Goal: Task Accomplishment & Management: Manage account settings

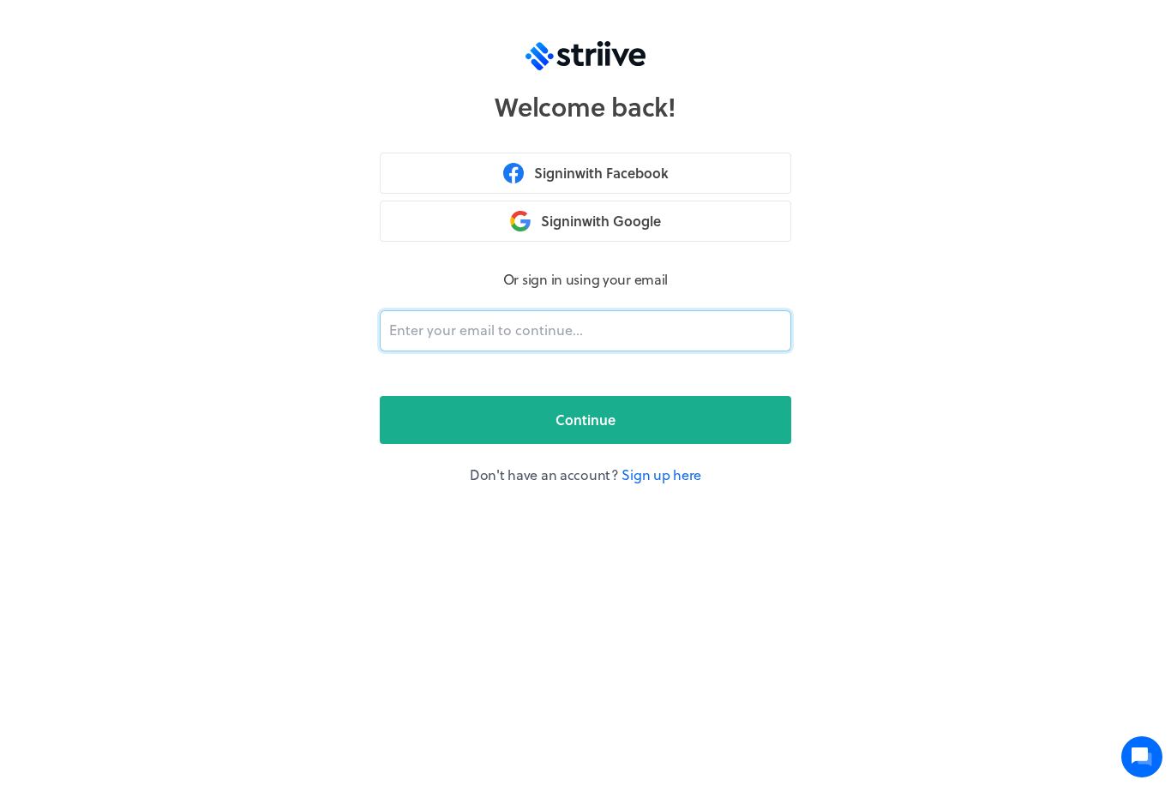
click at [578, 334] on input "email" at bounding box center [585, 330] width 411 height 41
type input "[EMAIL_ADDRESS][DOMAIN_NAME]"
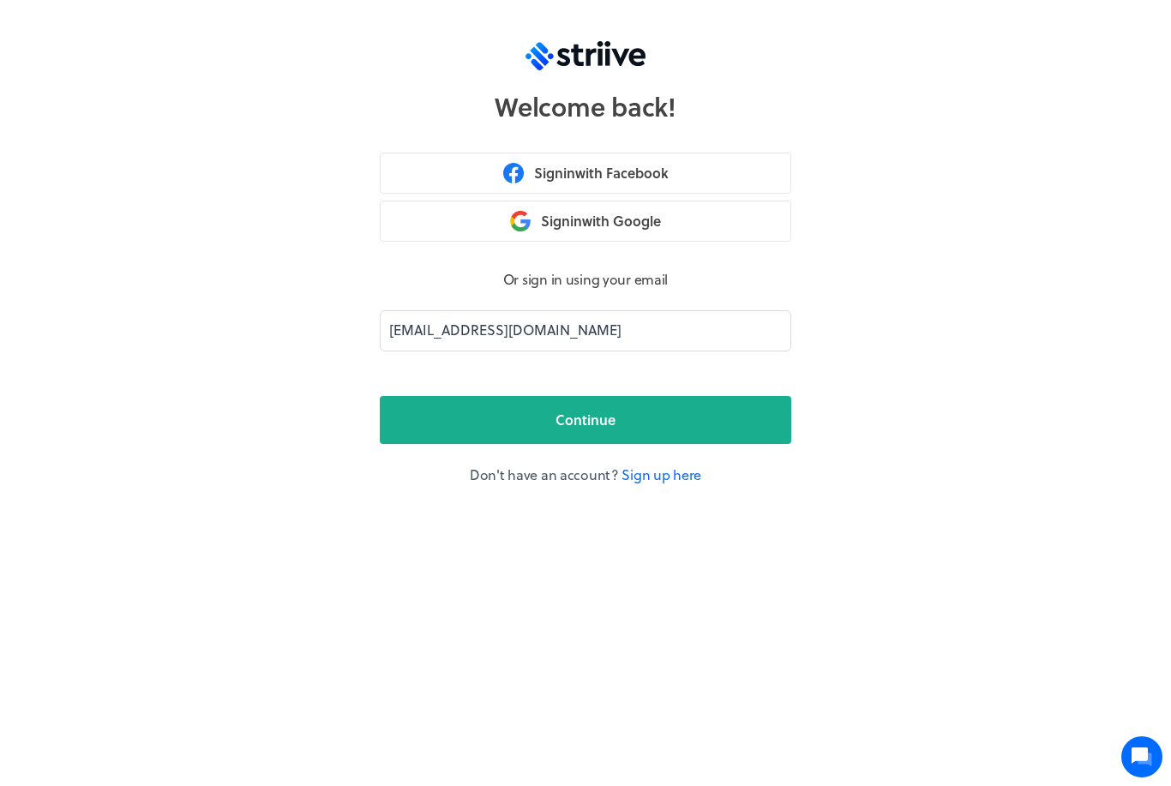
click at [629, 420] on button "Continue" at bounding box center [585, 420] width 411 height 48
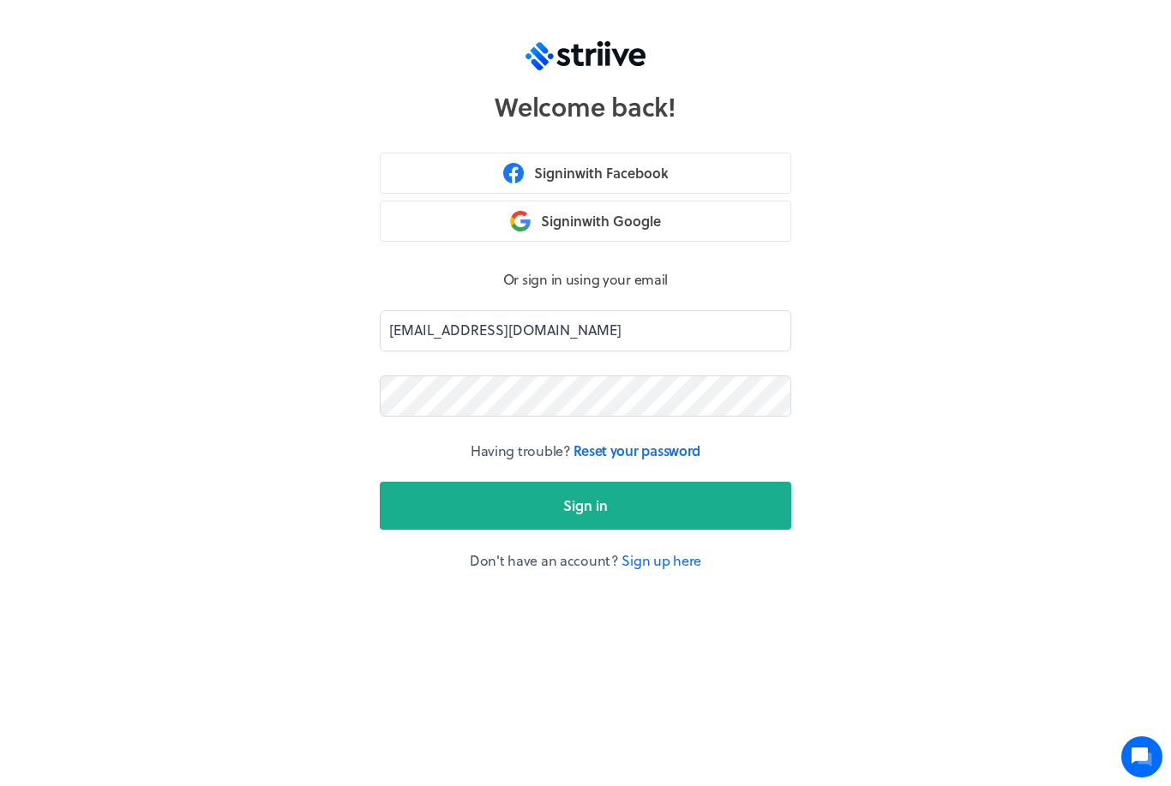
click at [601, 510] on span "Sign in" at bounding box center [585, 505] width 45 height 21
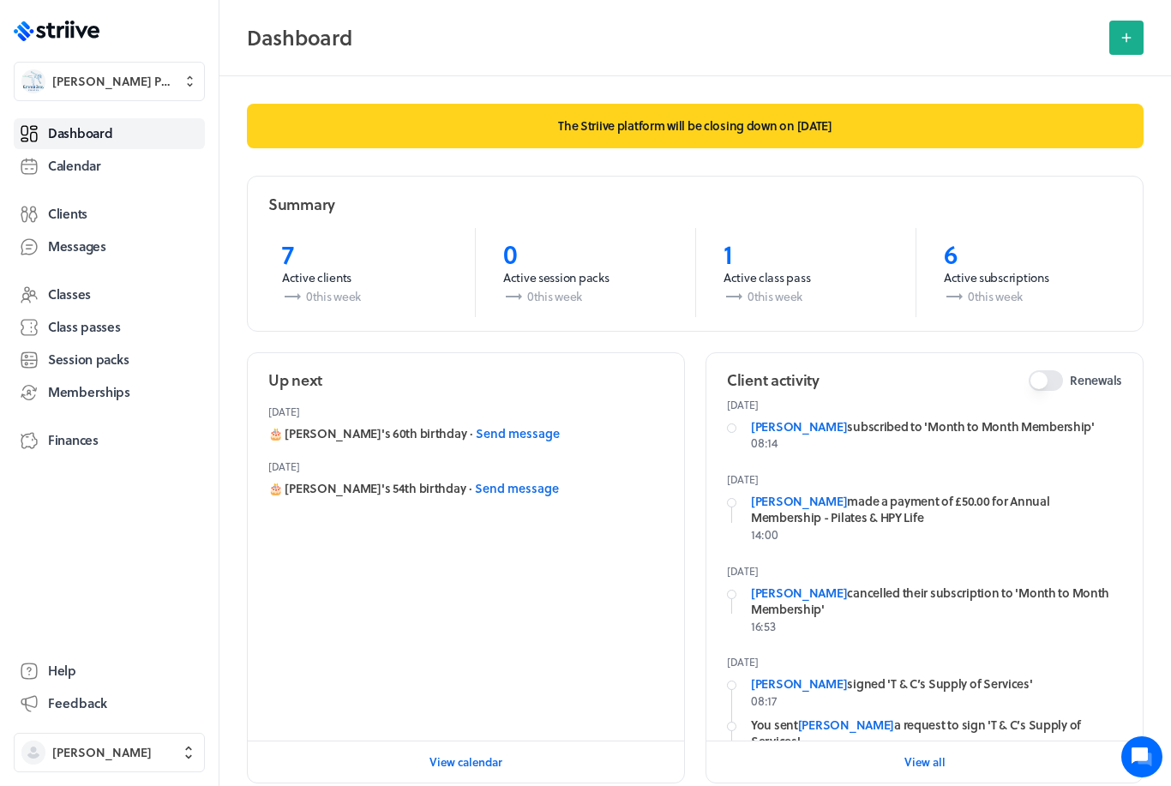
click at [177, 84] on span "[PERSON_NAME] Pilates" at bounding box center [124, 81] width 145 height 17
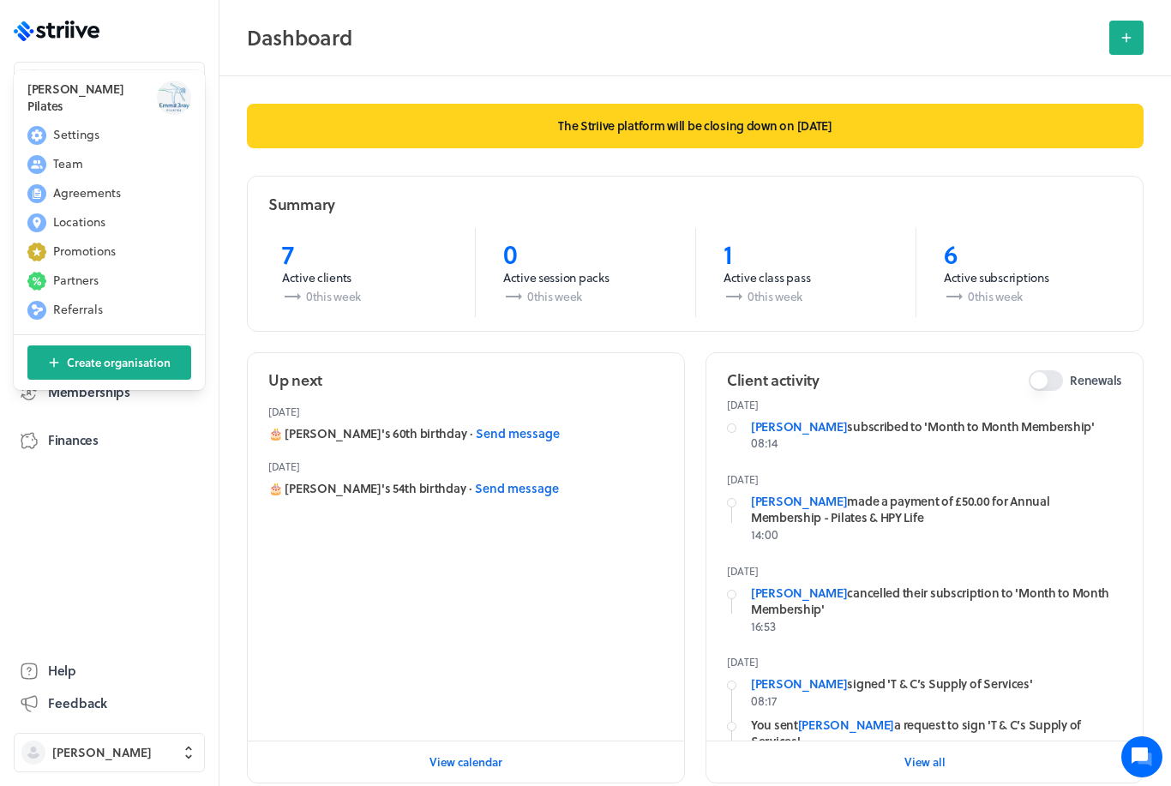
click at [1124, 44] on icon at bounding box center [1125, 37] width 15 height 15
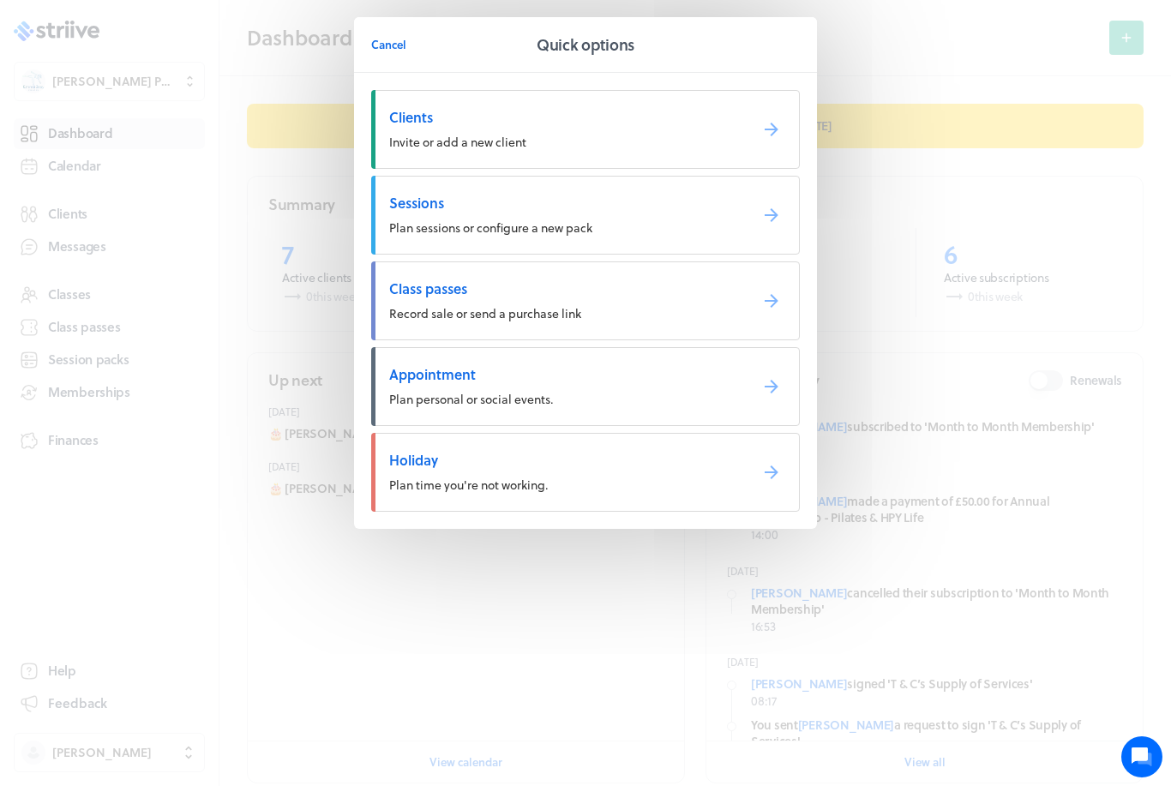
click at [1059, 84] on div "Cancel Quick options Clients Invite or add a new client Sessions Plan sessions …" at bounding box center [585, 307] width 1171 height 614
click at [383, 55] on button "Cancel" at bounding box center [388, 44] width 35 height 34
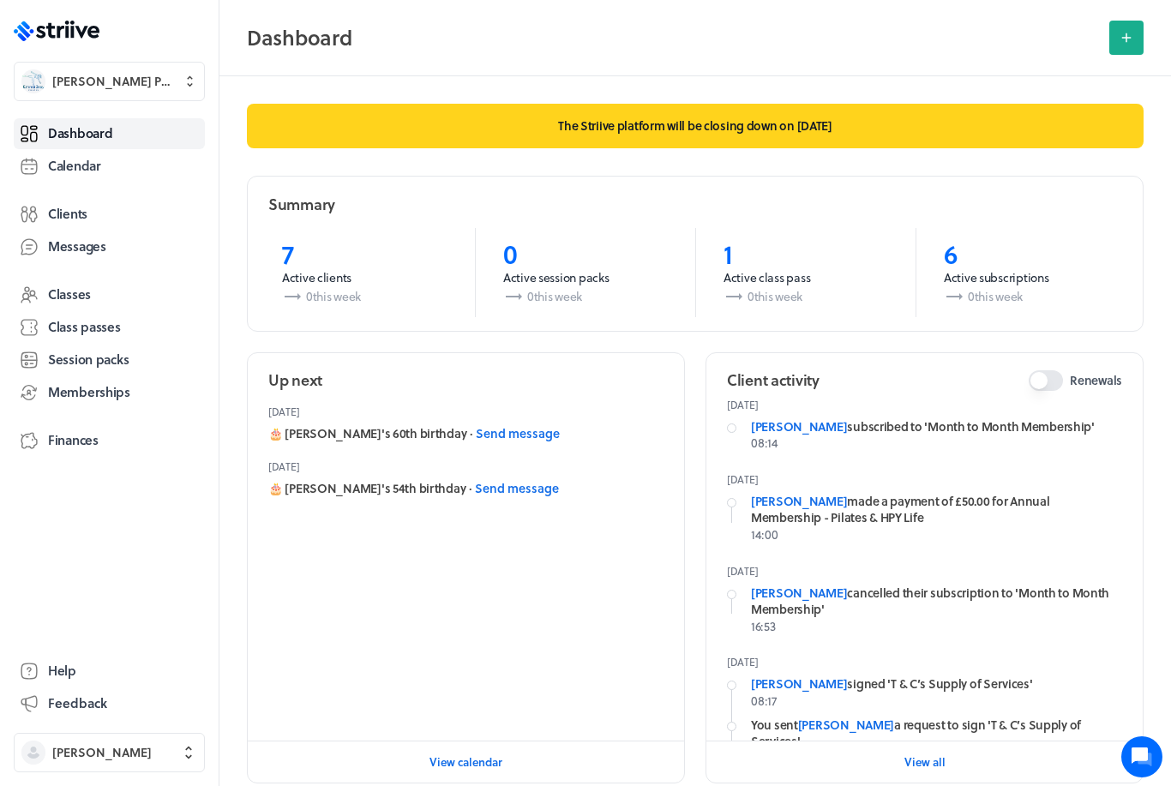
click at [177, 81] on span "[PERSON_NAME] Pilates" at bounding box center [124, 81] width 145 height 17
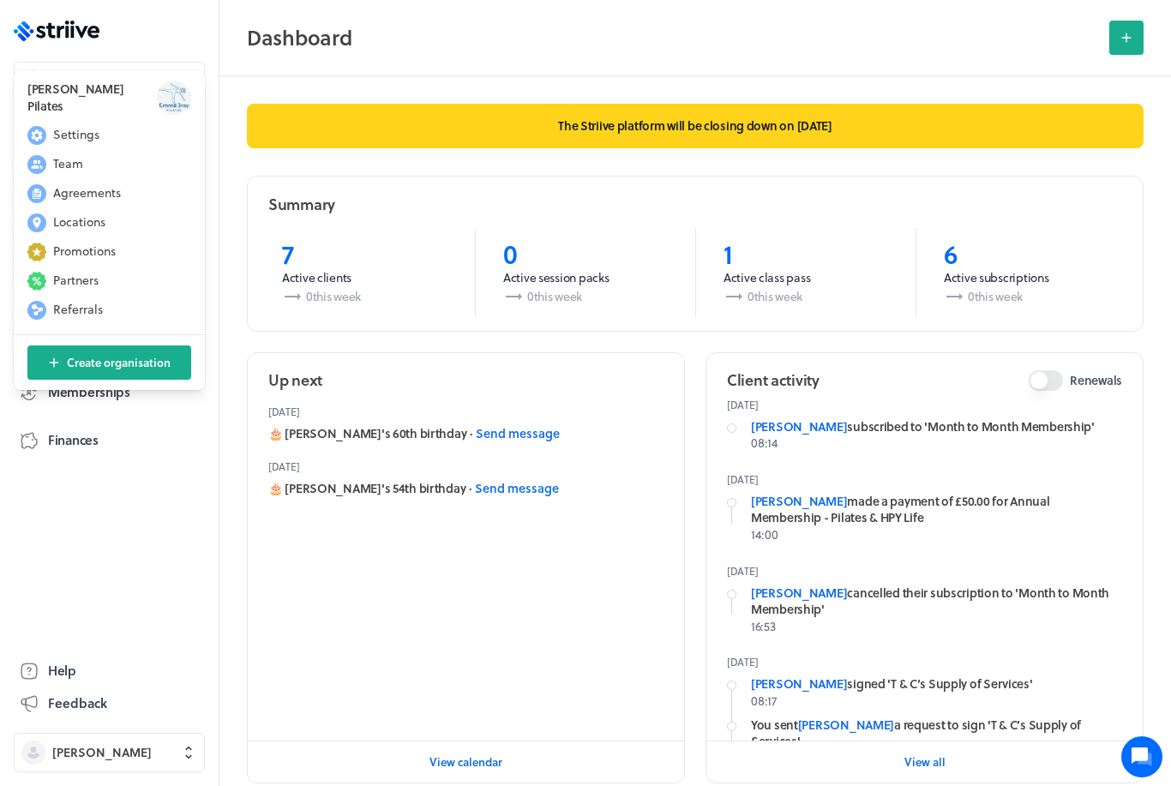
click at [92, 139] on span "Settings" at bounding box center [76, 134] width 46 height 17
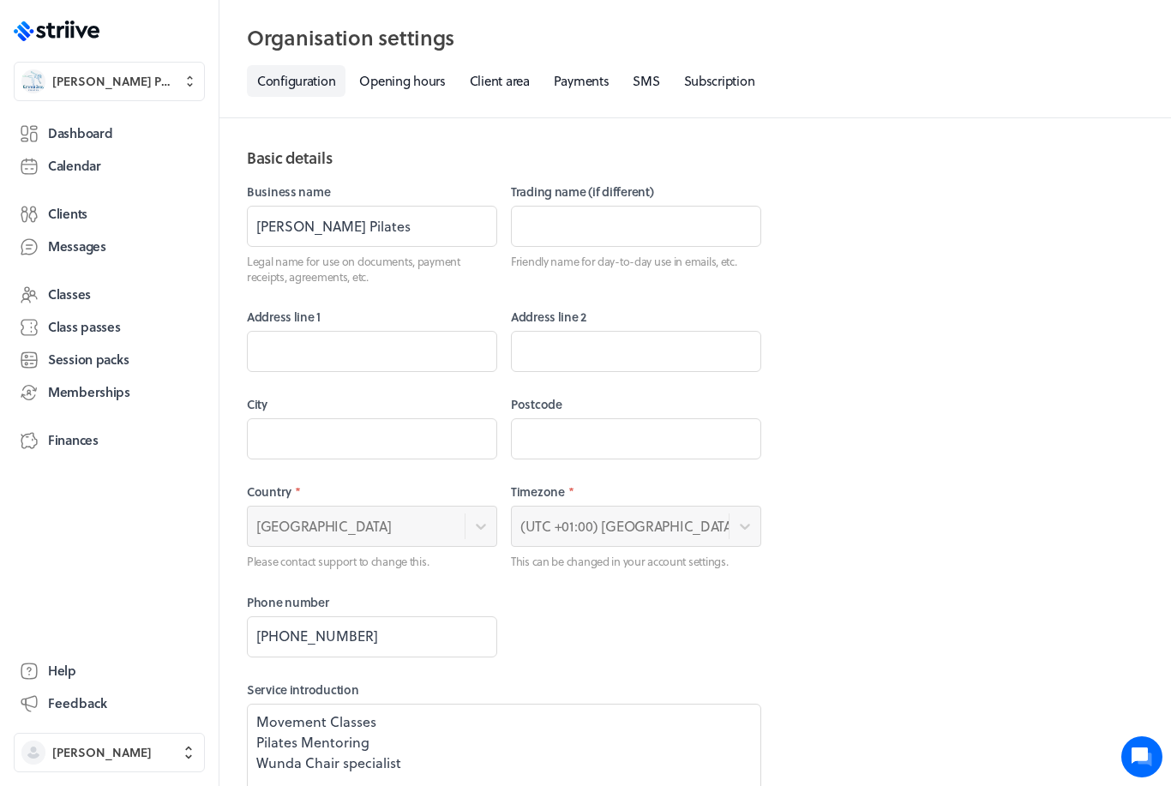
click at [99, 211] on link "Clients" at bounding box center [109, 214] width 191 height 31
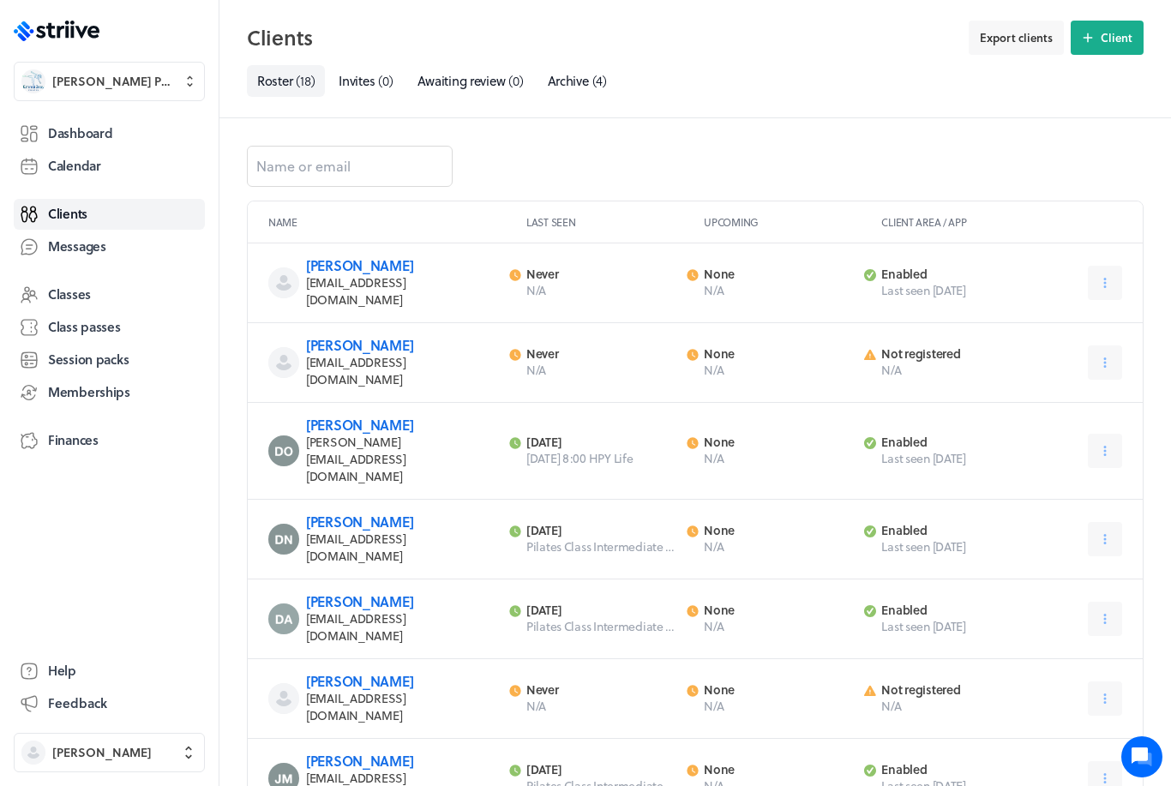
click at [1094, 272] on button at bounding box center [1104, 283] width 34 height 34
click at [1069, 382] on span "Settings" at bounding box center [1052, 387] width 43 height 15
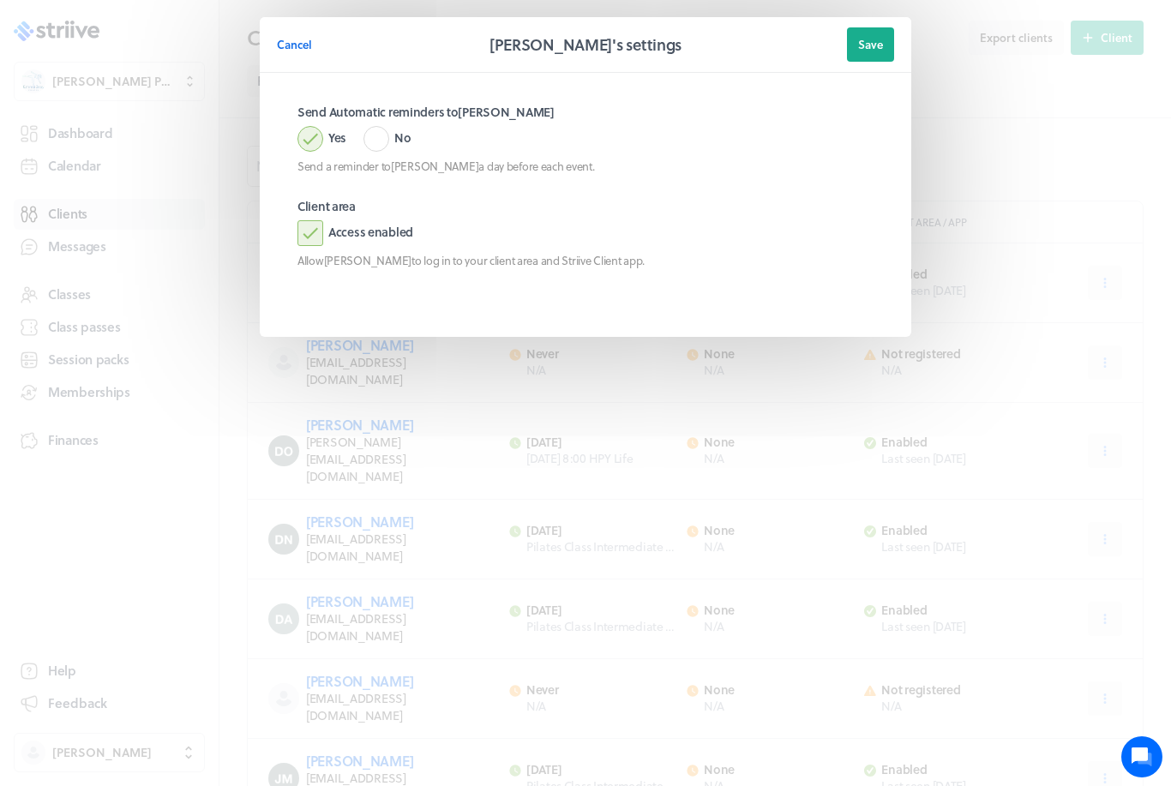
click at [299, 44] on span "Cancel" at bounding box center [294, 44] width 35 height 15
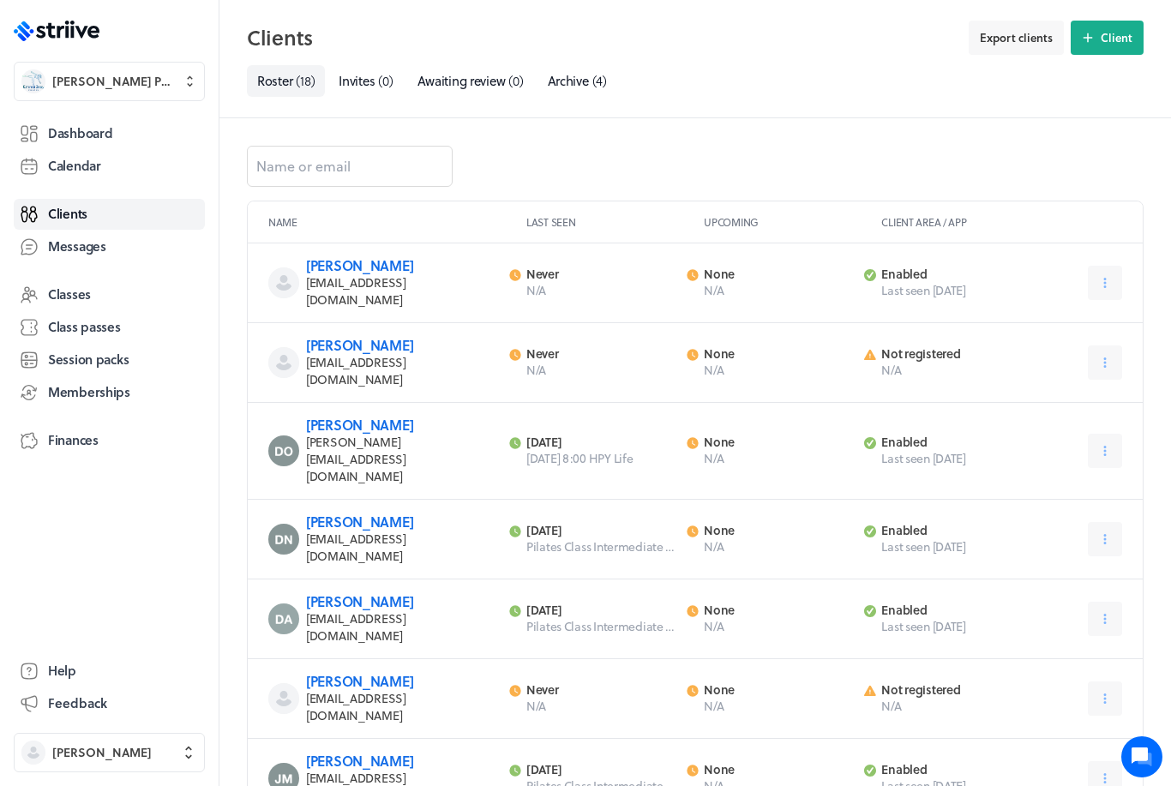
click at [184, 84] on icon at bounding box center [190, 81] width 15 height 17
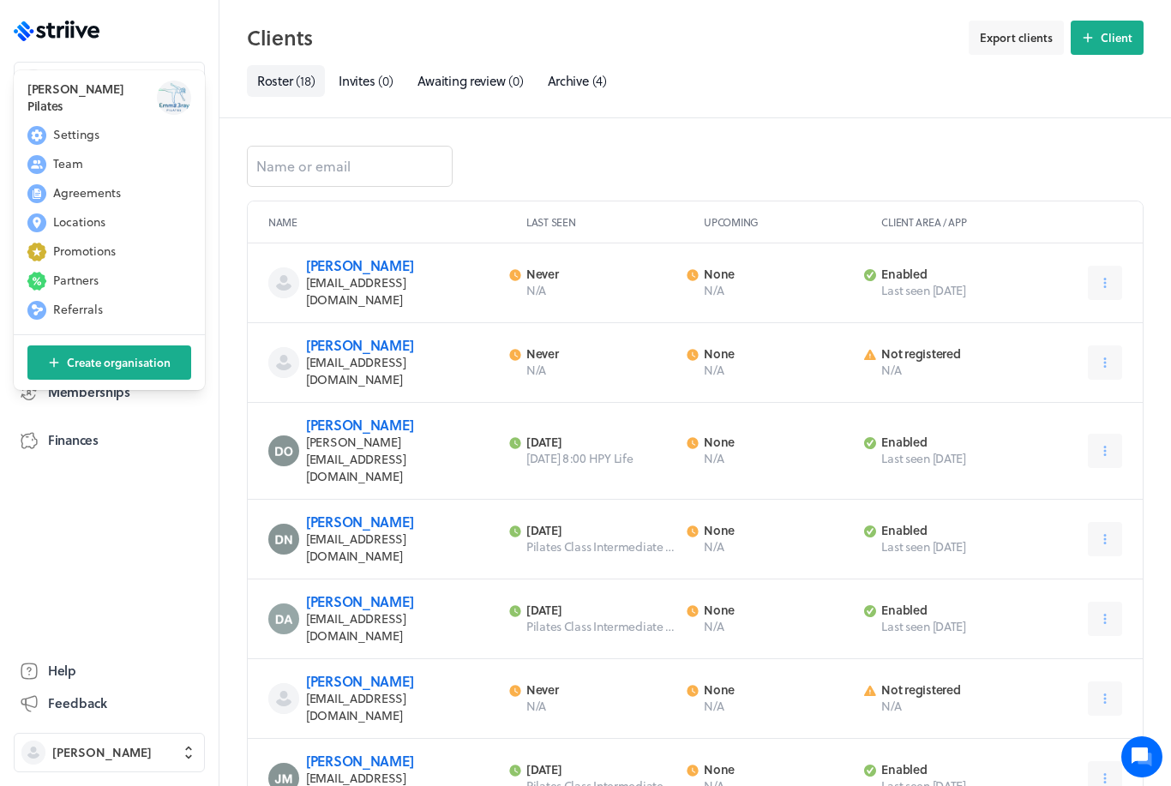
click at [109, 147] on button "Settings" at bounding box center [109, 135] width 177 height 27
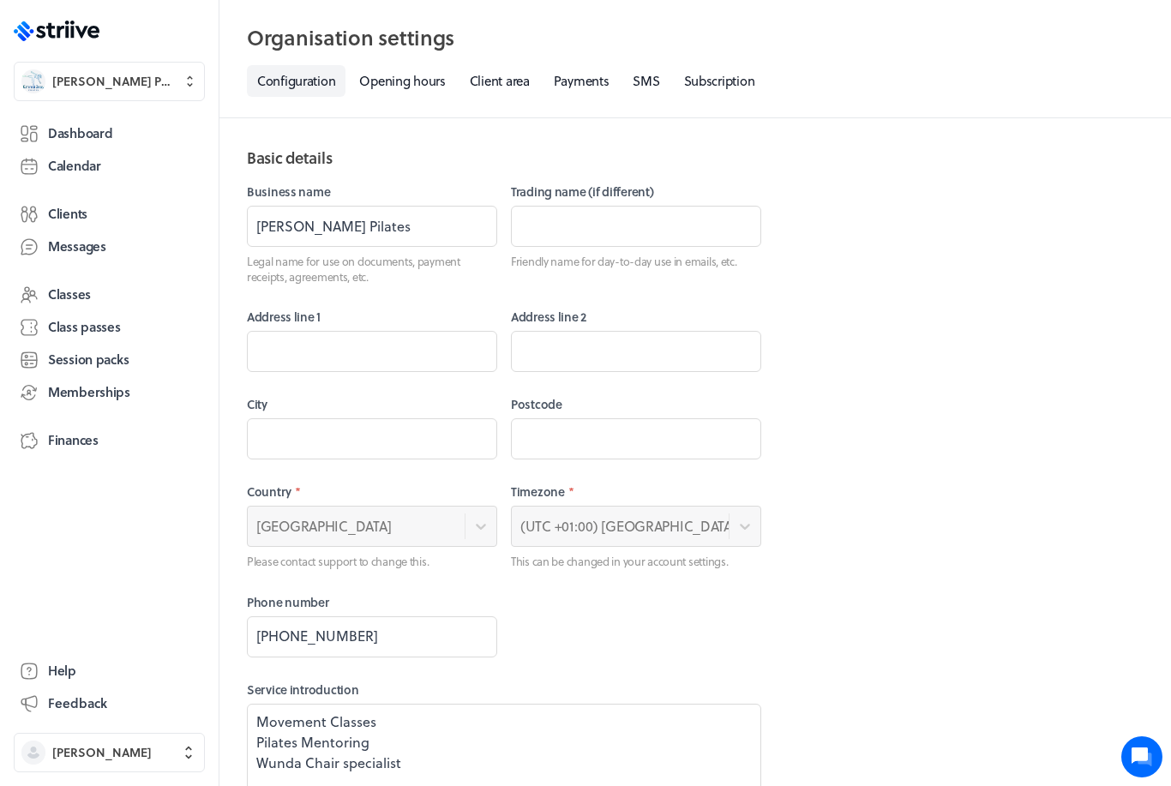
click at [89, 662] on link "Help" at bounding box center [109, 671] width 191 height 31
click at [584, 90] on link "Payments" at bounding box center [581, 81] width 76 height 32
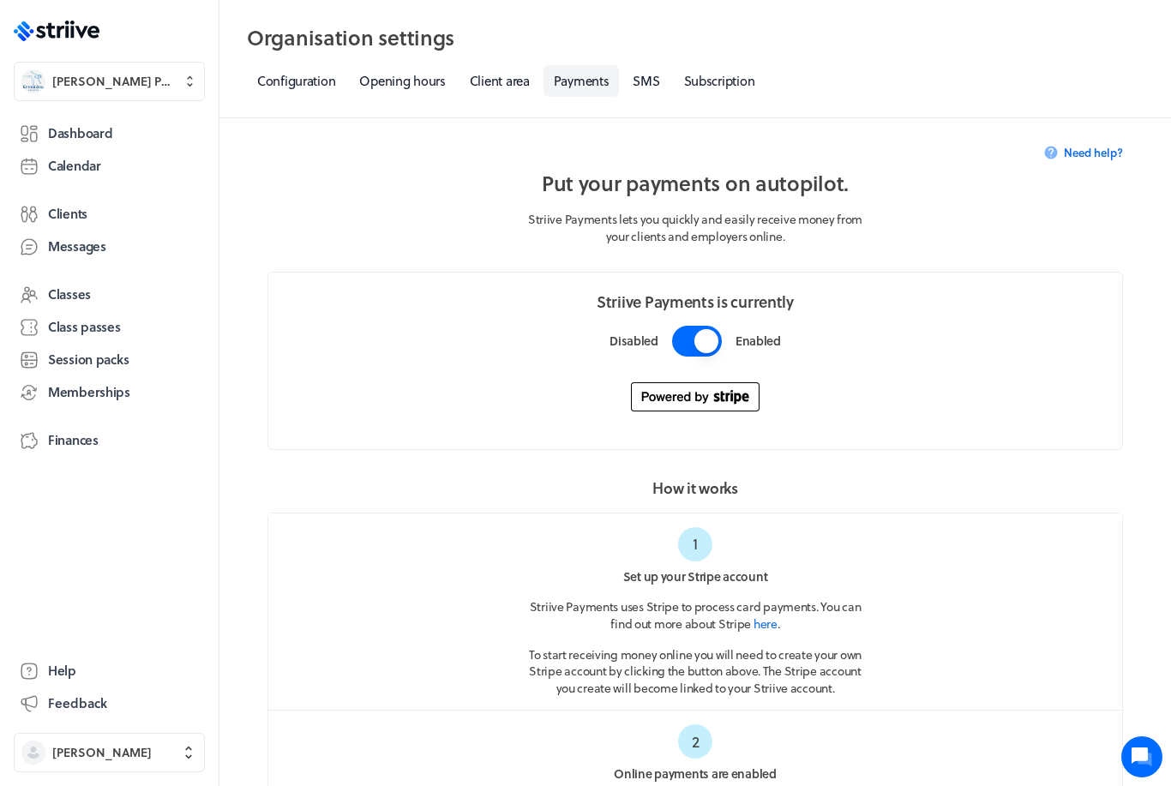
click at [704, 339] on button "button" at bounding box center [697, 341] width 50 height 31
click at [695, 345] on button "button" at bounding box center [697, 341] width 50 height 31
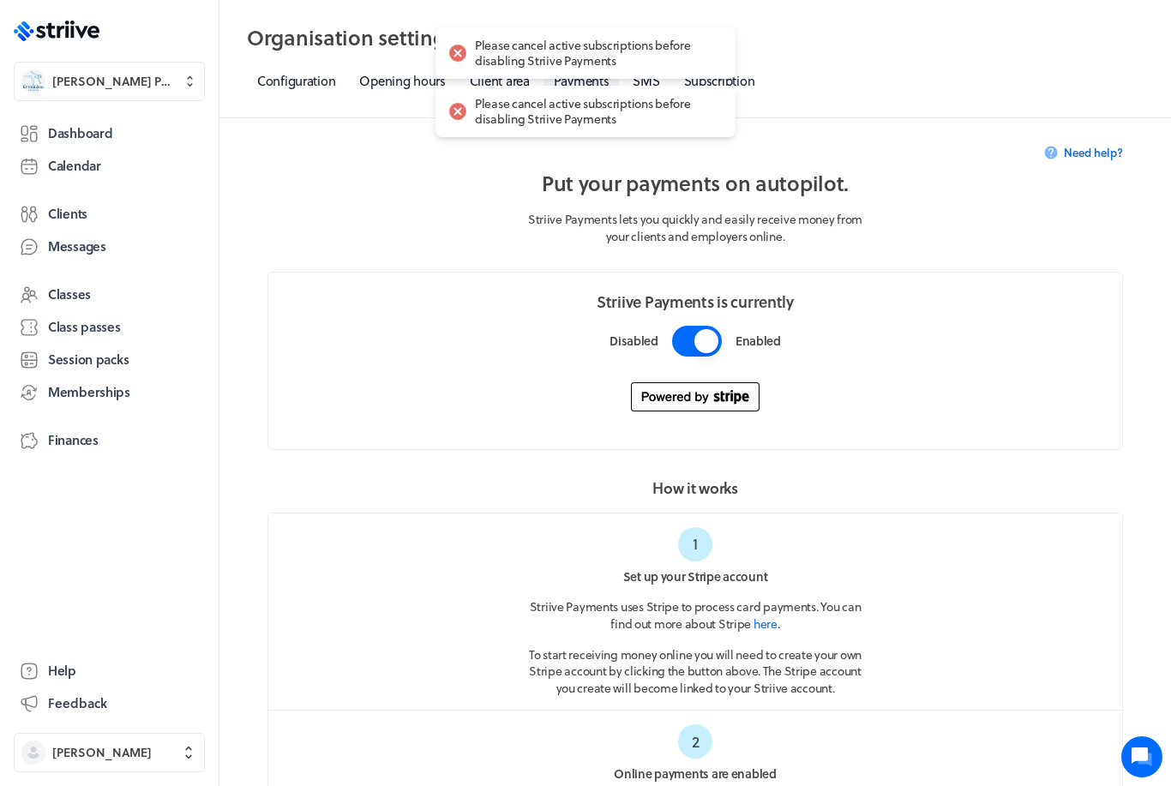
click at [462, 49] on div at bounding box center [458, 53] width 24 height 24
click at [458, 121] on div at bounding box center [458, 111] width 24 height 24
click at [84, 219] on span "Clients" at bounding box center [67, 214] width 39 height 18
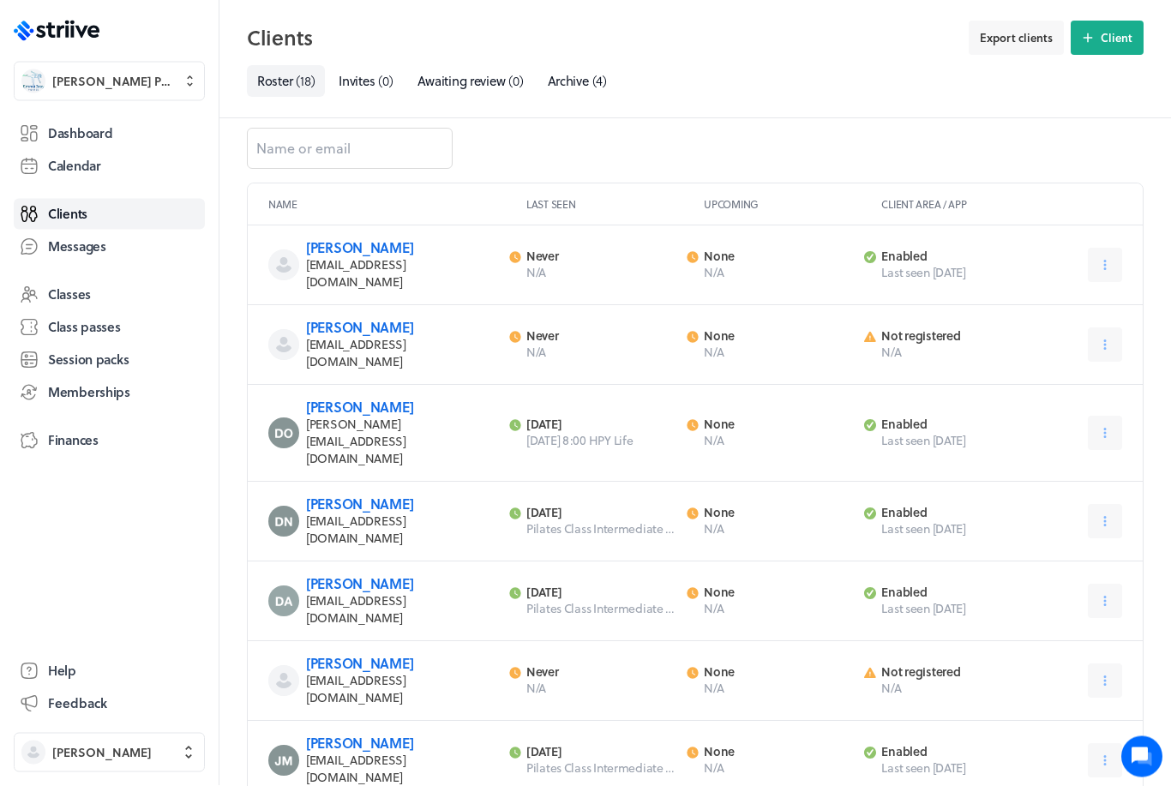
scroll to position [20, 0]
click at [1104, 414] on button at bounding box center [1104, 431] width 34 height 34
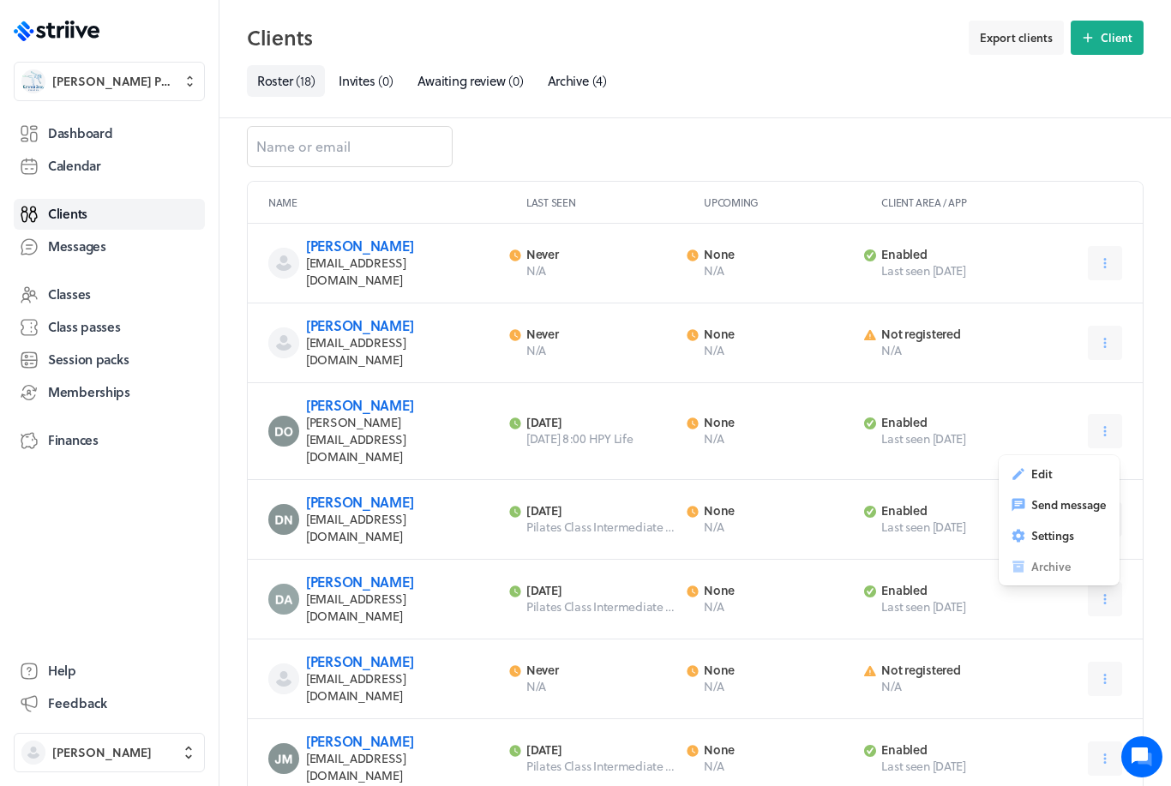
click at [1074, 528] on span "Settings" at bounding box center [1052, 535] width 43 height 15
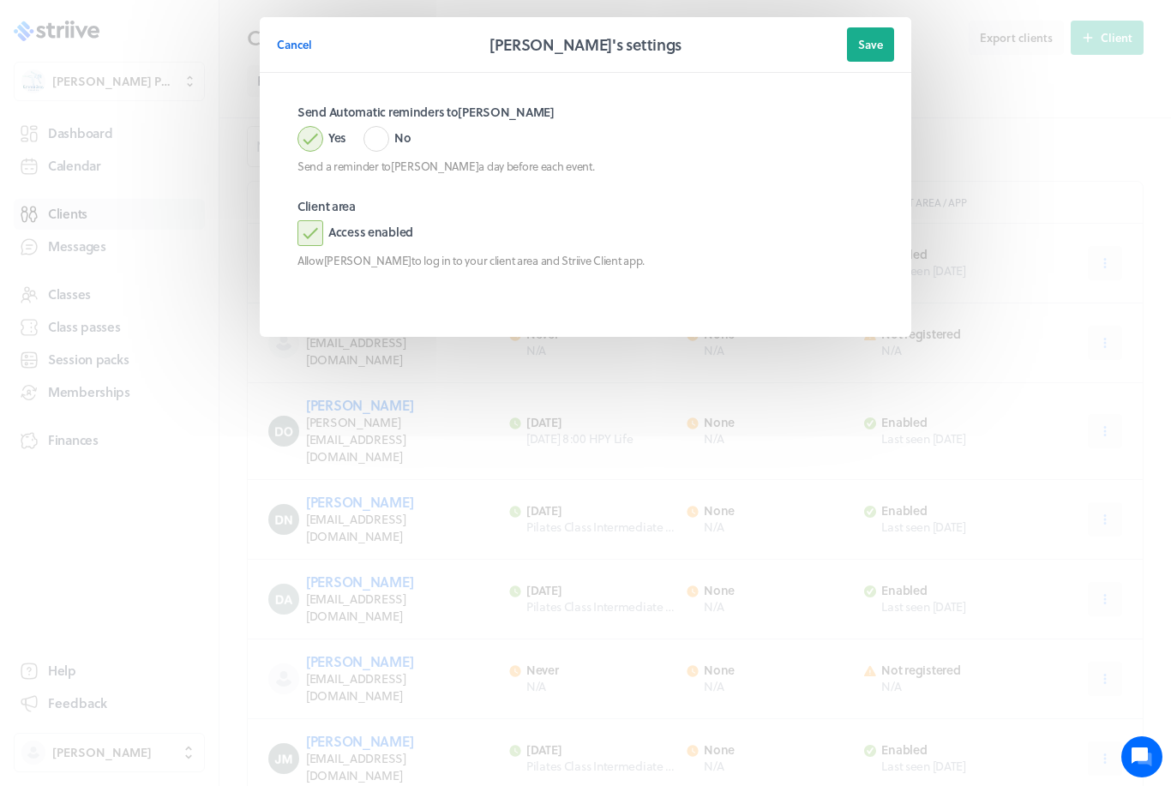
click at [317, 230] on label "Access enabled" at bounding box center [355, 233] width 116 height 26
click at [0, 0] on input "Access enabled" at bounding box center [0, 0] width 0 height 0
click at [293, 54] on button "Cancel" at bounding box center [294, 44] width 35 height 34
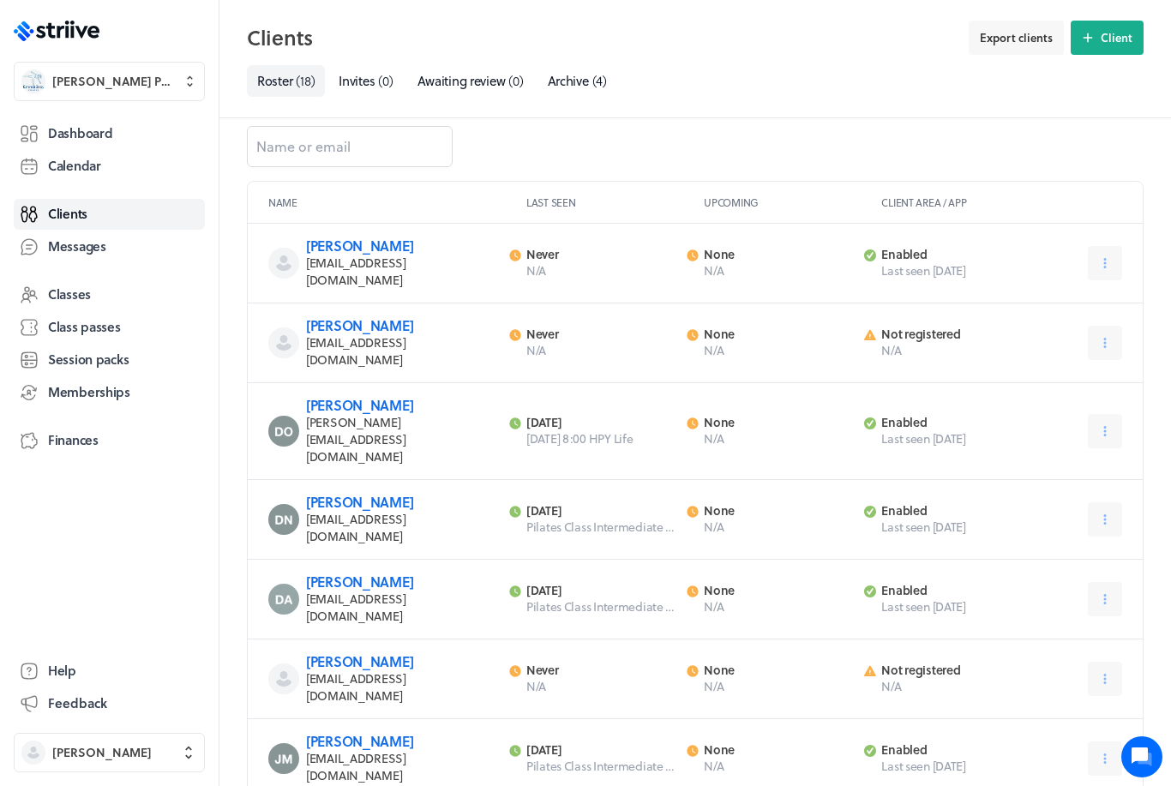
click at [121, 392] on span "Memberships" at bounding box center [89, 392] width 82 height 18
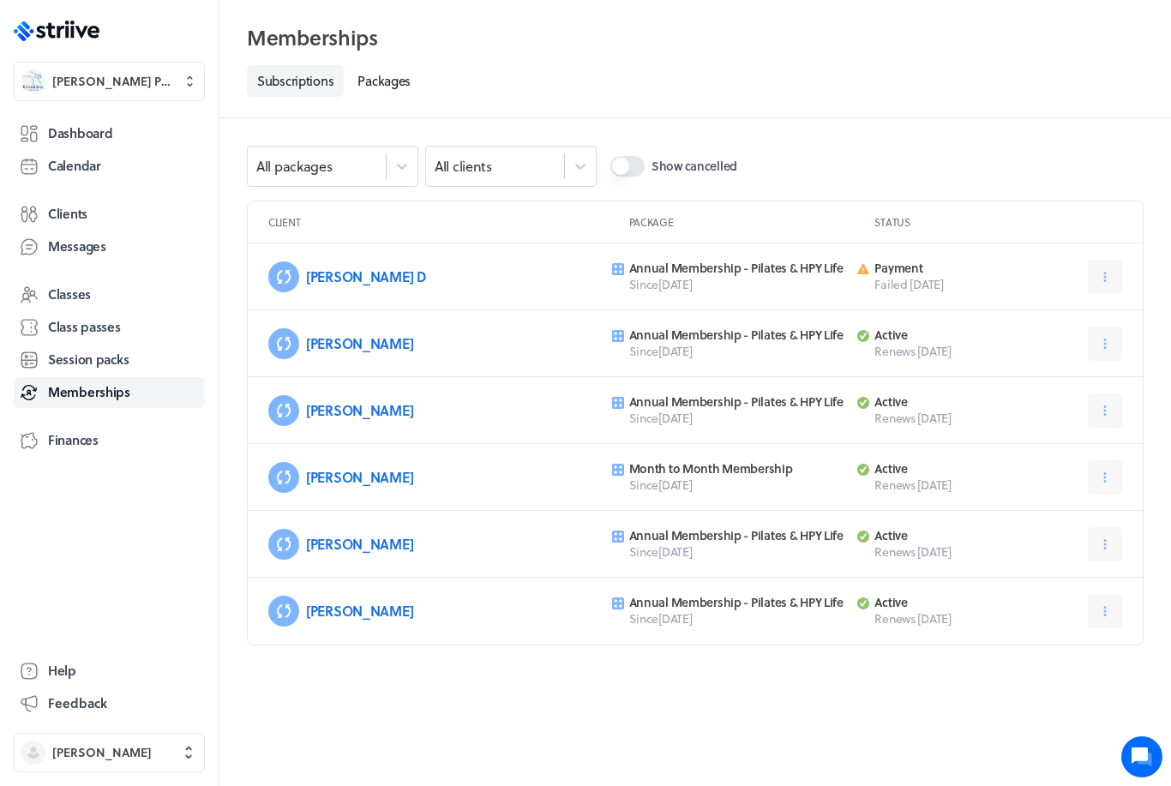
click at [1101, 283] on icon at bounding box center [1104, 276] width 15 height 15
click at [1017, 320] on icon at bounding box center [1021, 319] width 15 height 15
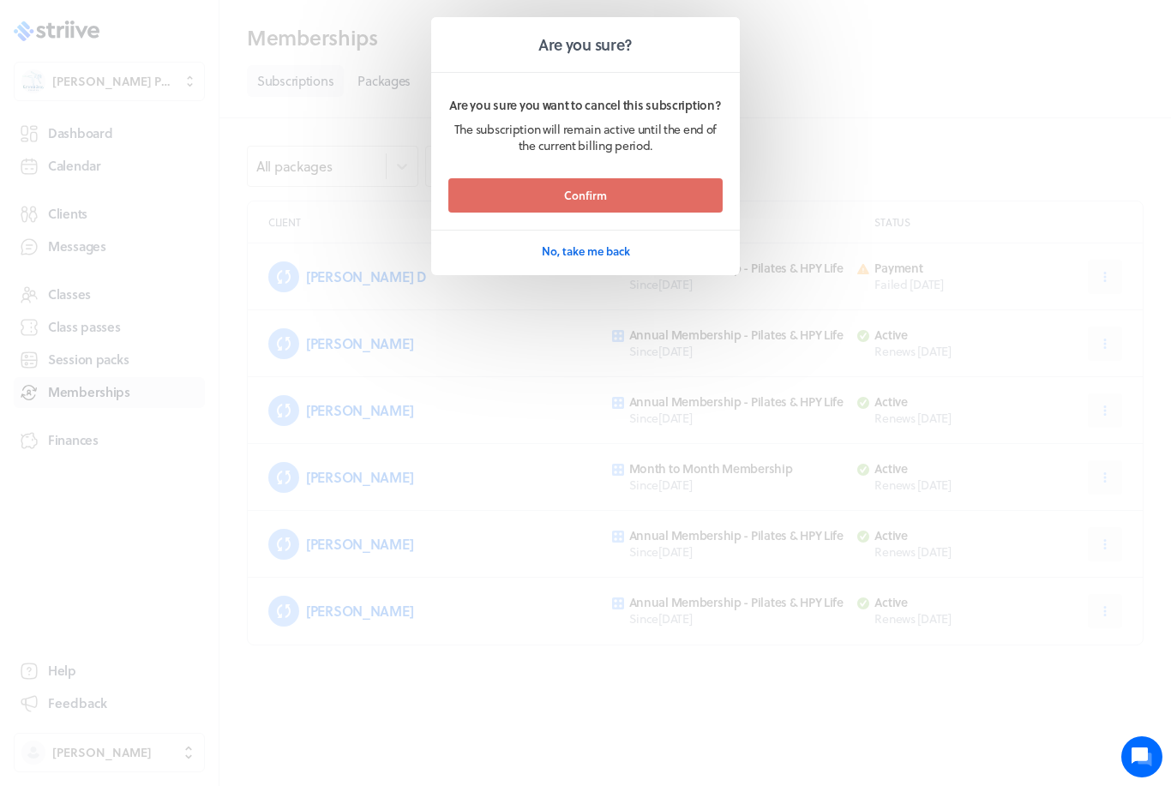
click at [656, 190] on button "Confirm" at bounding box center [585, 195] width 274 height 34
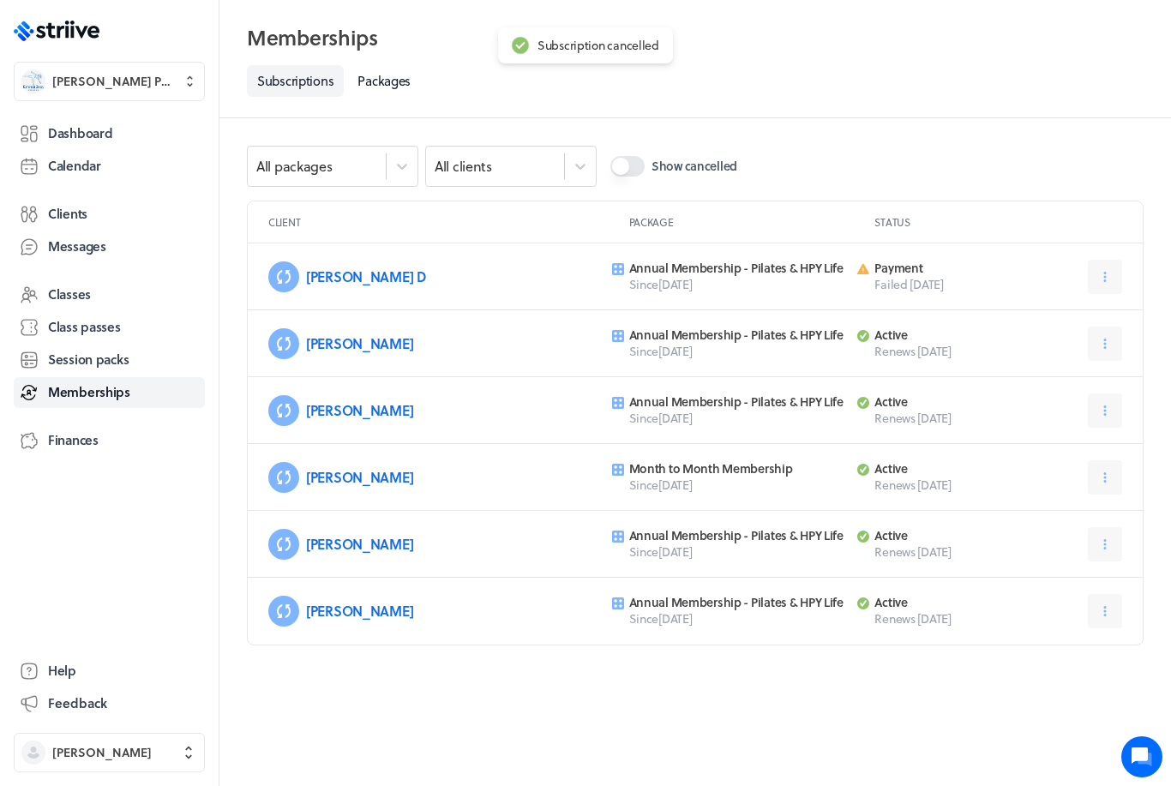
click at [1110, 283] on icon at bounding box center [1104, 276] width 15 height 15
click at [1049, 323] on span "Cancel" at bounding box center [1051, 318] width 35 height 15
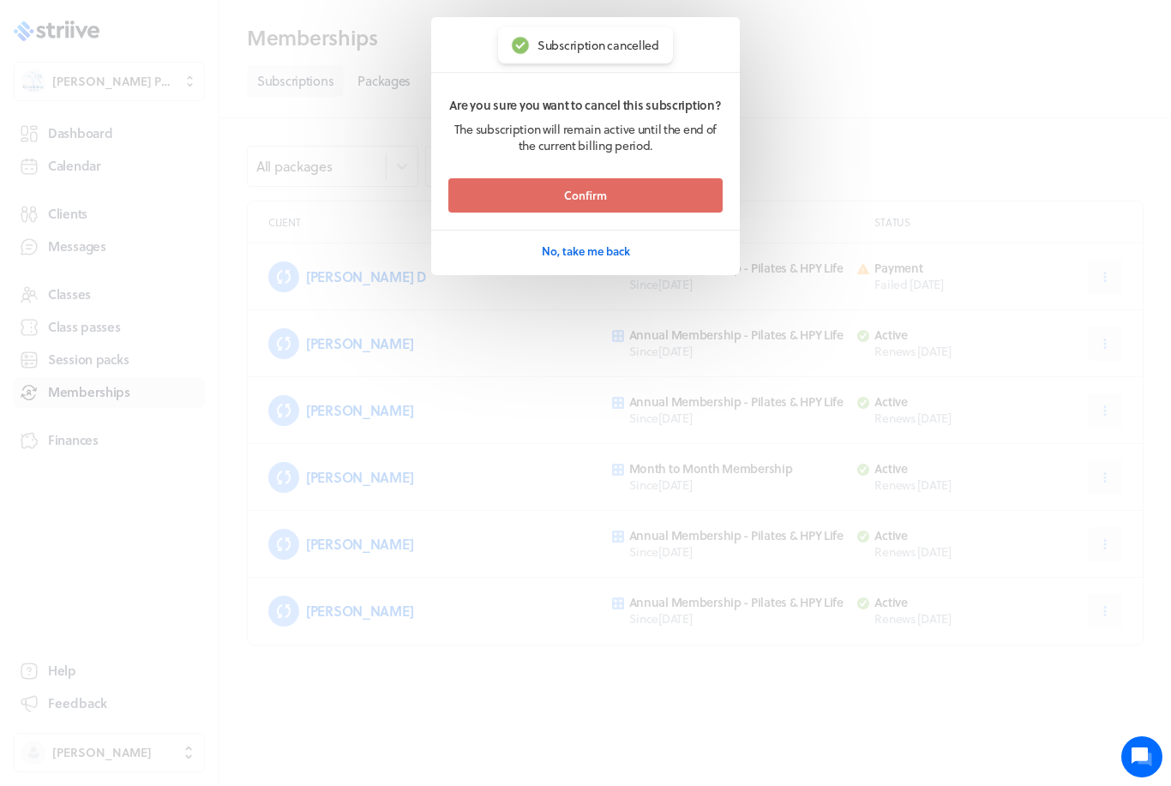
click at [646, 194] on button "Confirm" at bounding box center [585, 195] width 274 height 34
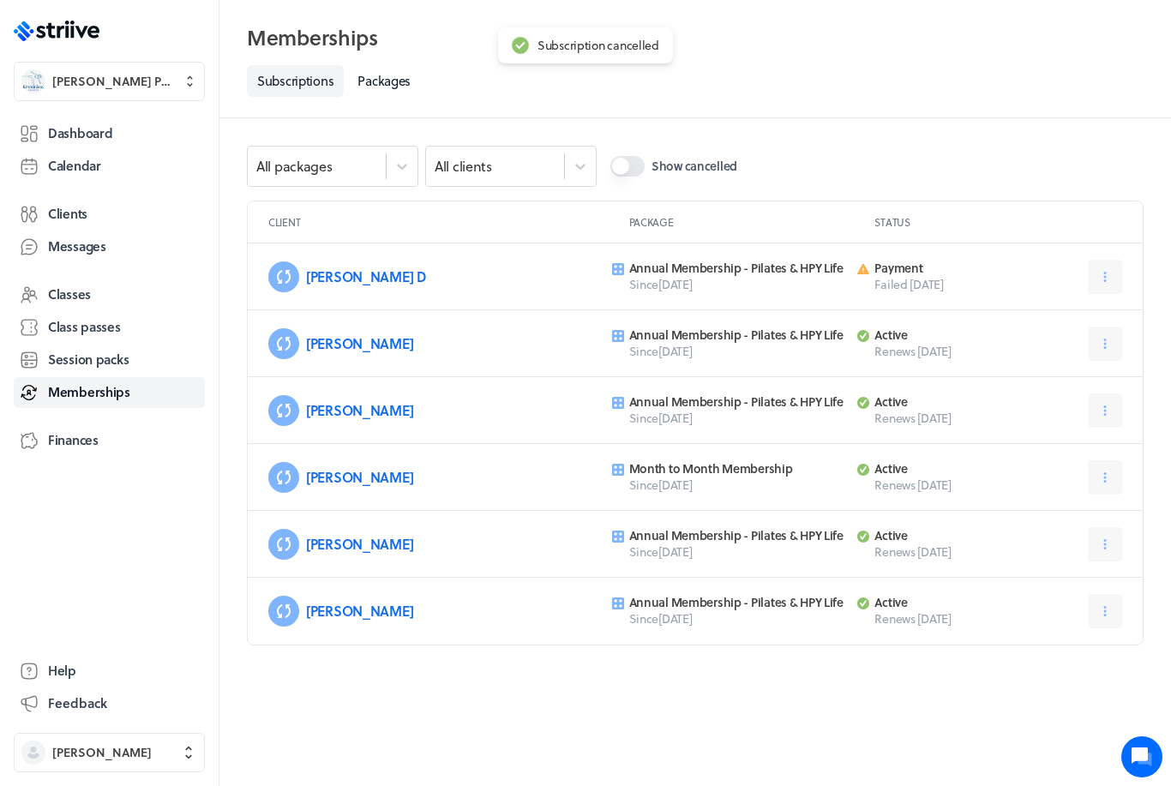
click at [1099, 338] on icon at bounding box center [1104, 343] width 15 height 15
click at [1014, 382] on icon at bounding box center [1021, 386] width 15 height 15
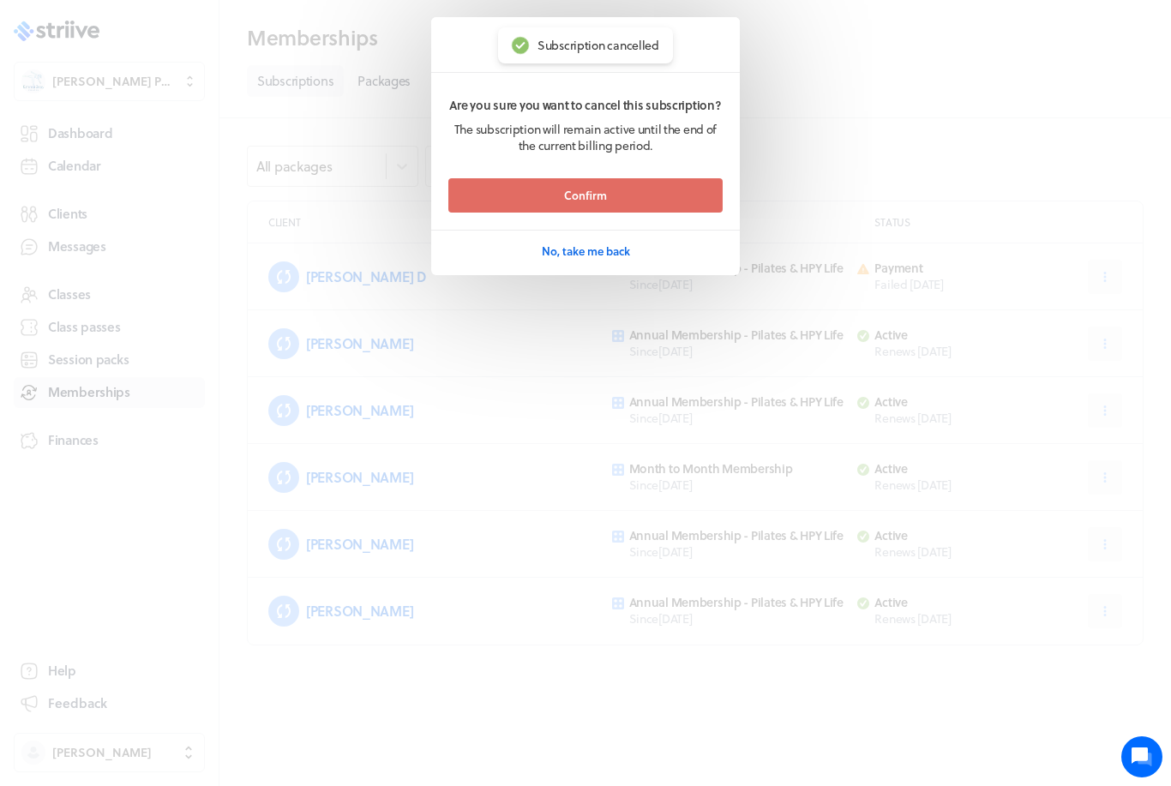
click at [640, 189] on button "Confirm" at bounding box center [585, 195] width 274 height 34
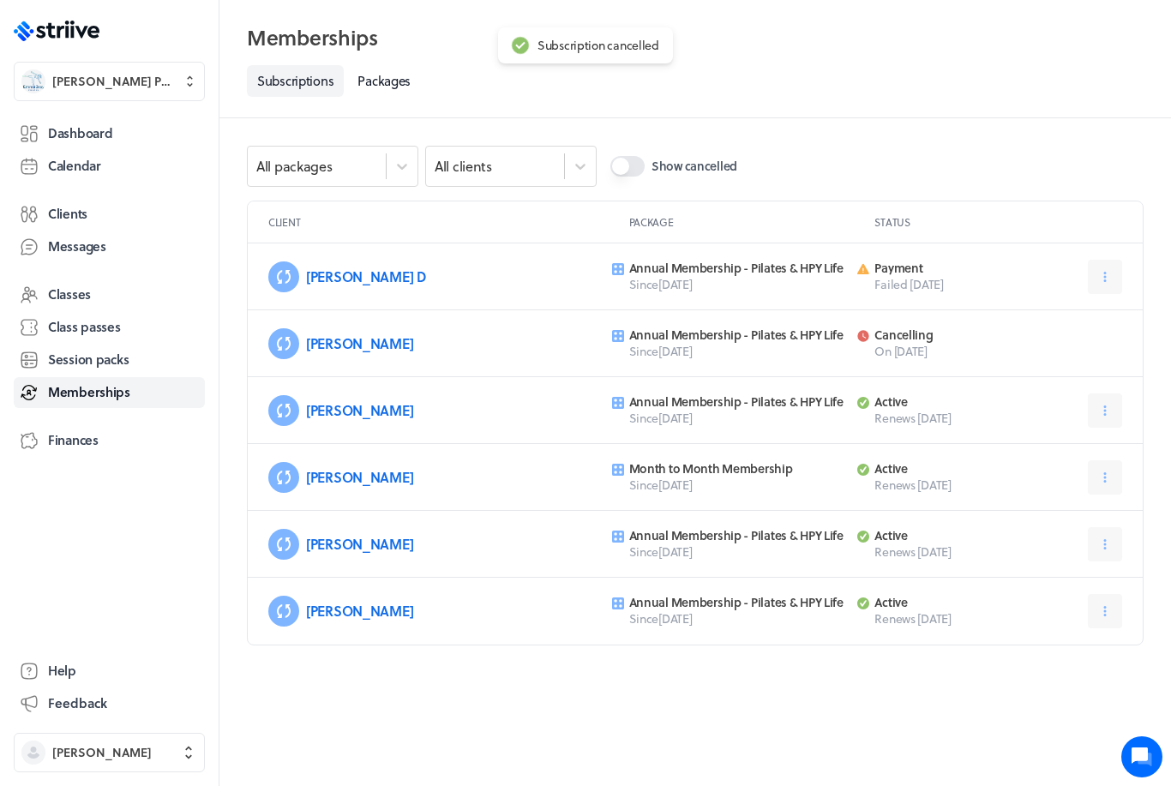
click at [1102, 417] on icon at bounding box center [1104, 410] width 15 height 15
click at [1021, 452] on icon at bounding box center [1021, 453] width 15 height 15
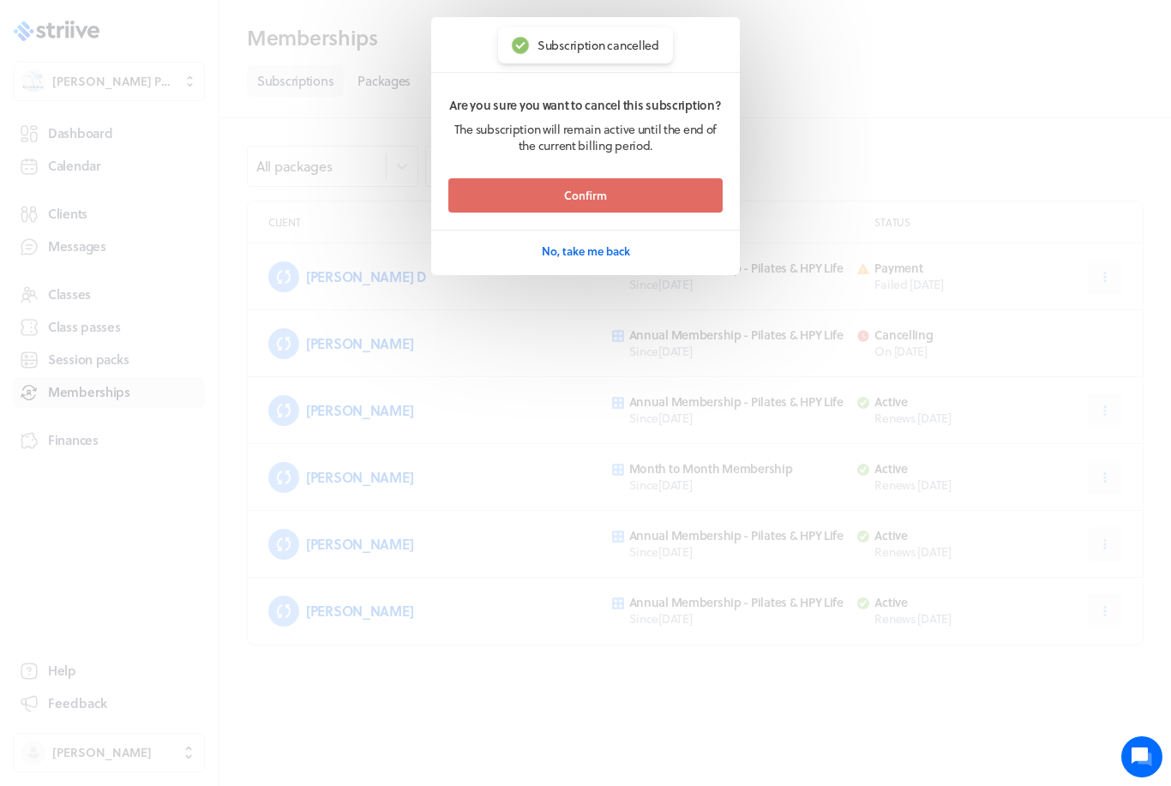
click at [646, 190] on button "Confirm" at bounding box center [585, 195] width 274 height 34
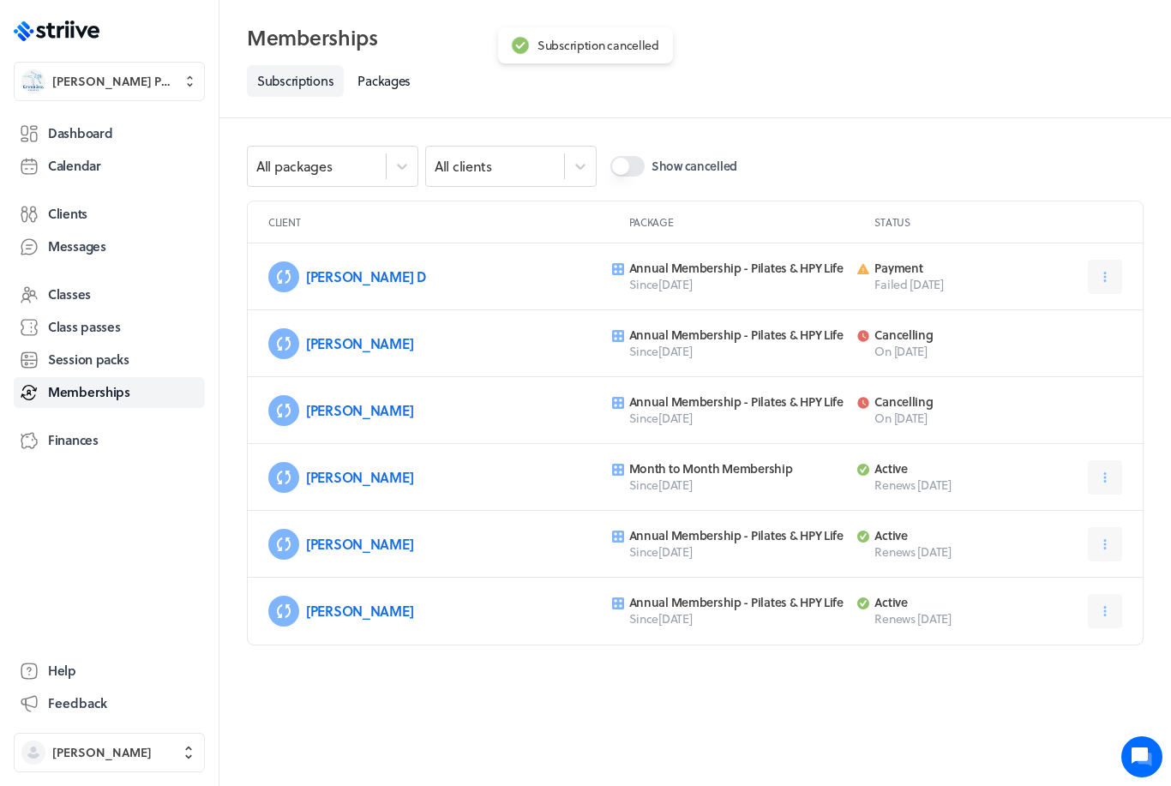
click at [1097, 474] on icon at bounding box center [1104, 477] width 15 height 15
click at [1030, 511] on button "Cancel" at bounding box center [1061, 520] width 113 height 31
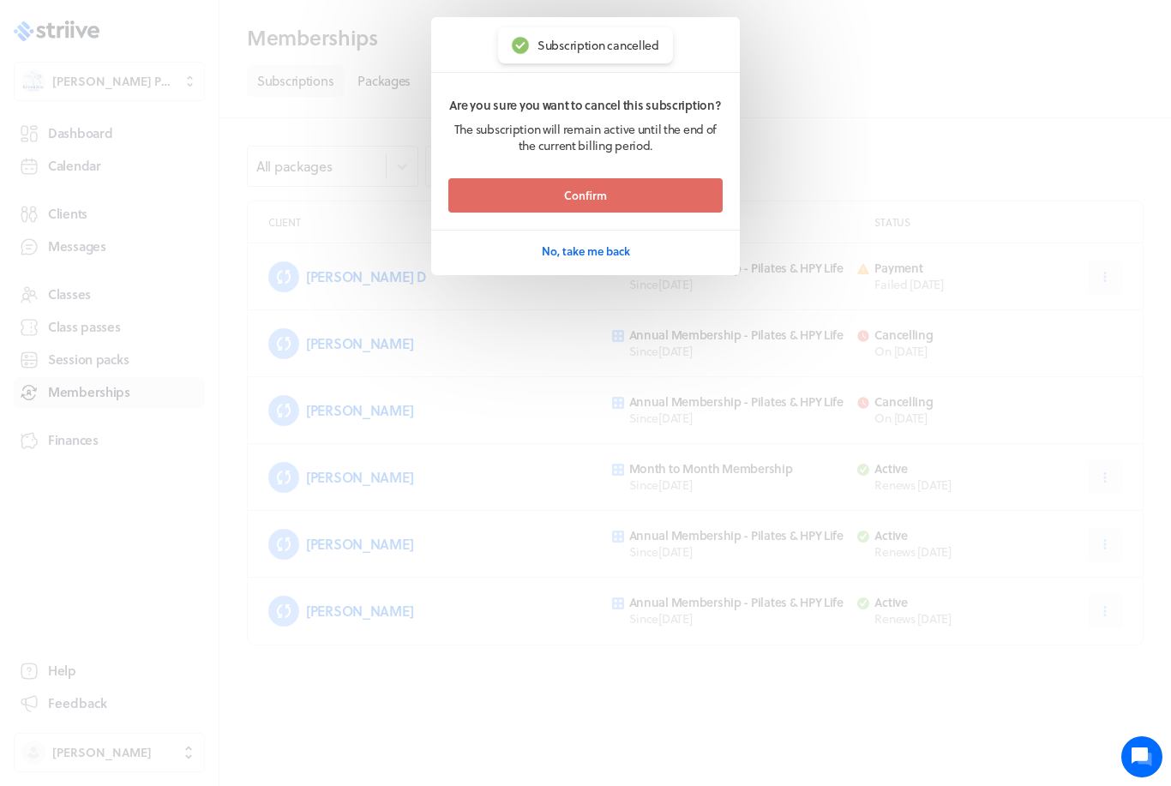
click at [650, 195] on button "Confirm" at bounding box center [585, 195] width 274 height 34
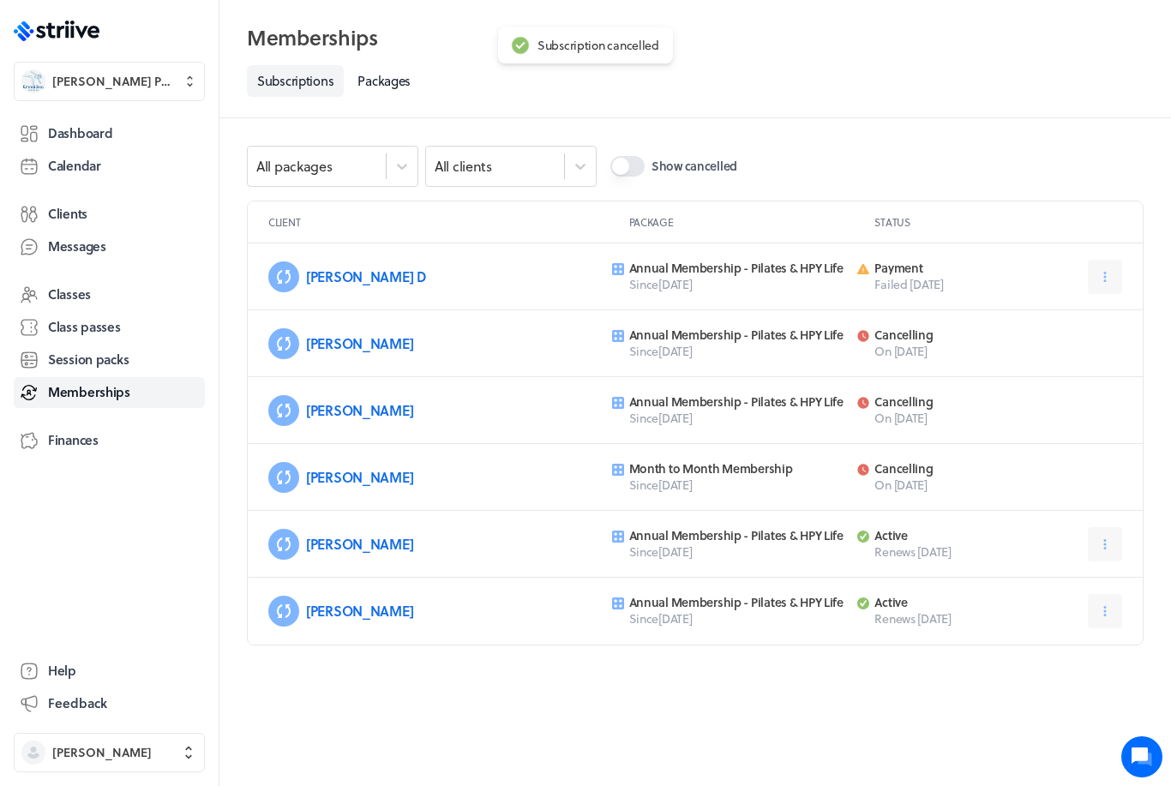
click at [1104, 547] on icon at bounding box center [1105, 544] width 3 height 10
click at [1026, 585] on icon at bounding box center [1021, 586] width 15 height 15
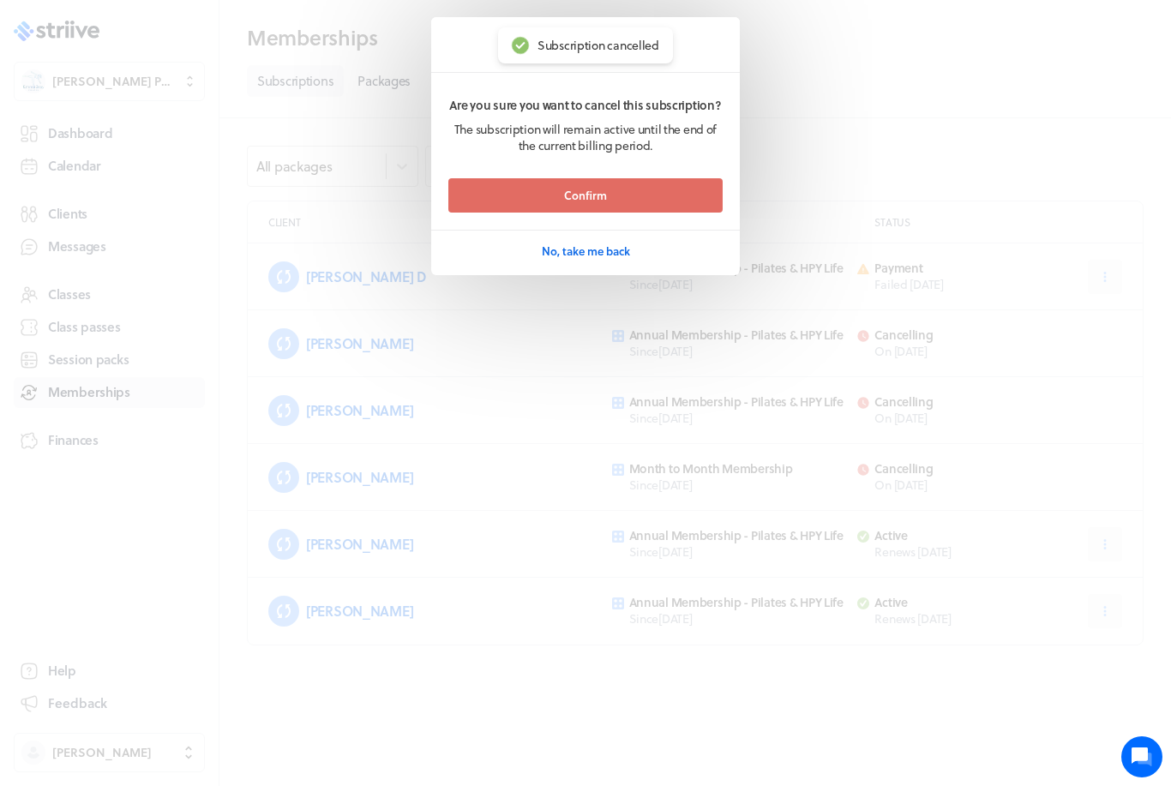
click at [643, 194] on button "Confirm" at bounding box center [585, 195] width 274 height 34
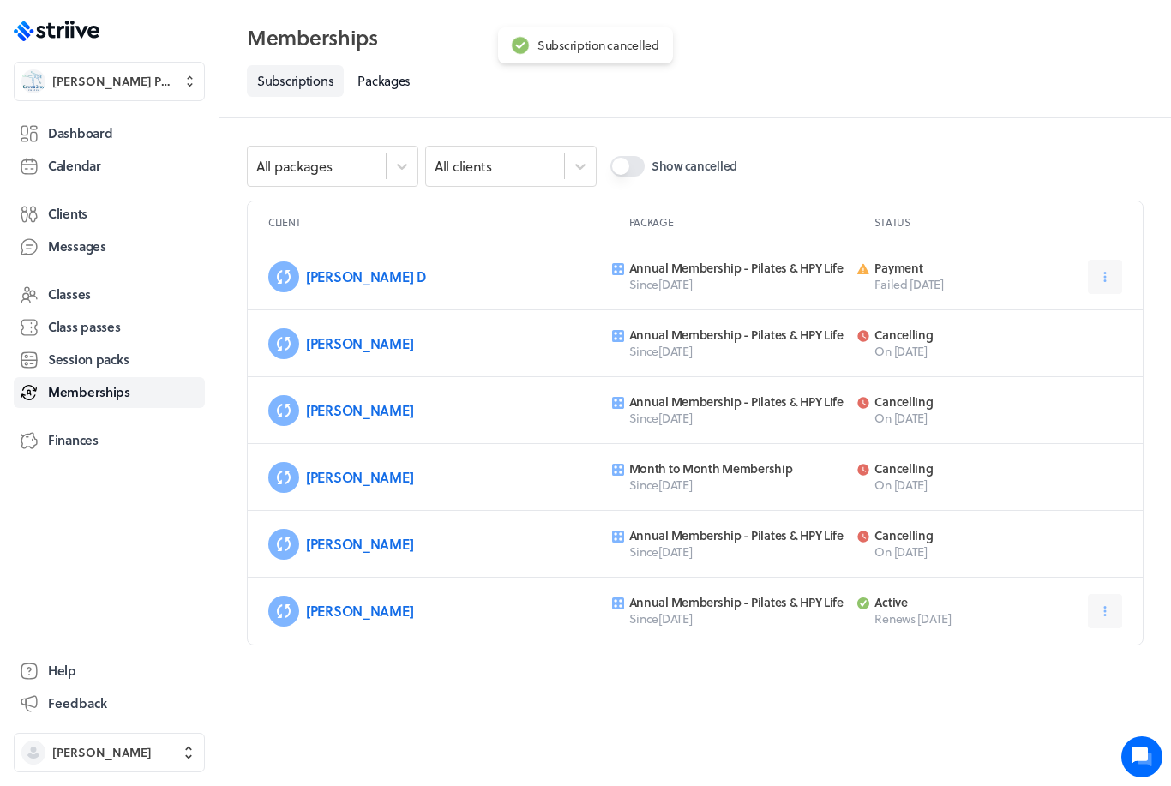
click at [1099, 618] on icon at bounding box center [1104, 610] width 15 height 15
click at [1021, 646] on icon at bounding box center [1021, 653] width 15 height 15
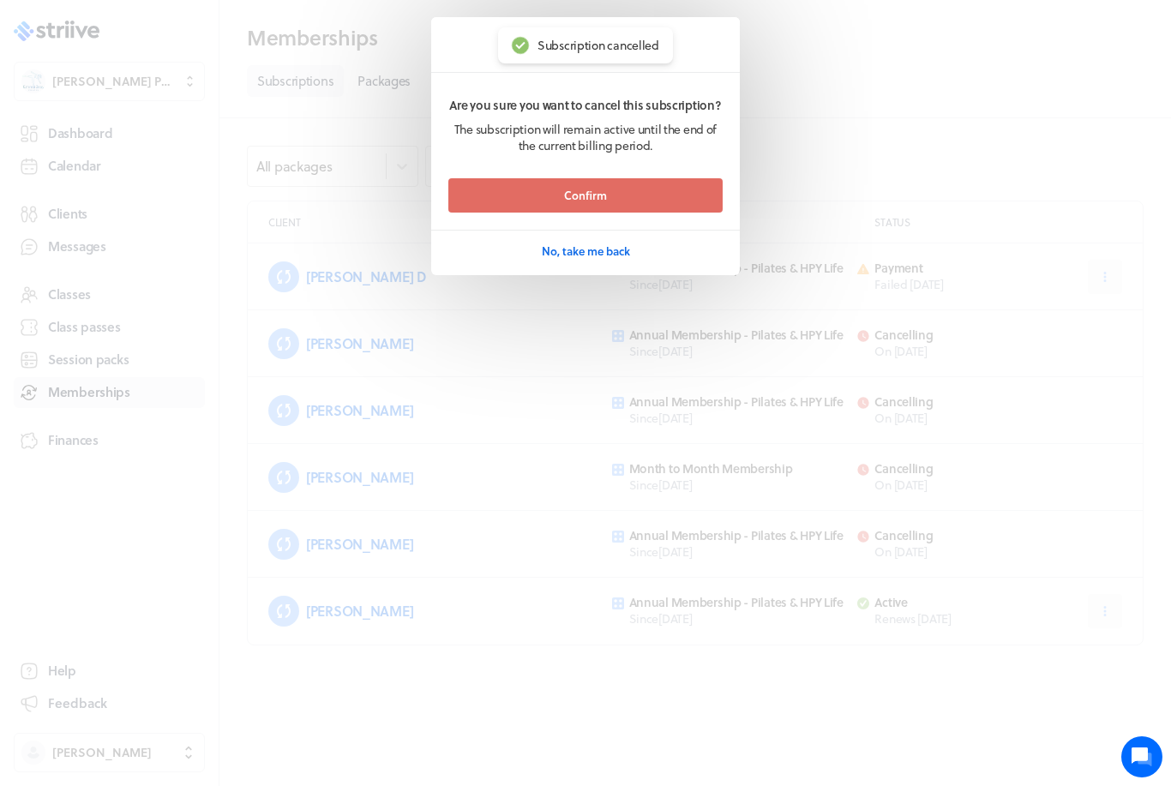
click at [633, 195] on button "Confirm" at bounding box center [585, 195] width 274 height 34
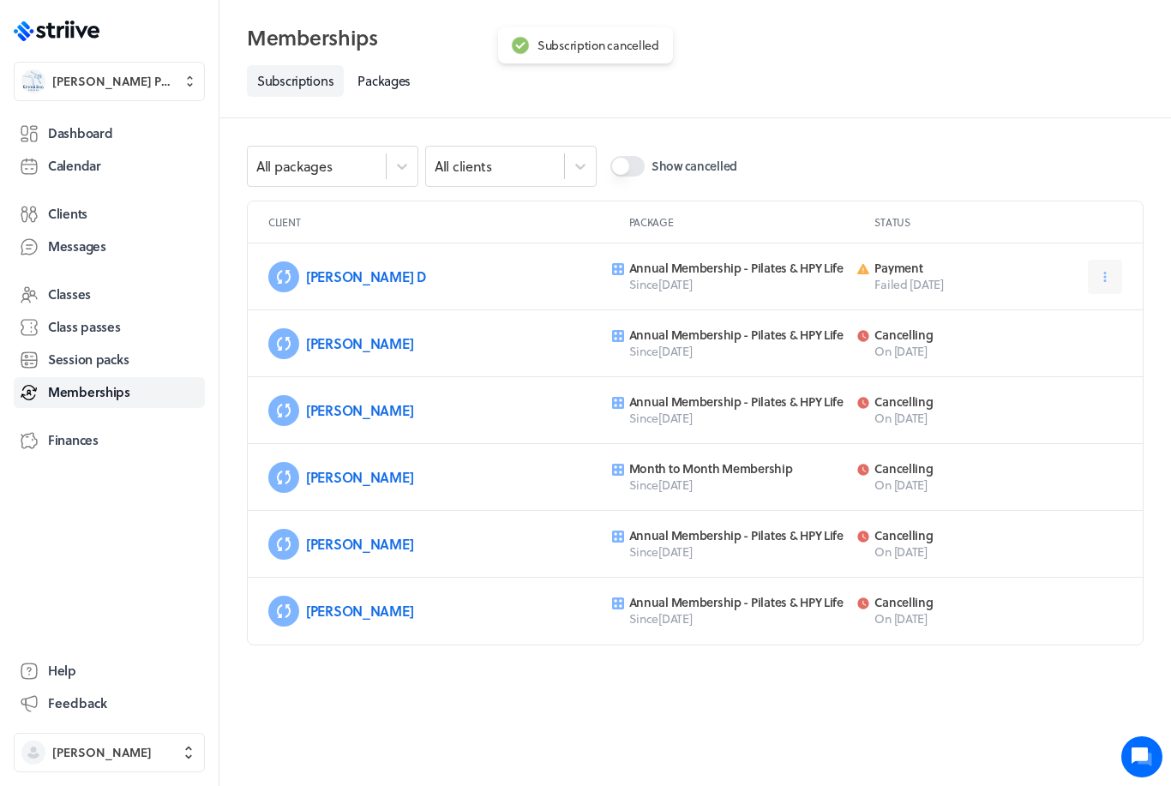
click at [1108, 267] on button at bounding box center [1104, 277] width 34 height 34
click at [1033, 317] on button "Cancel" at bounding box center [1061, 319] width 113 height 31
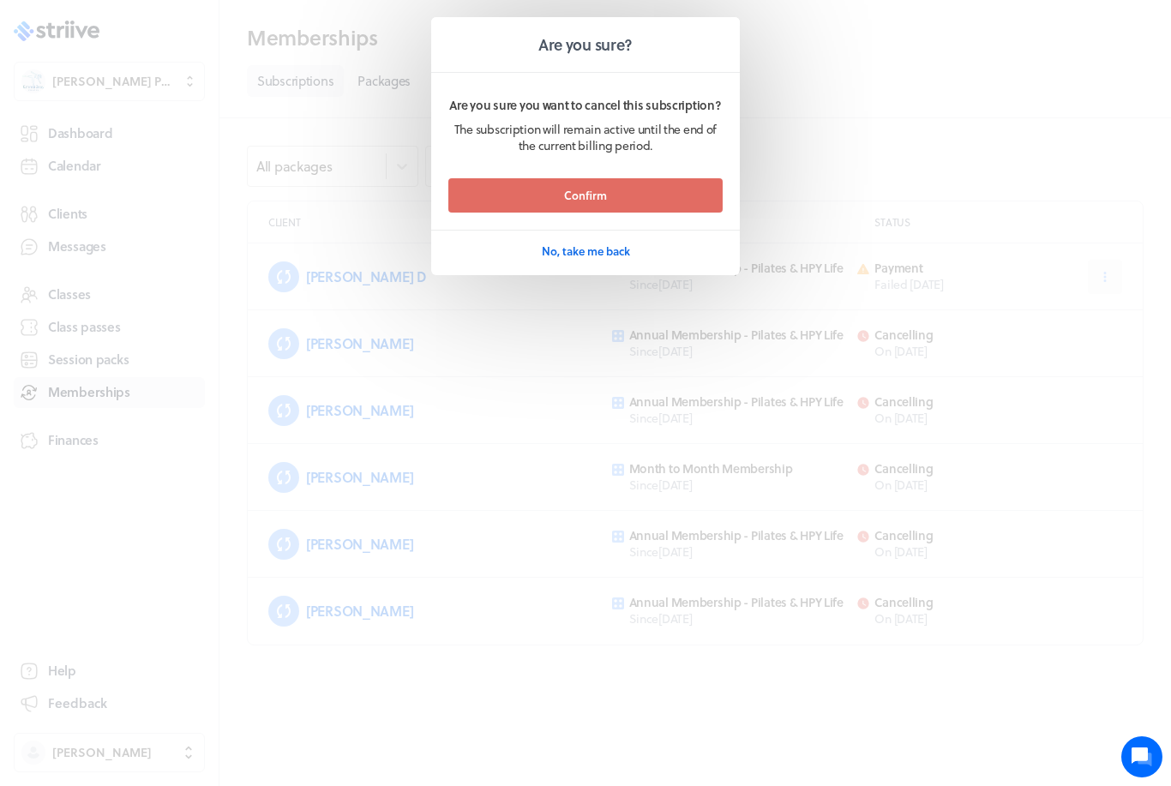
click at [672, 207] on button "Confirm" at bounding box center [585, 195] width 274 height 34
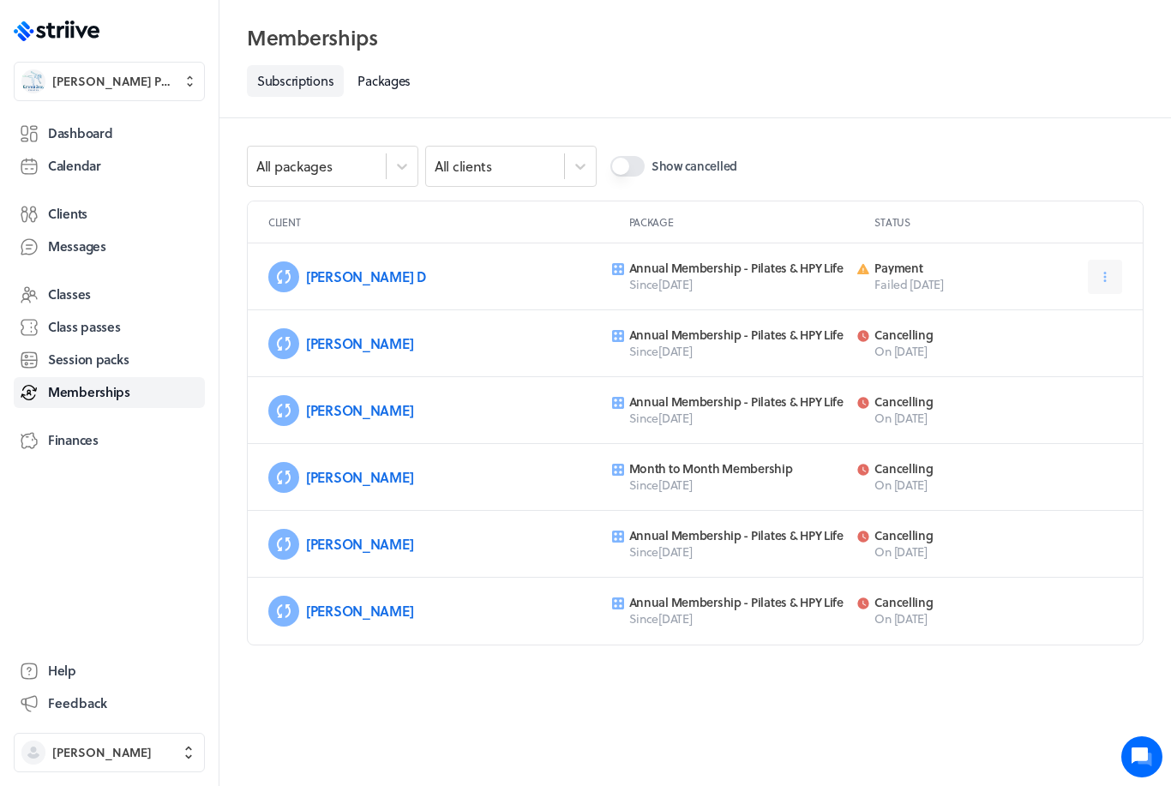
click at [92, 130] on span "Dashboard" at bounding box center [80, 133] width 64 height 18
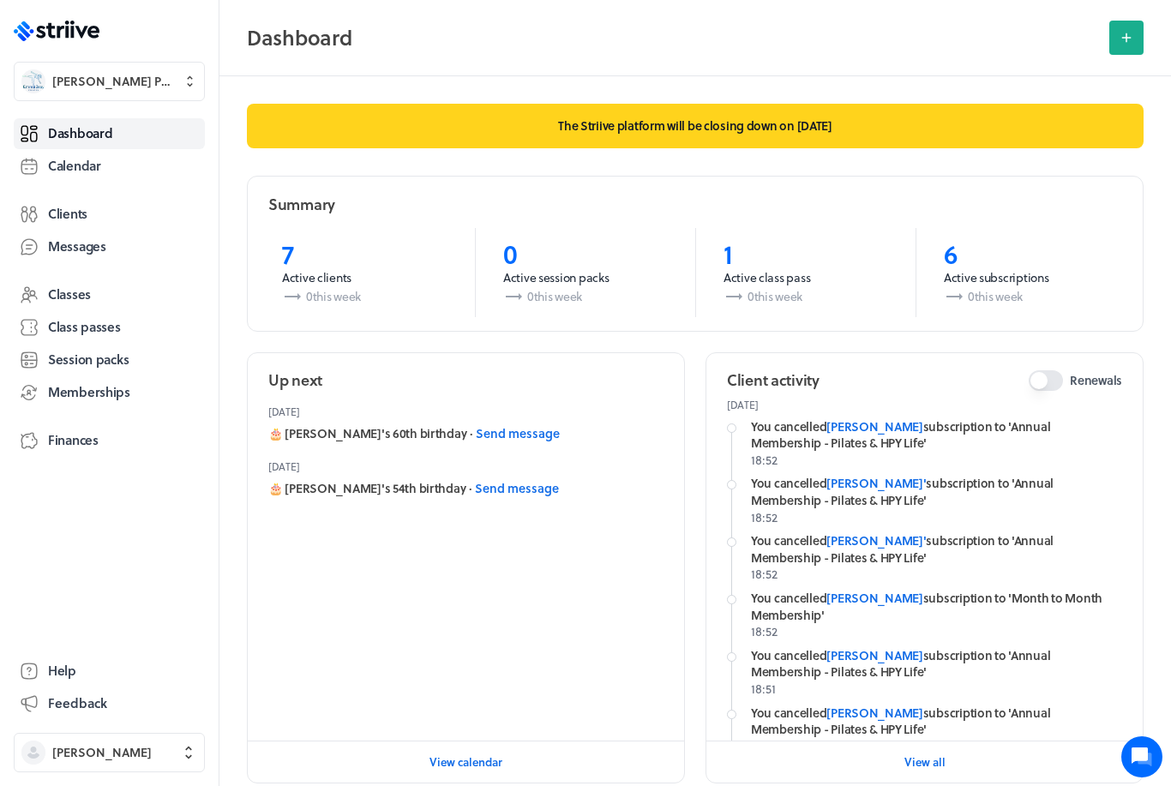
click at [1055, 378] on button "Renewals" at bounding box center [1045, 380] width 34 height 21
click at [1040, 386] on button "Renewals" at bounding box center [1045, 380] width 34 height 21
click at [171, 86] on span "[PERSON_NAME] Pilates" at bounding box center [124, 81] width 145 height 17
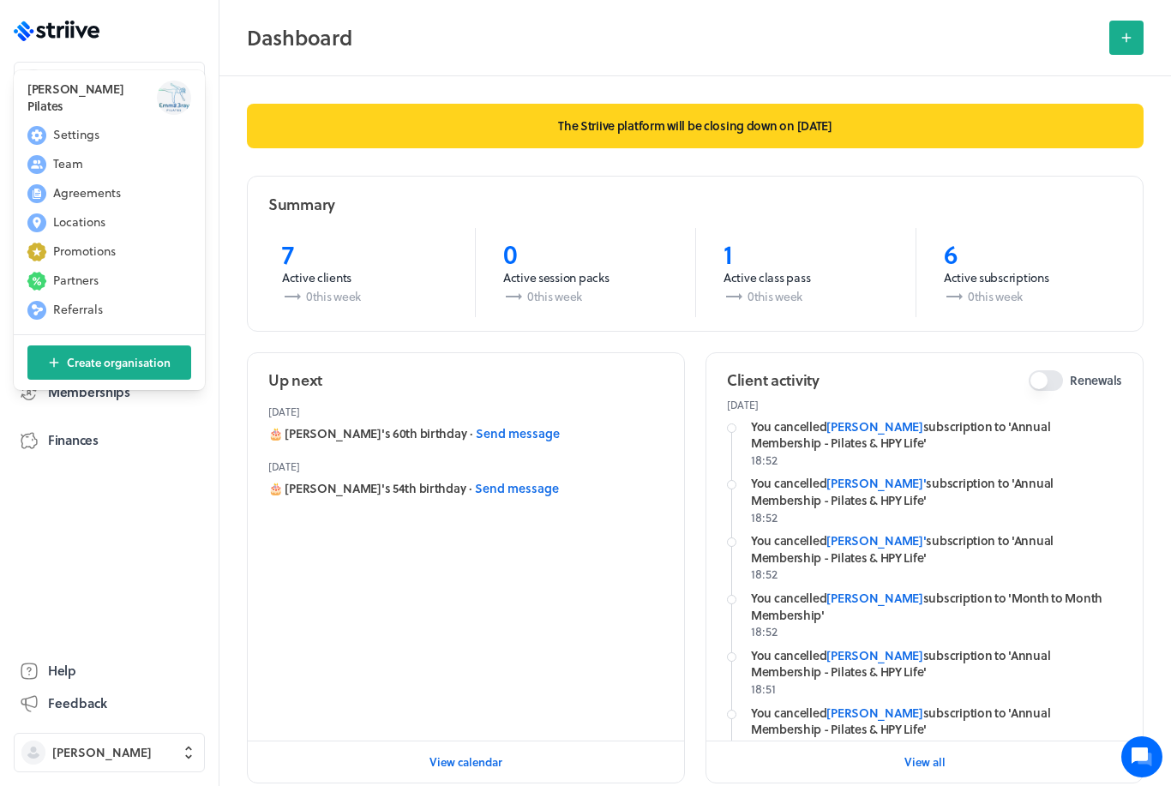
click at [93, 135] on span "Settings" at bounding box center [76, 134] width 46 height 17
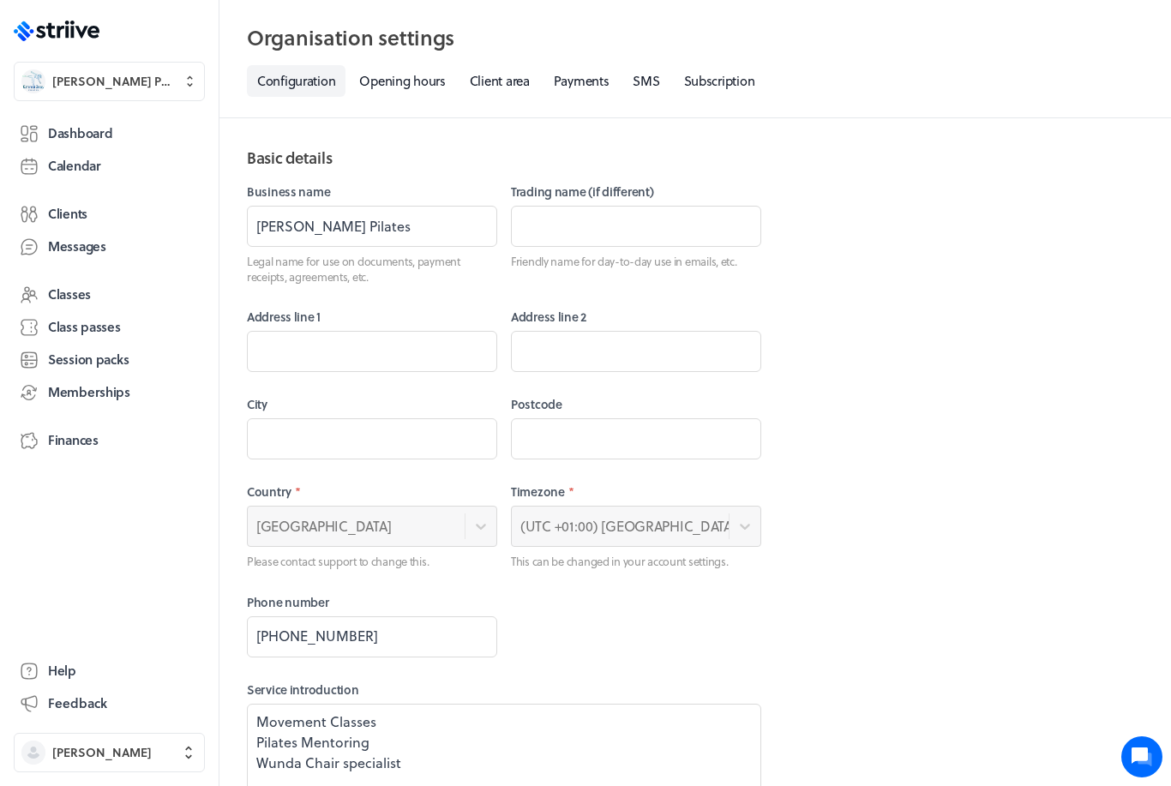
click at [586, 84] on link "Payments" at bounding box center [581, 81] width 76 height 32
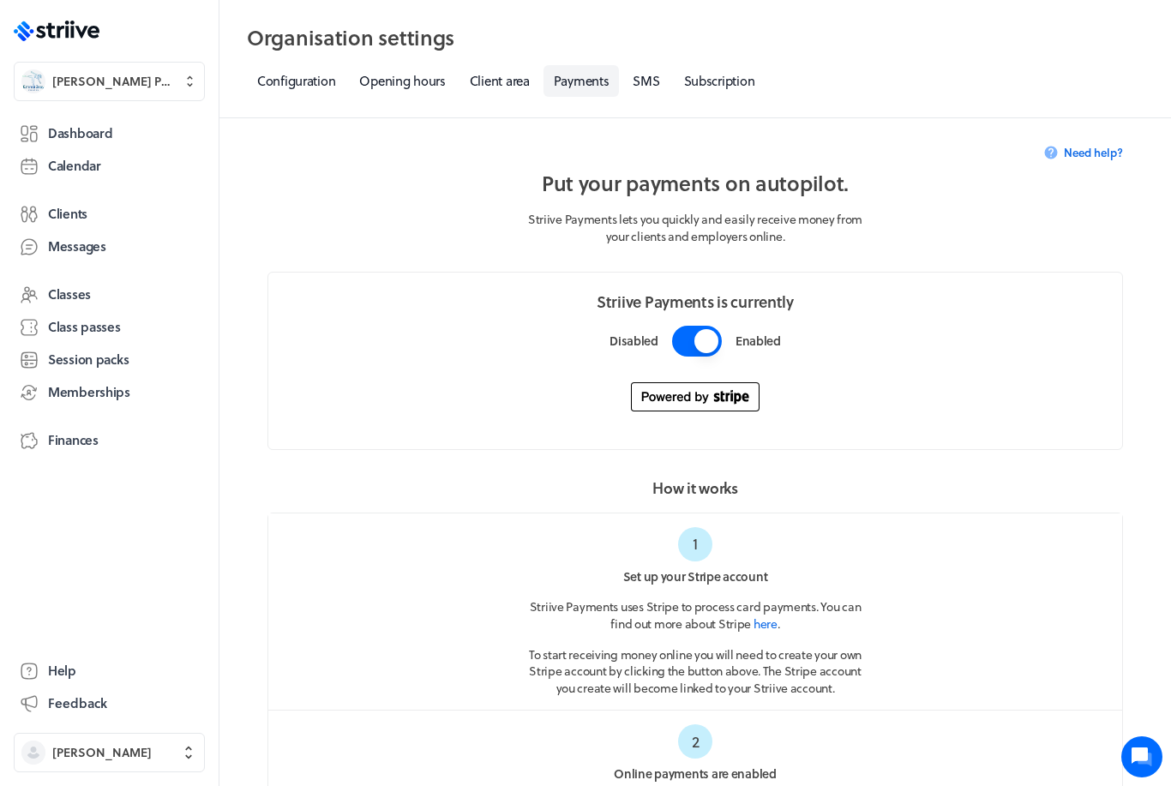
click at [709, 333] on button "button" at bounding box center [697, 341] width 50 height 31
click at [737, 90] on link "Subscription" at bounding box center [720, 81] width 92 height 32
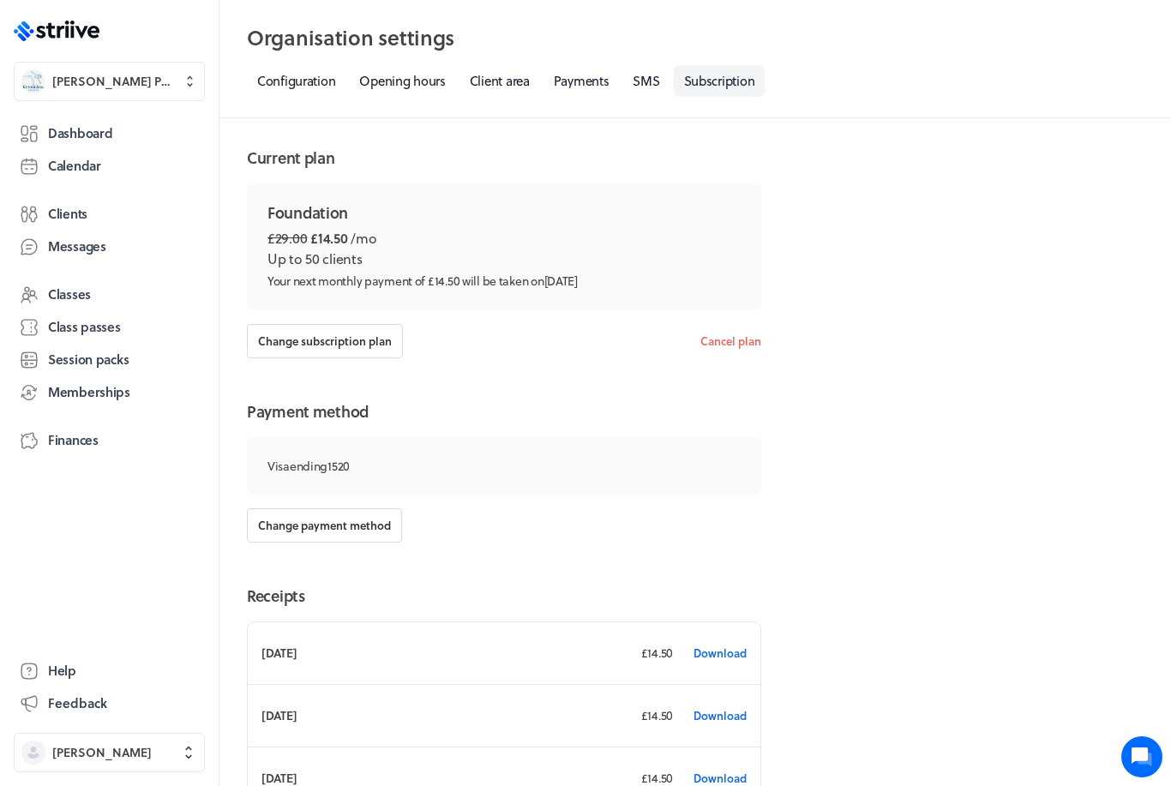
click at [726, 349] on button "Cancel plan" at bounding box center [730, 341] width 61 height 34
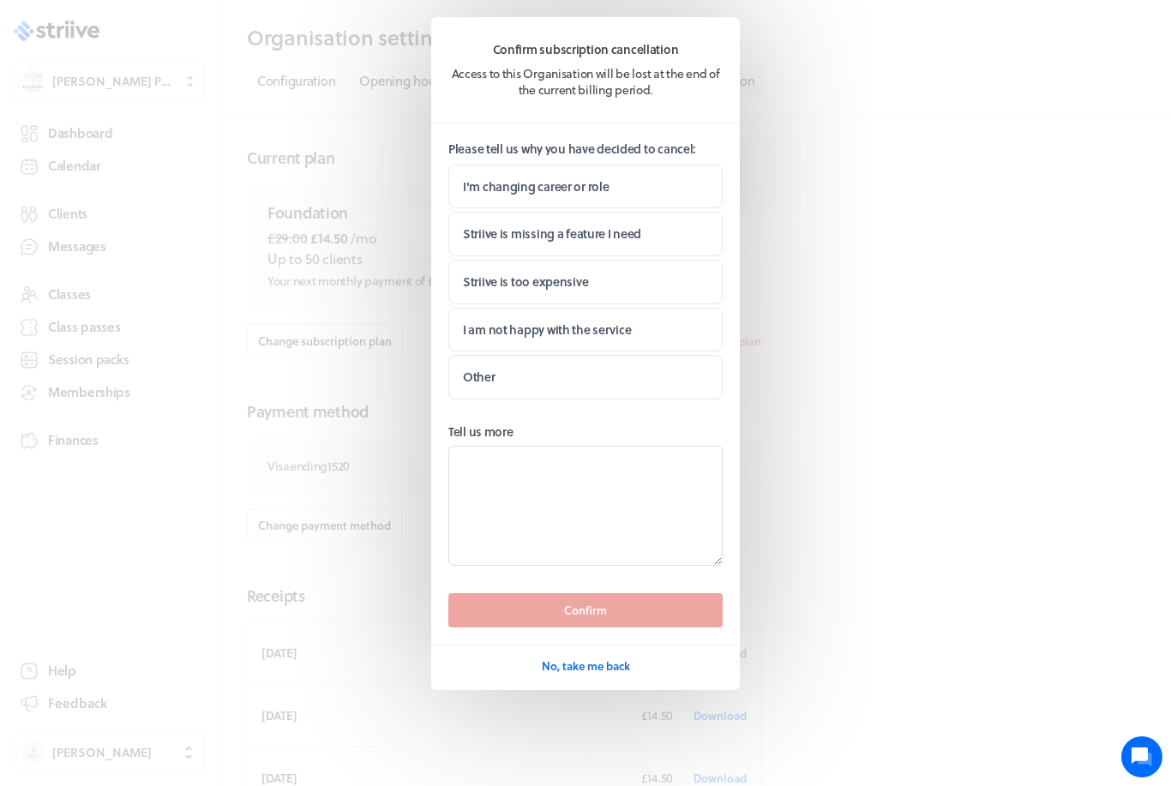
click at [662, 184] on label "I'm changing career or role" at bounding box center [585, 187] width 274 height 45
click at [0, 0] on input "I'm changing career or role" at bounding box center [0, 0] width 0 height 0
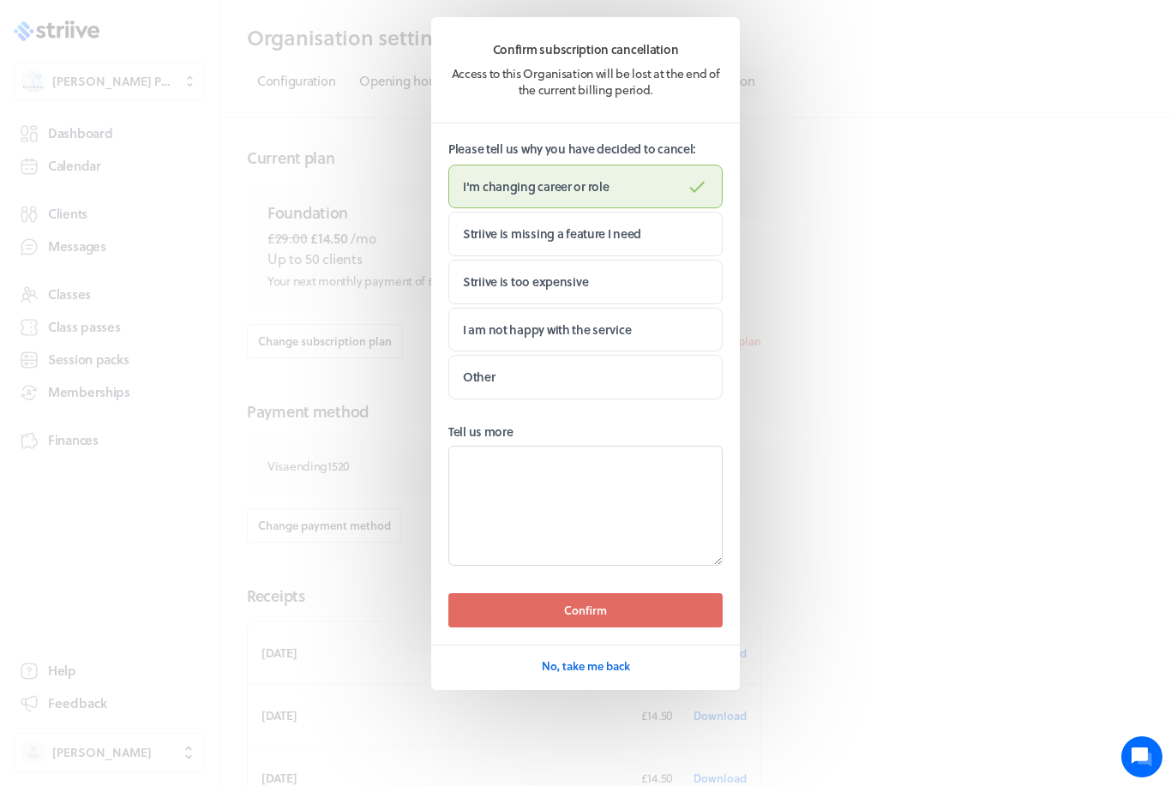
click at [669, 611] on button "Confirm" at bounding box center [585, 610] width 274 height 34
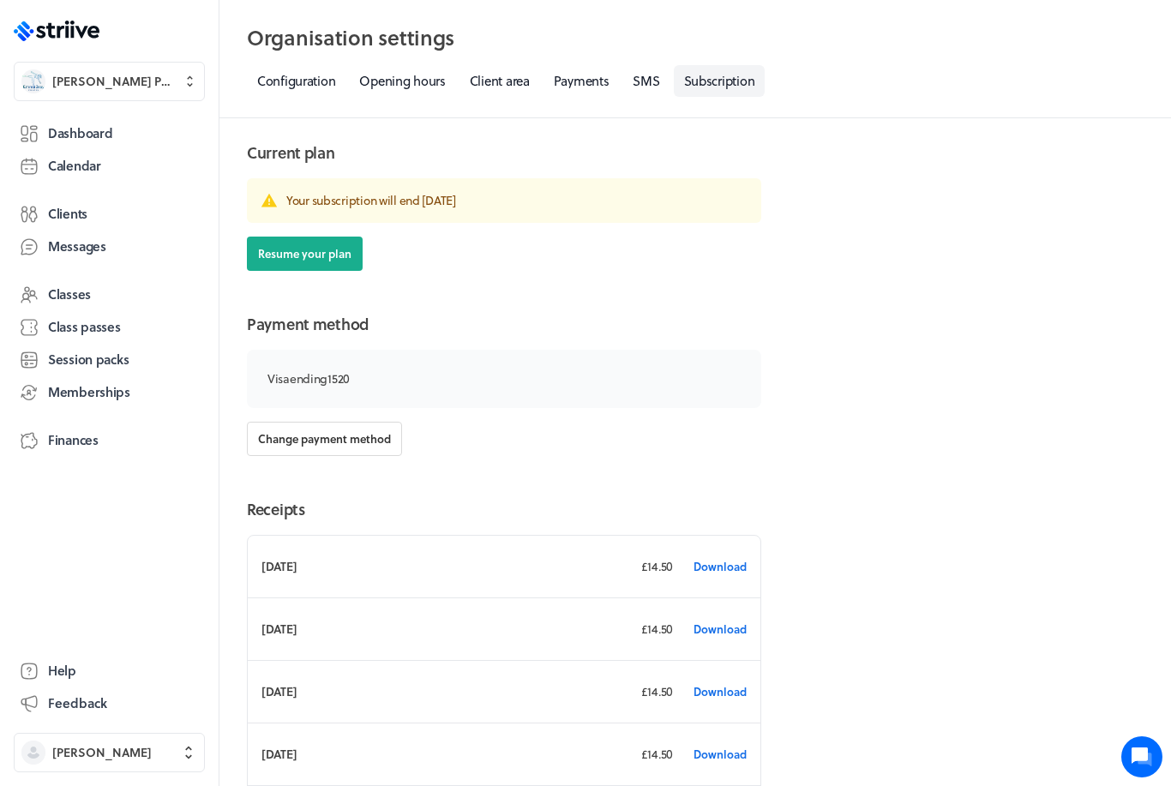
scroll to position [8, 0]
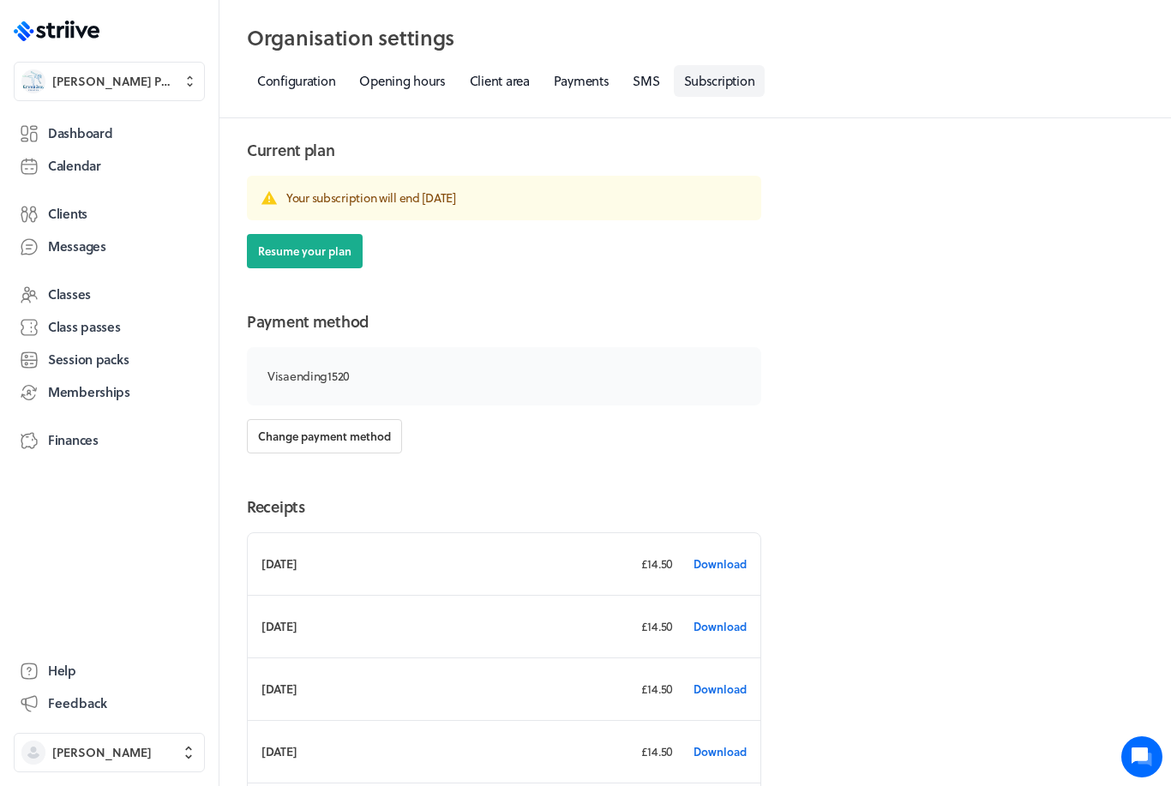
click at [189, 83] on icon at bounding box center [190, 81] width 15 height 17
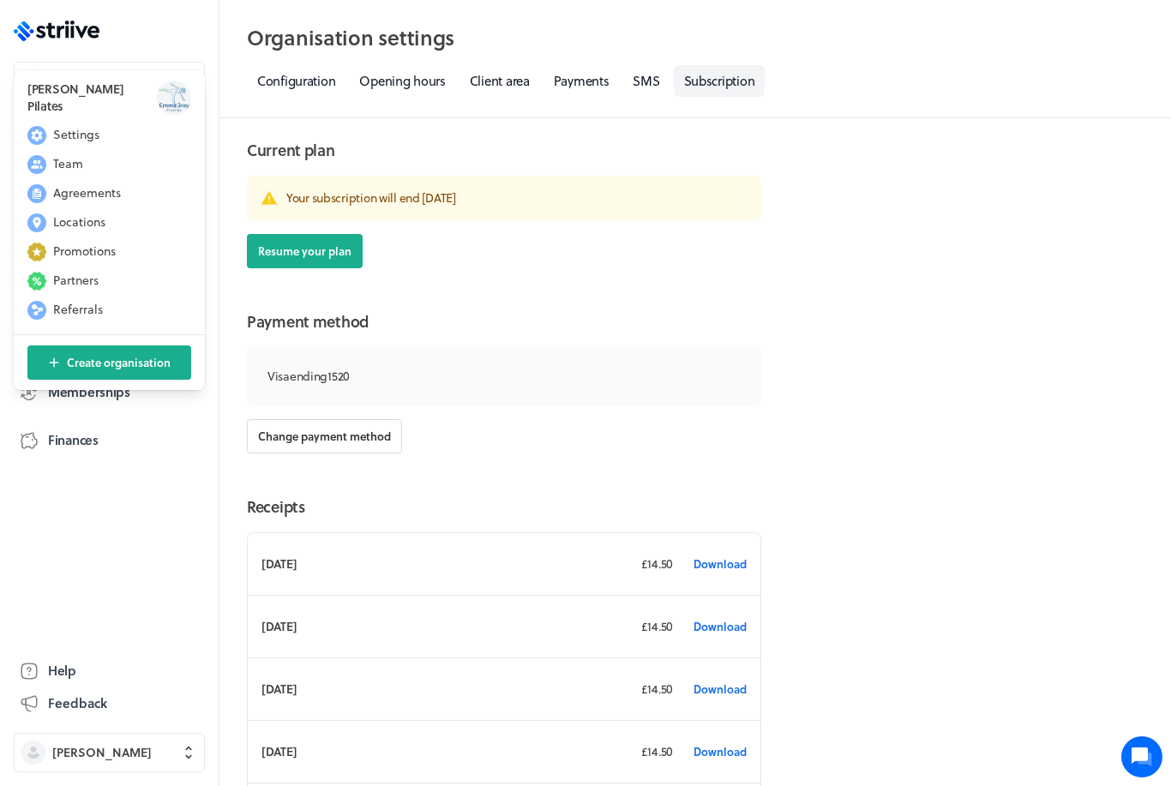
click at [519, 83] on link "Client area" at bounding box center [499, 81] width 81 height 32
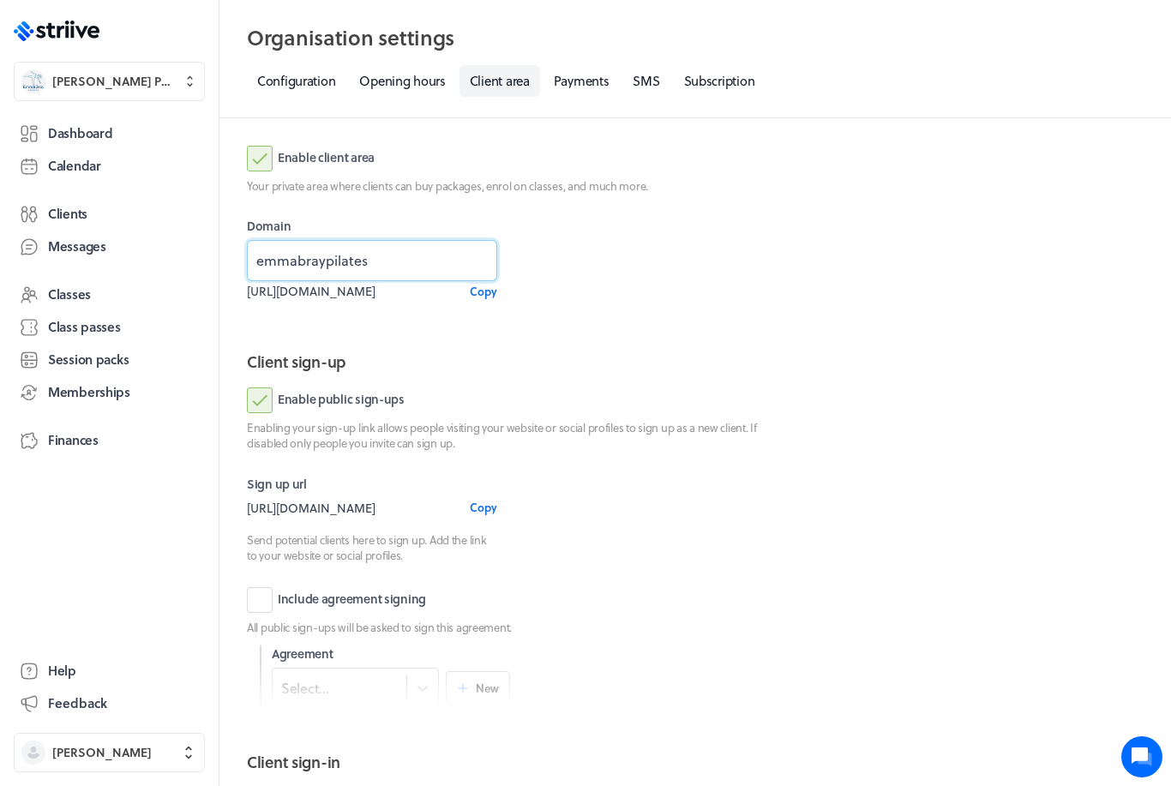
click at [415, 271] on input "emmabraypilates" at bounding box center [372, 260] width 250 height 41
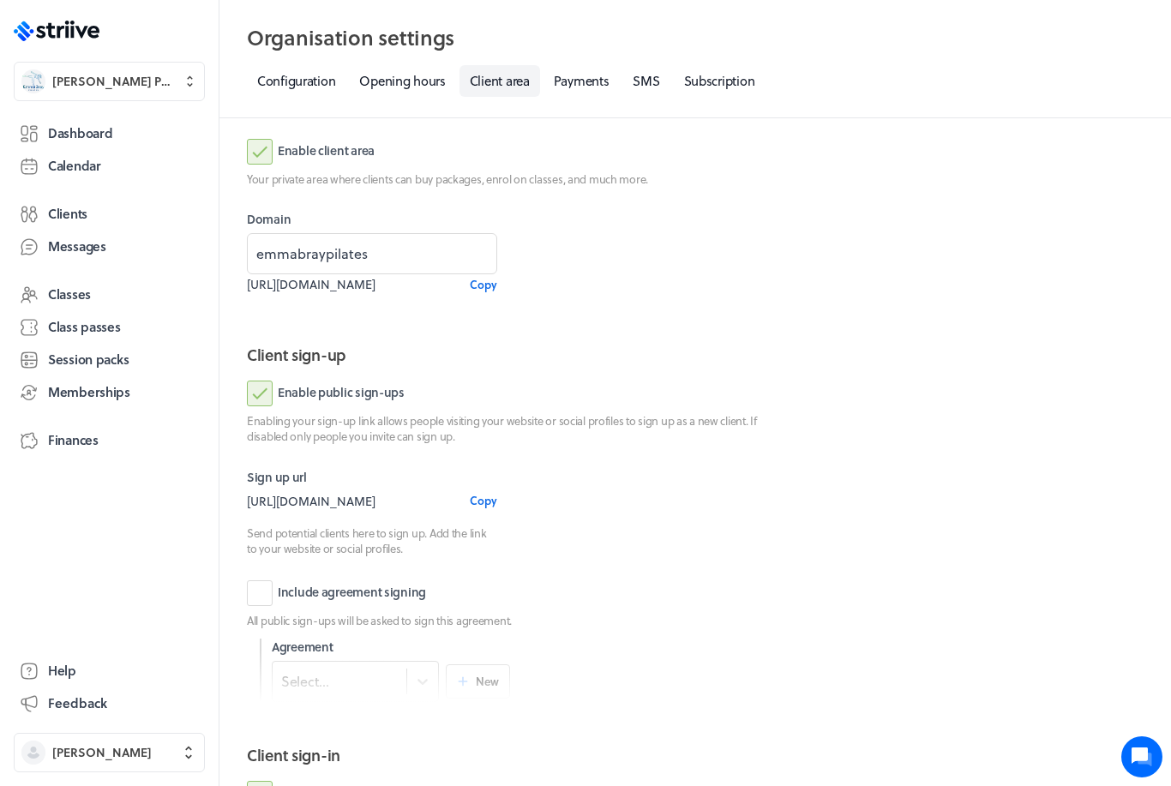
click at [111, 219] on link "Clients" at bounding box center [109, 214] width 191 height 31
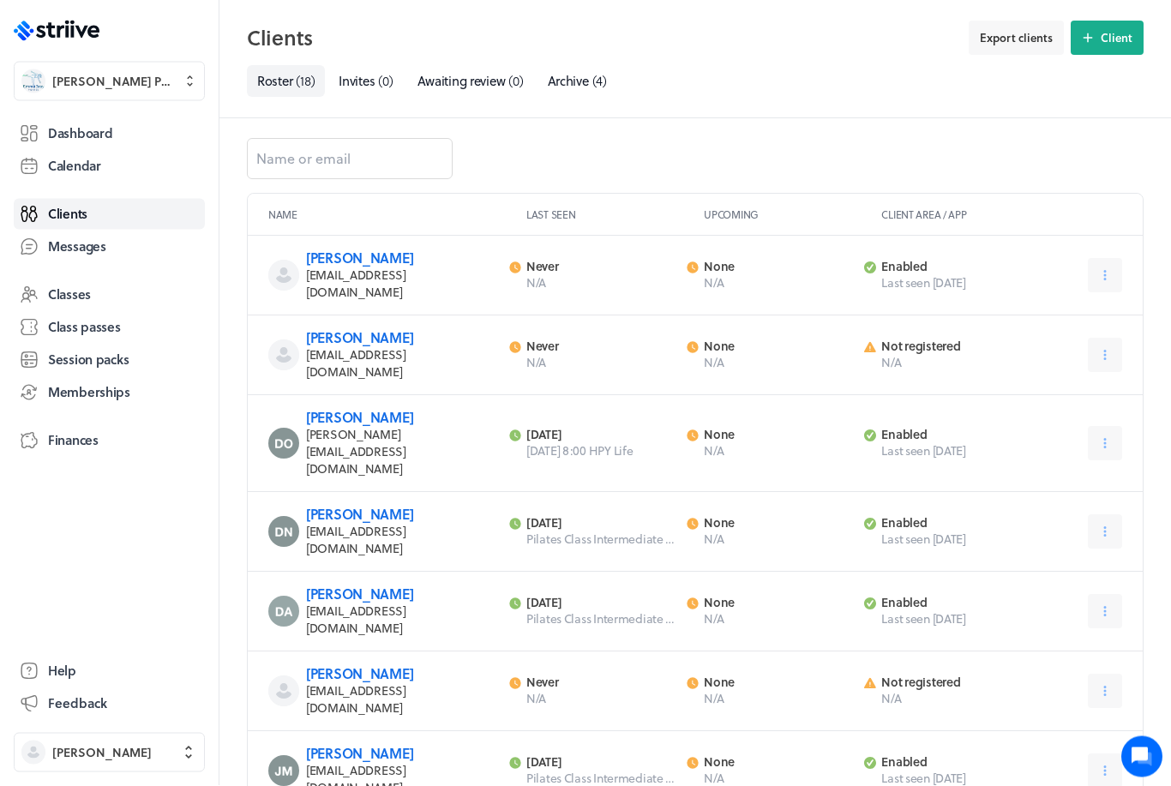
click at [1110, 268] on icon at bounding box center [1104, 275] width 15 height 15
click at [1058, 314] on button "Edit" at bounding box center [1059, 317] width 114 height 31
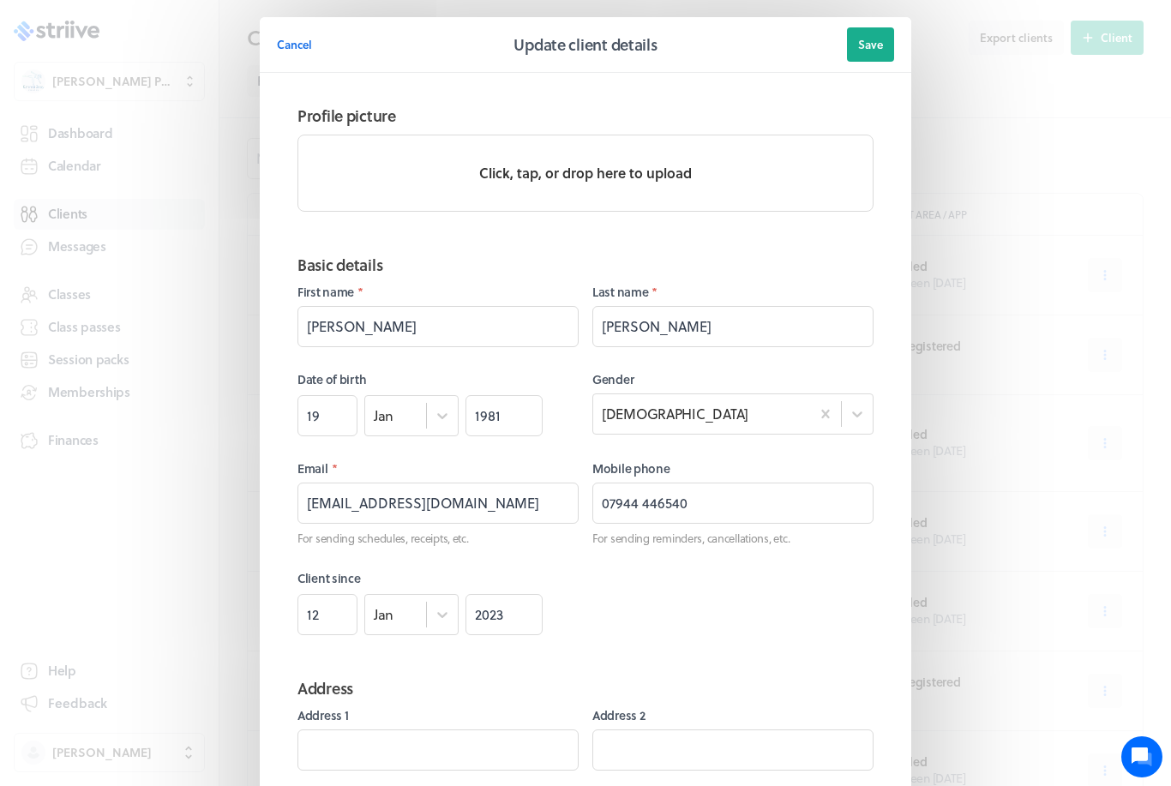
scroll to position [0, 0]
click at [425, 318] on input "[PERSON_NAME]" at bounding box center [437, 326] width 281 height 41
type input "B"
click at [693, 332] on input "[PERSON_NAME]" at bounding box center [732, 326] width 281 height 41
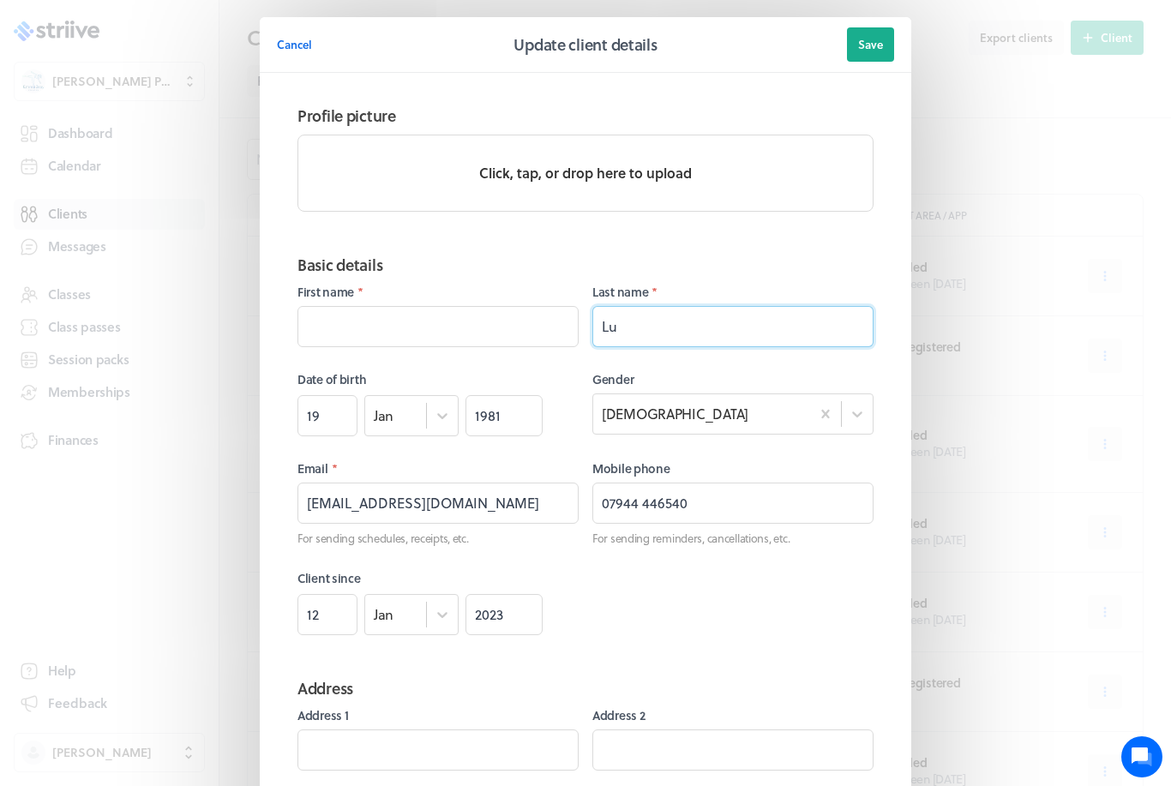
type input "L"
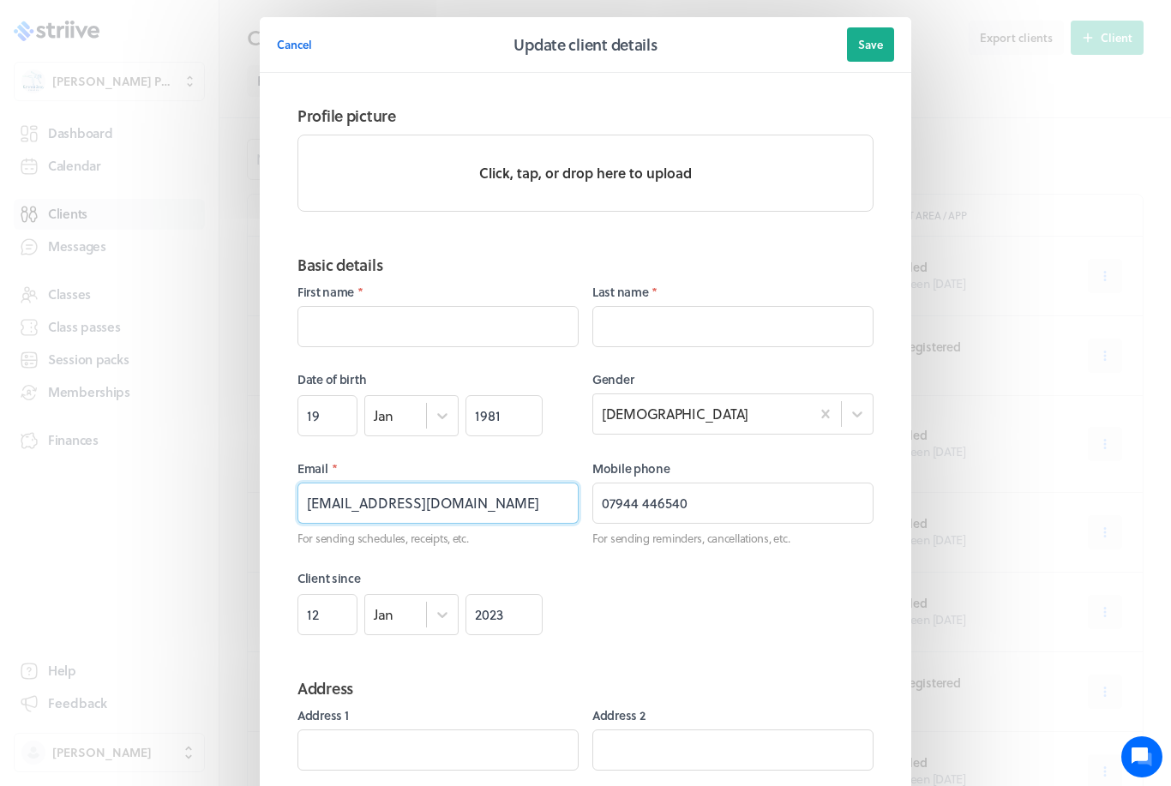
click at [485, 492] on input "[EMAIL_ADDRESS][DOMAIN_NAME]" at bounding box center [437, 502] width 281 height 41
type input "b"
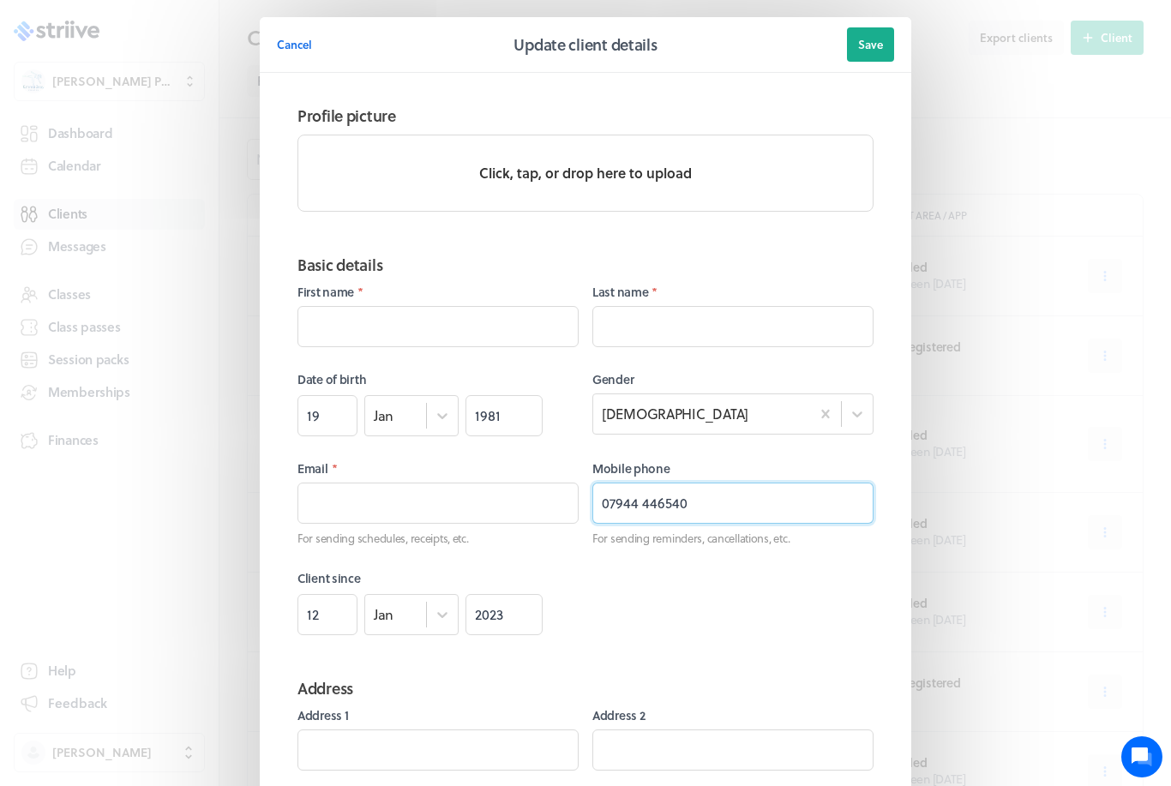
click at [734, 500] on input "07944 446540" at bounding box center [732, 502] width 281 height 41
type input "0"
click at [334, 410] on input "19" at bounding box center [327, 415] width 60 height 41
type input "1"
click at [504, 405] on input "1981" at bounding box center [503, 415] width 77 height 41
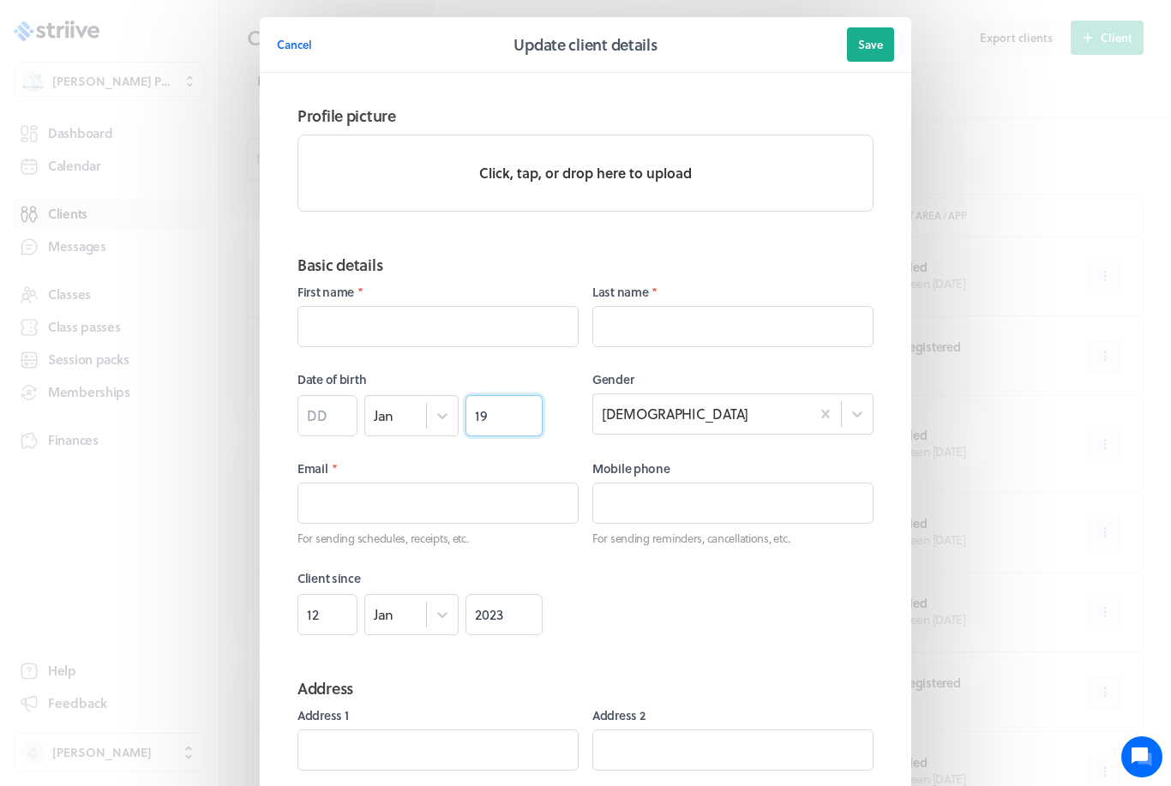
type input "1"
click at [507, 613] on input "2023" at bounding box center [503, 614] width 77 height 41
type input "2"
click at [338, 612] on input "12" at bounding box center [327, 614] width 60 height 41
type input "1"
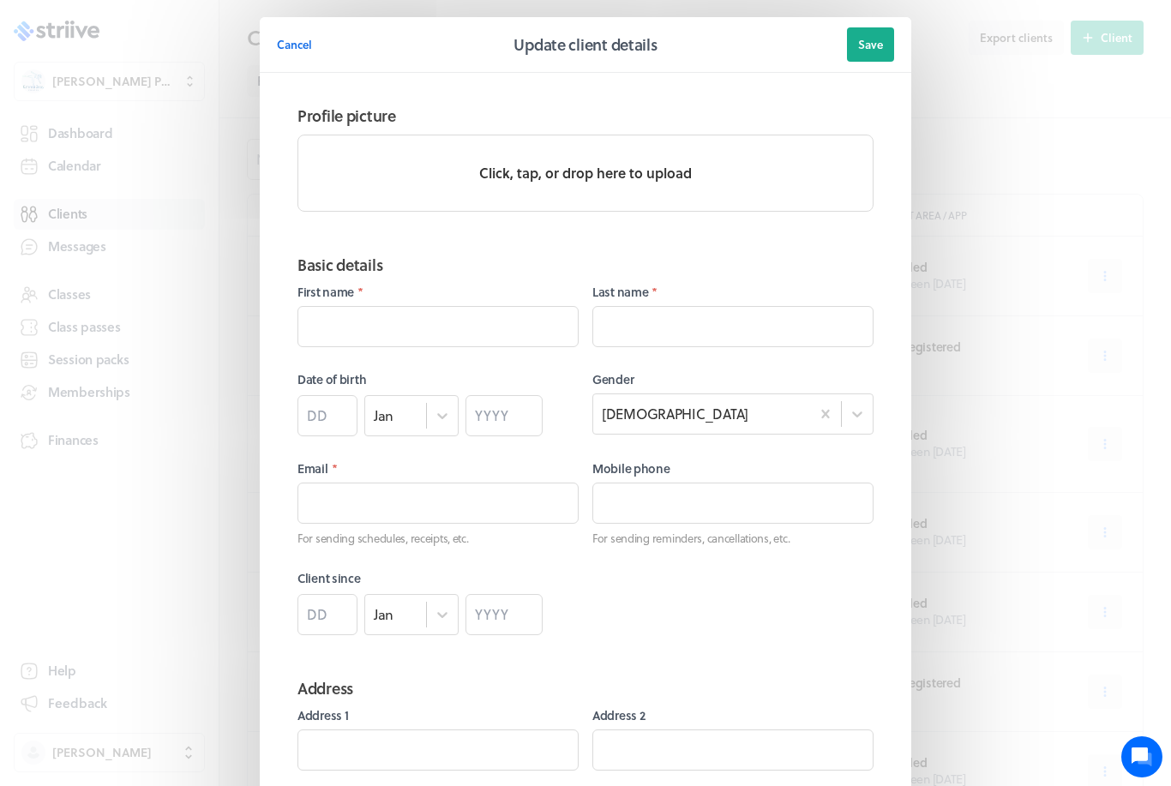
click at [858, 37] on span "Save" at bounding box center [870, 44] width 25 height 15
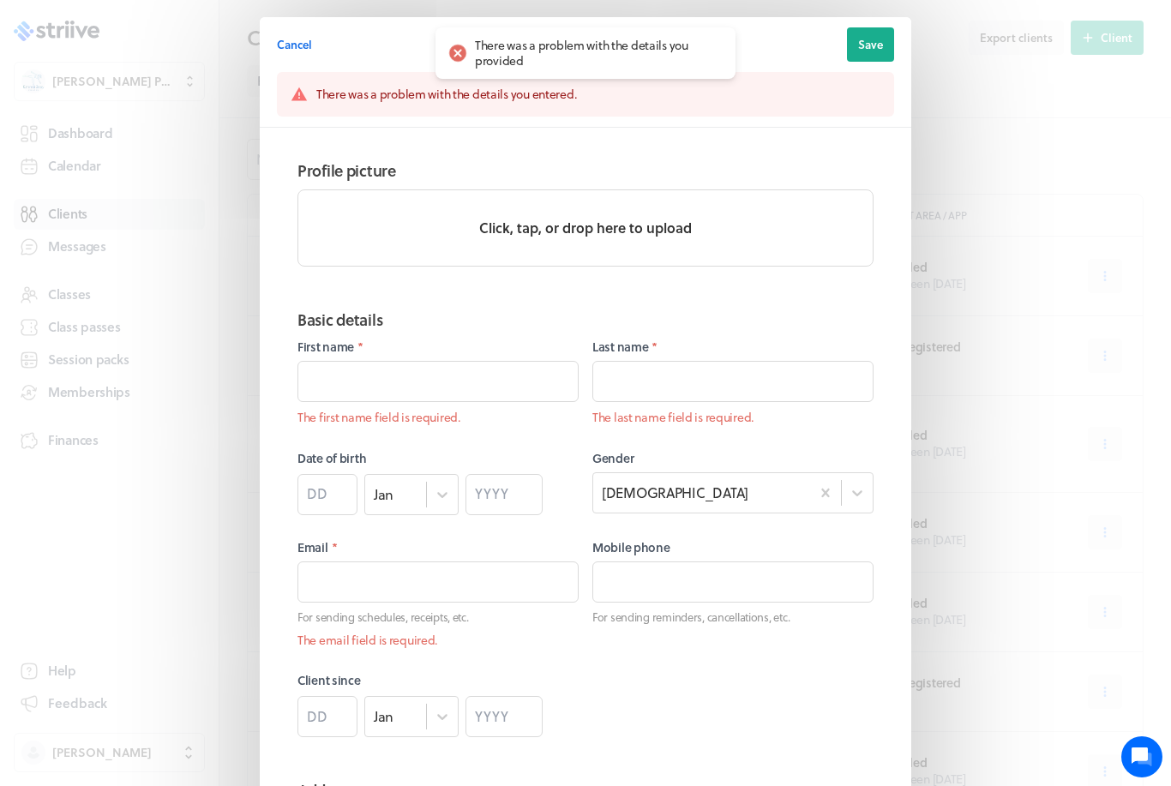
scroll to position [8, 0]
click at [458, 52] on div at bounding box center [458, 53] width 24 height 24
click at [460, 55] on div at bounding box center [458, 53] width 24 height 24
click at [535, 74] on div "There was a problem with the details you provided" at bounding box center [585, 52] width 300 height 51
click at [302, 45] on span "Cancel" at bounding box center [294, 44] width 35 height 15
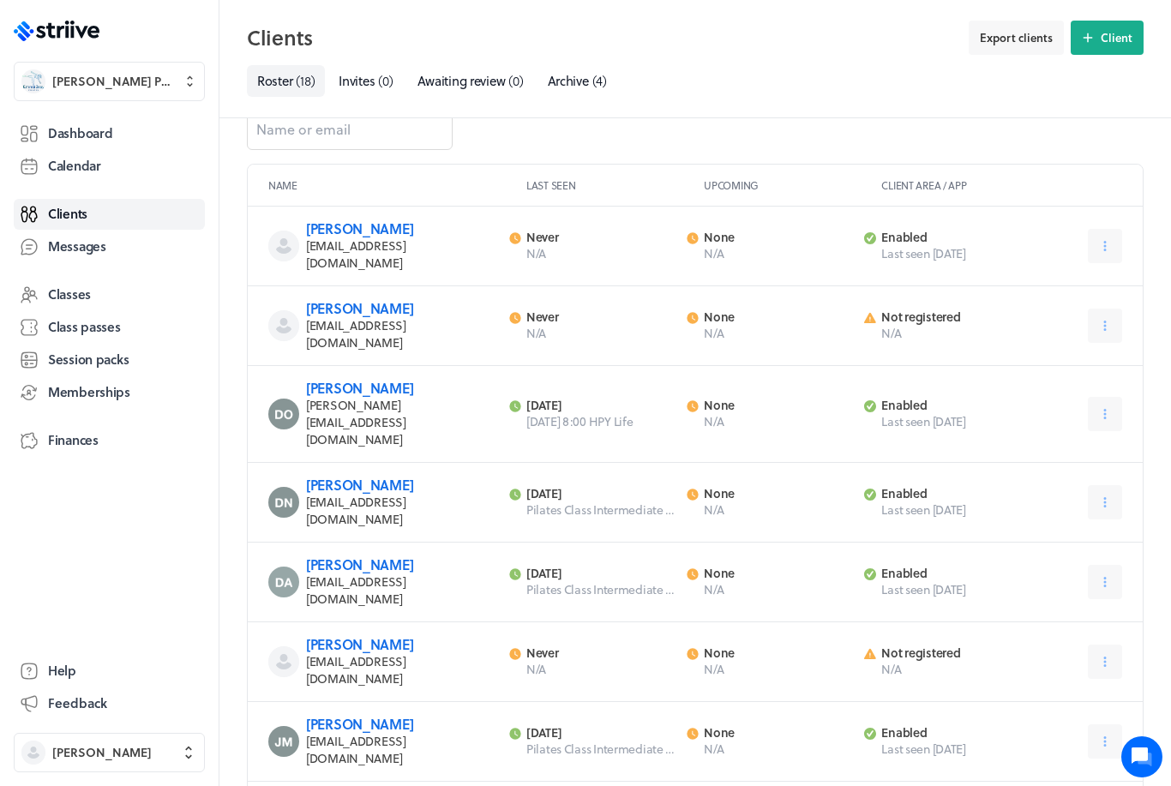
scroll to position [0, 0]
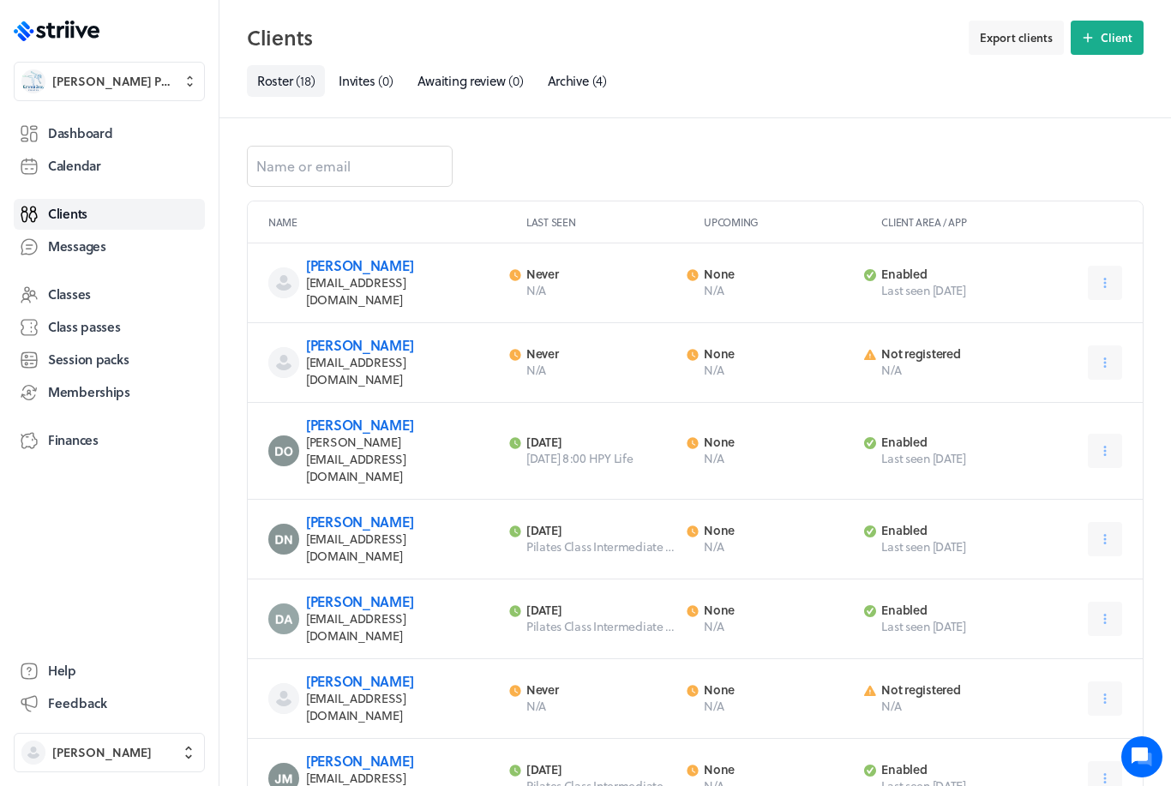
click at [183, 80] on icon at bounding box center [190, 81] width 15 height 17
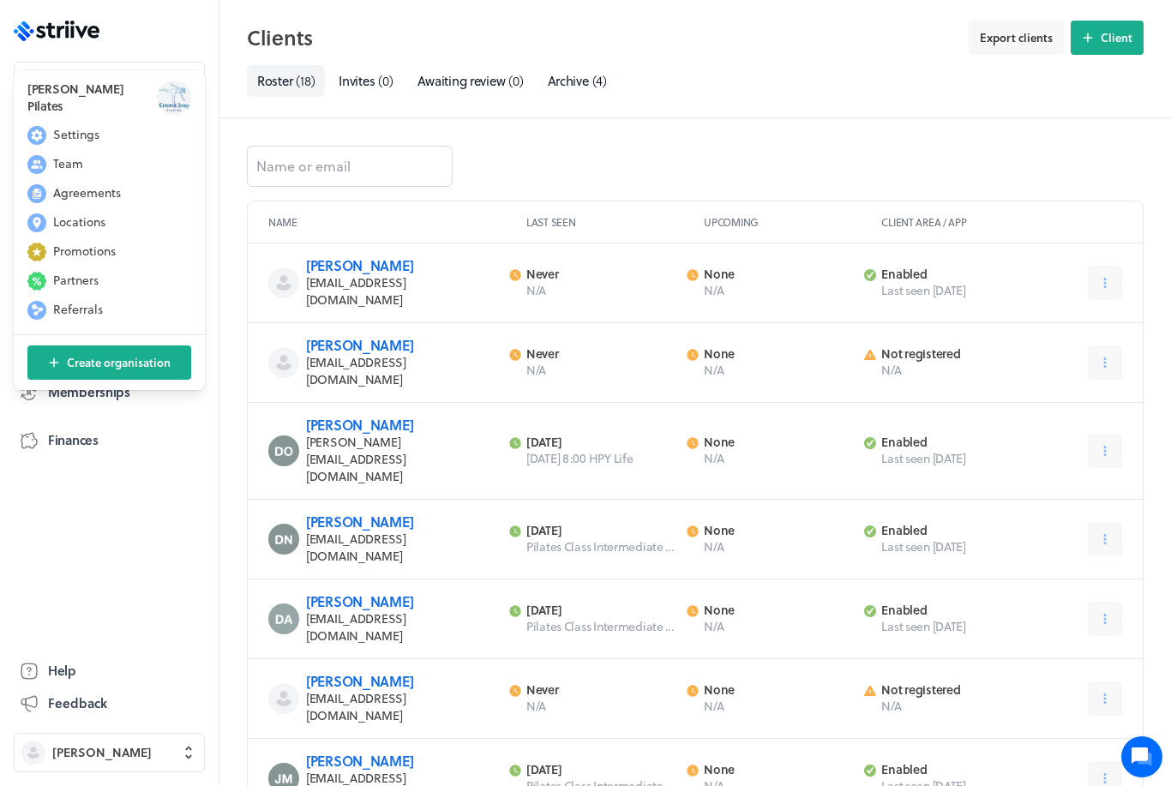
click at [93, 136] on span "Settings" at bounding box center [76, 134] width 46 height 17
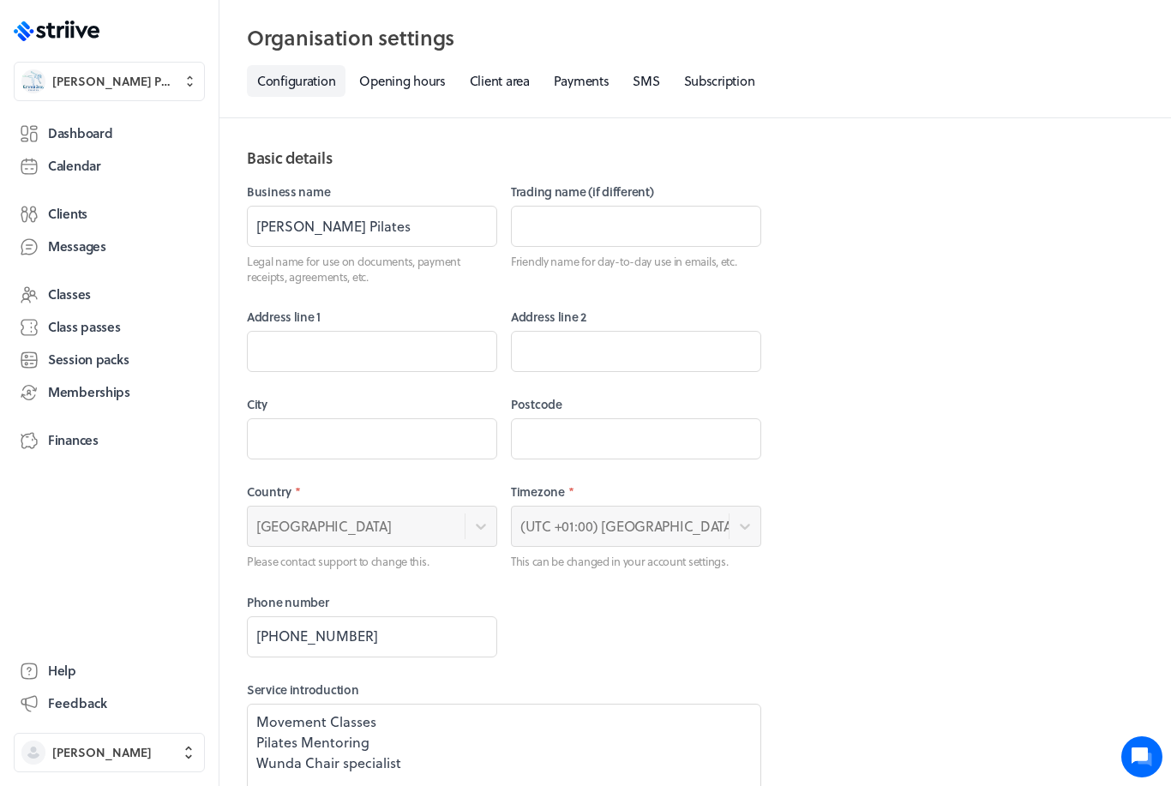
click at [564, 95] on link "Payments" at bounding box center [581, 81] width 76 height 32
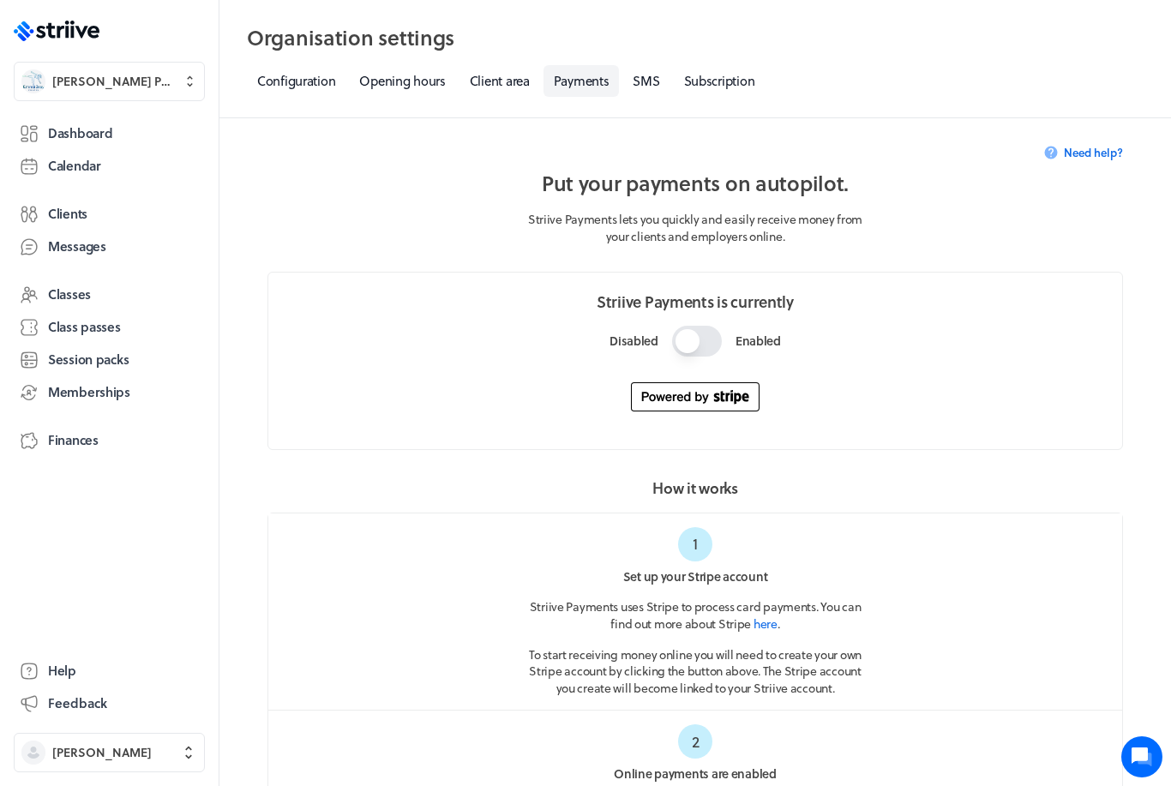
click at [730, 79] on link "Subscription" at bounding box center [720, 81] width 92 height 32
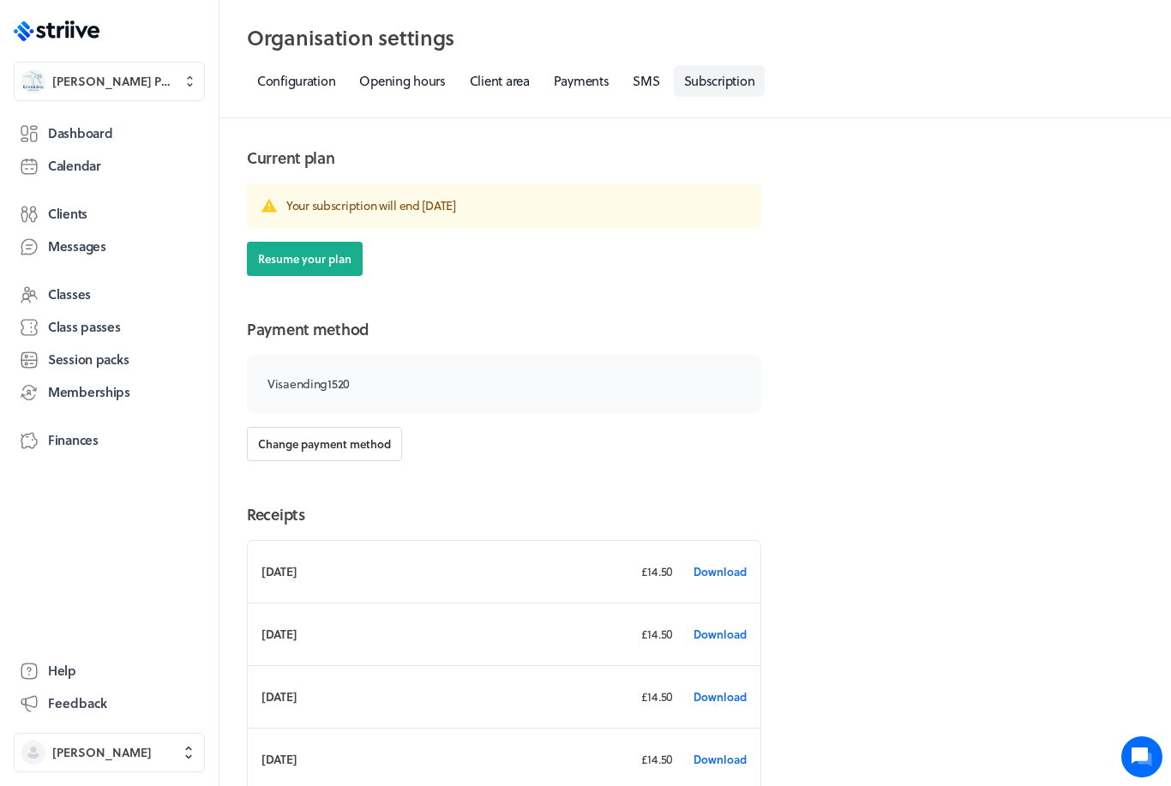
click at [130, 81] on span "[PERSON_NAME] Pilates" at bounding box center [112, 81] width 120 height 17
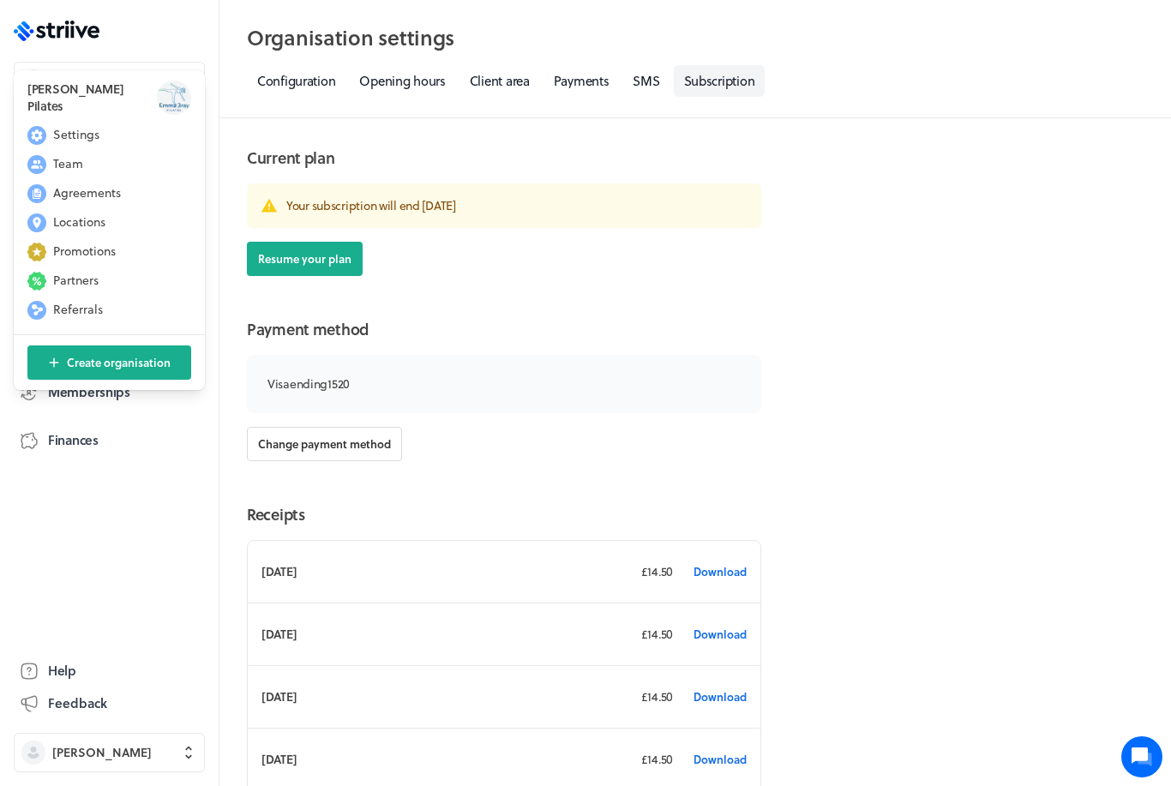
click at [97, 132] on span "Settings" at bounding box center [76, 134] width 46 height 17
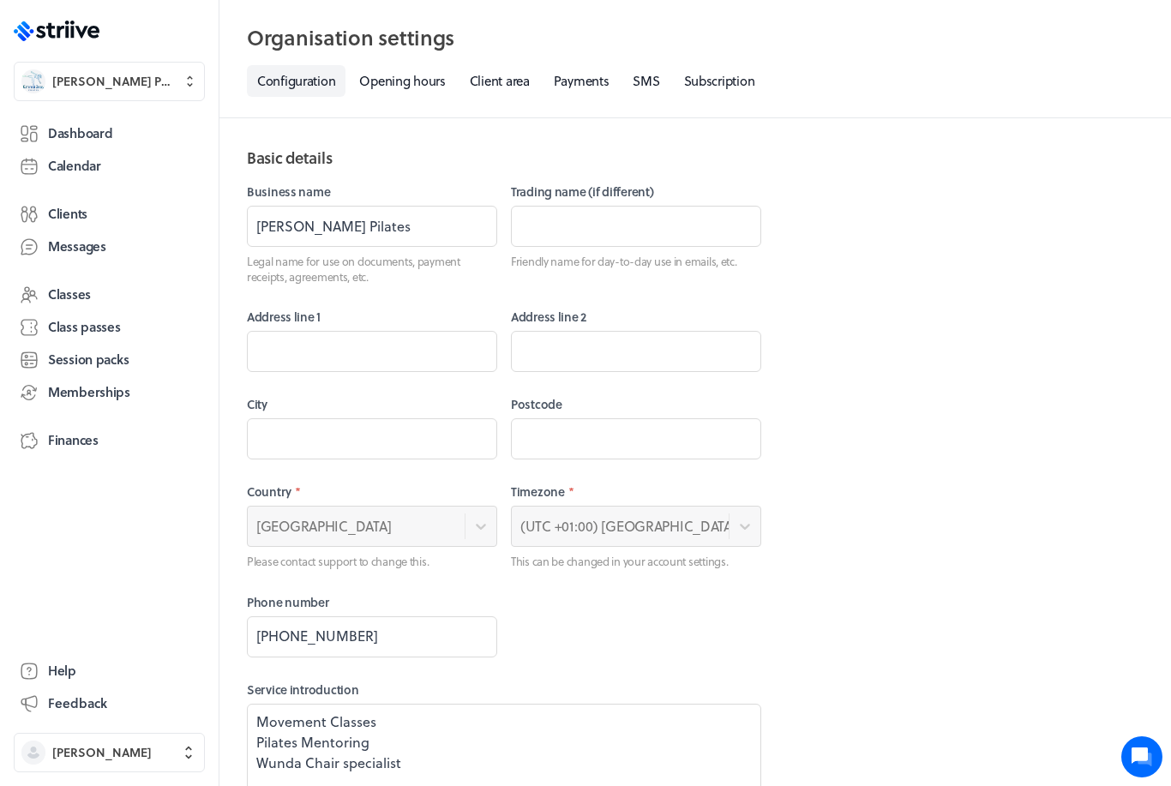
click at [81, 440] on span "Finances" at bounding box center [73, 440] width 51 height 18
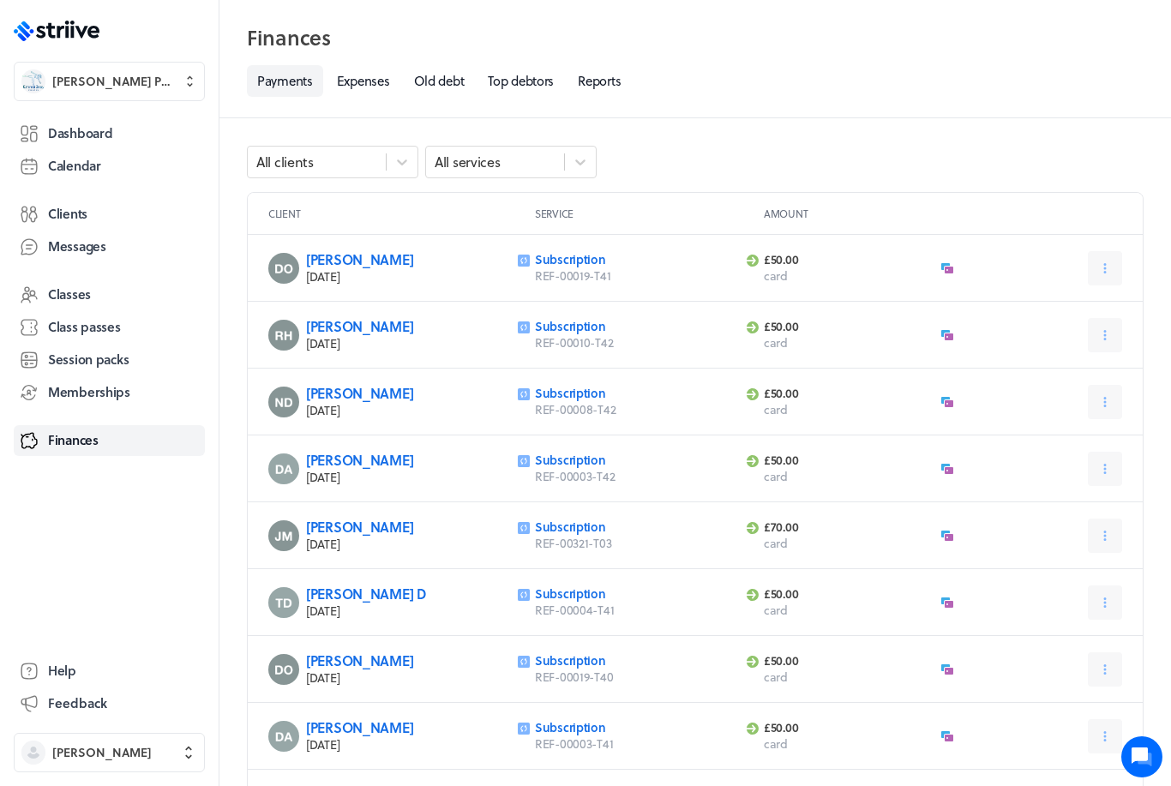
click at [1097, 272] on icon at bounding box center [1104, 268] width 15 height 15
click at [1090, 272] on button at bounding box center [1104, 268] width 34 height 34
click at [577, 259] on link "Subscription" at bounding box center [570, 259] width 71 height 18
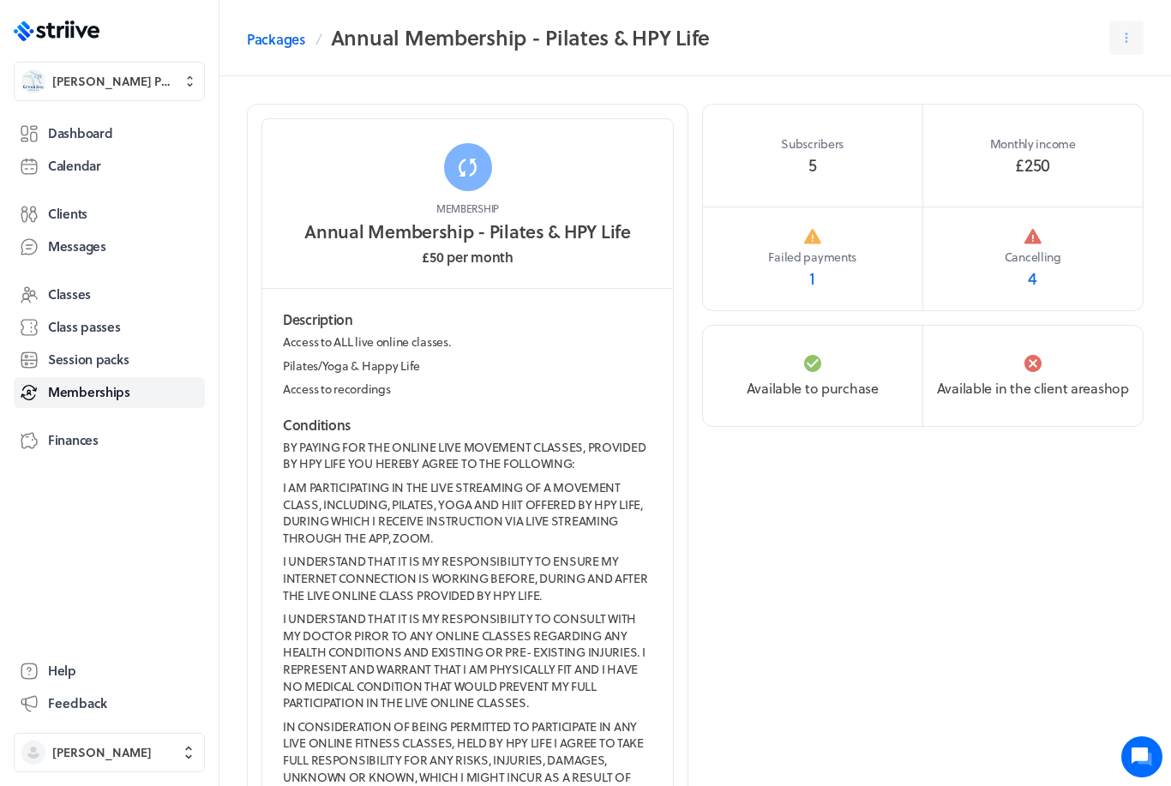
click at [823, 165] on div "Subscribers 5" at bounding box center [813, 156] width 220 height 103
click at [808, 166] on span "5" at bounding box center [812, 165] width 9 height 24
click at [1125, 39] on icon at bounding box center [1126, 38] width 3 height 10
click at [1057, 89] on button "Edit" at bounding box center [1083, 80] width 113 height 31
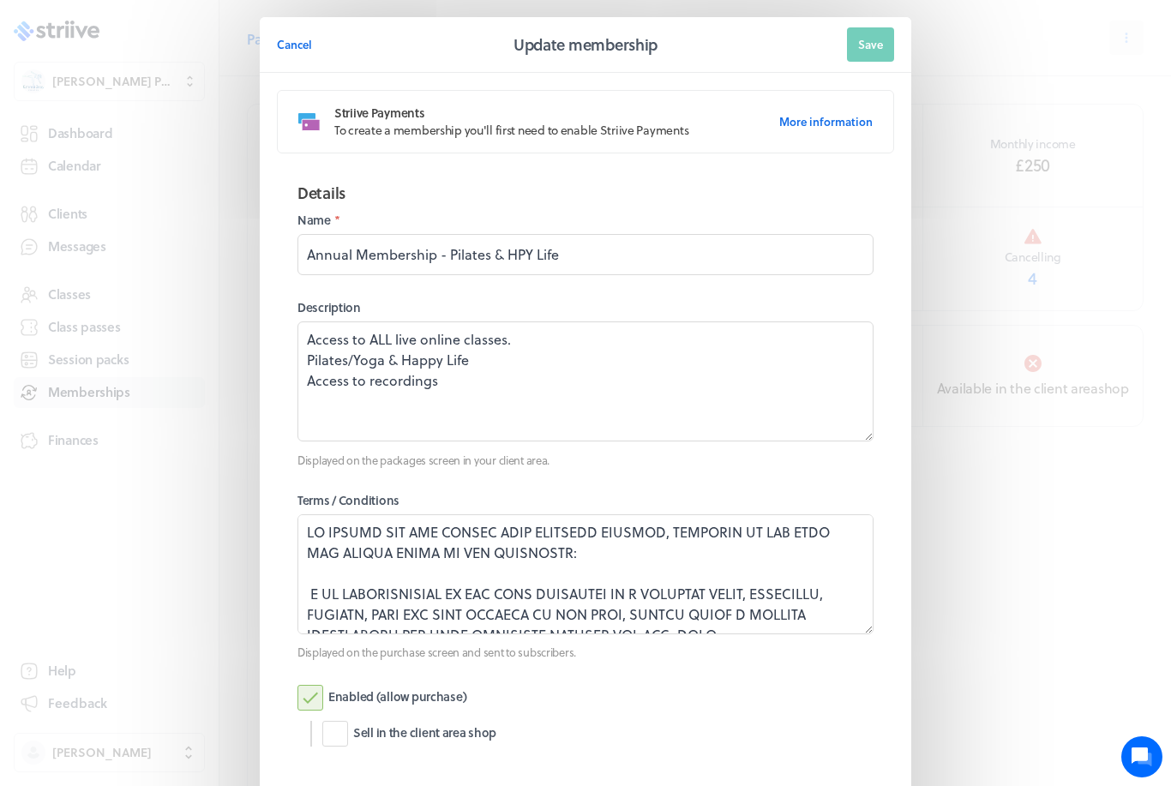
click at [300, 39] on span "Cancel" at bounding box center [294, 44] width 35 height 15
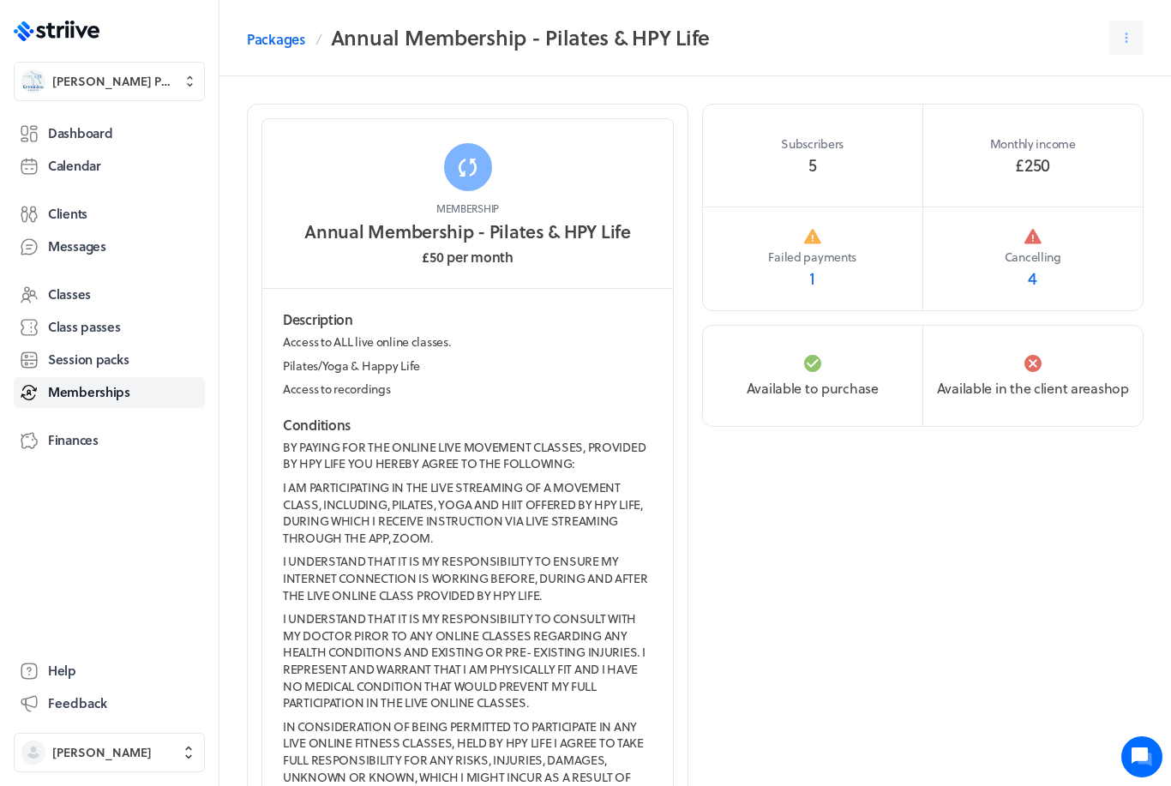
click at [107, 137] on span "Dashboard" at bounding box center [80, 133] width 64 height 18
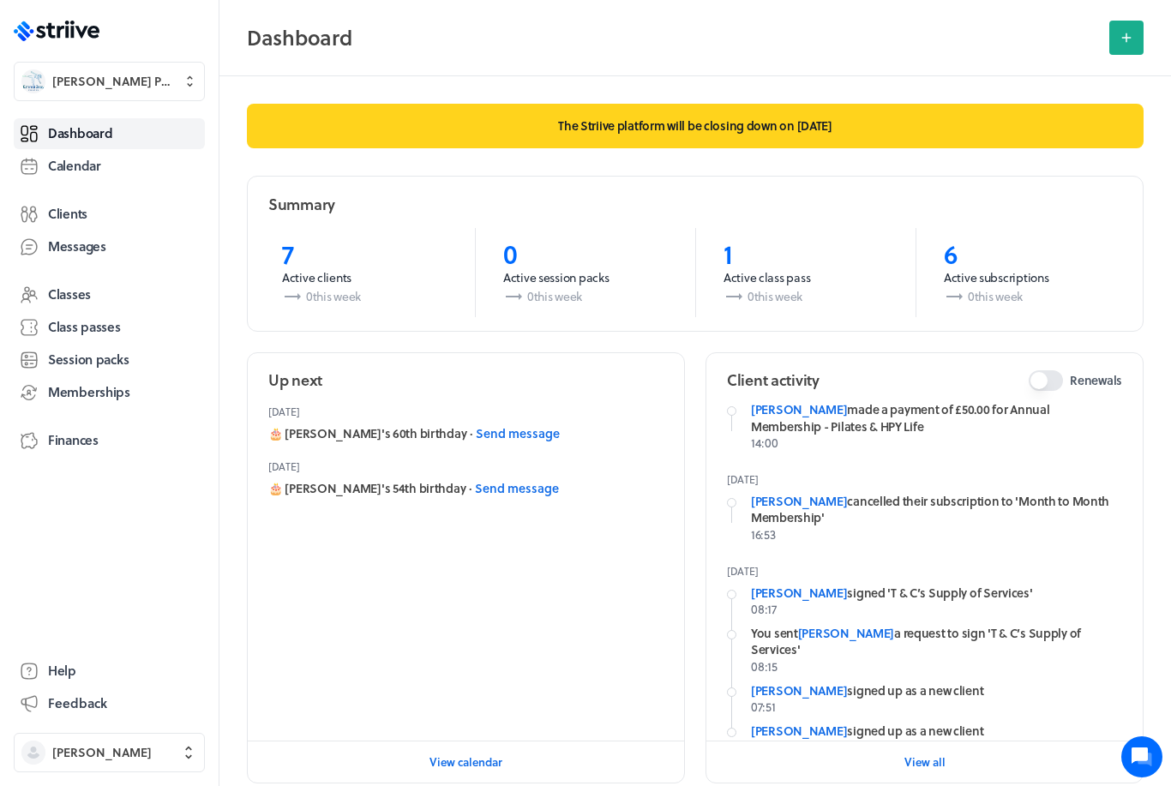
scroll to position [583, 0]
click at [1121, 36] on icon at bounding box center [1125, 37] width 15 height 15
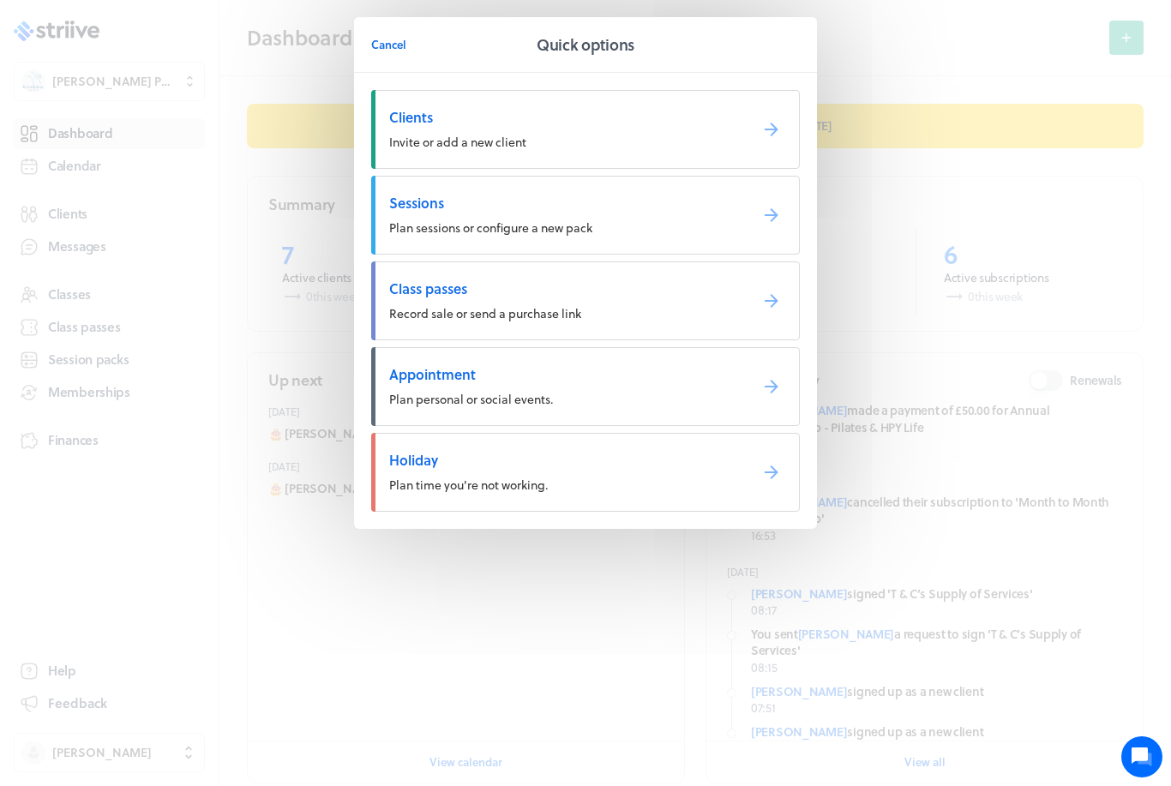
click at [533, 634] on div "Cancel Quick options Clients Invite or add a new client Sessions Plan sessions …" at bounding box center [585, 393] width 1171 height 786
click at [461, 584] on section "Cancel Quick options Clients Invite or add a new client Sessions Plan sessions …" at bounding box center [585, 307] width 497 height 614
click at [388, 48] on span "Cancel" at bounding box center [388, 44] width 35 height 15
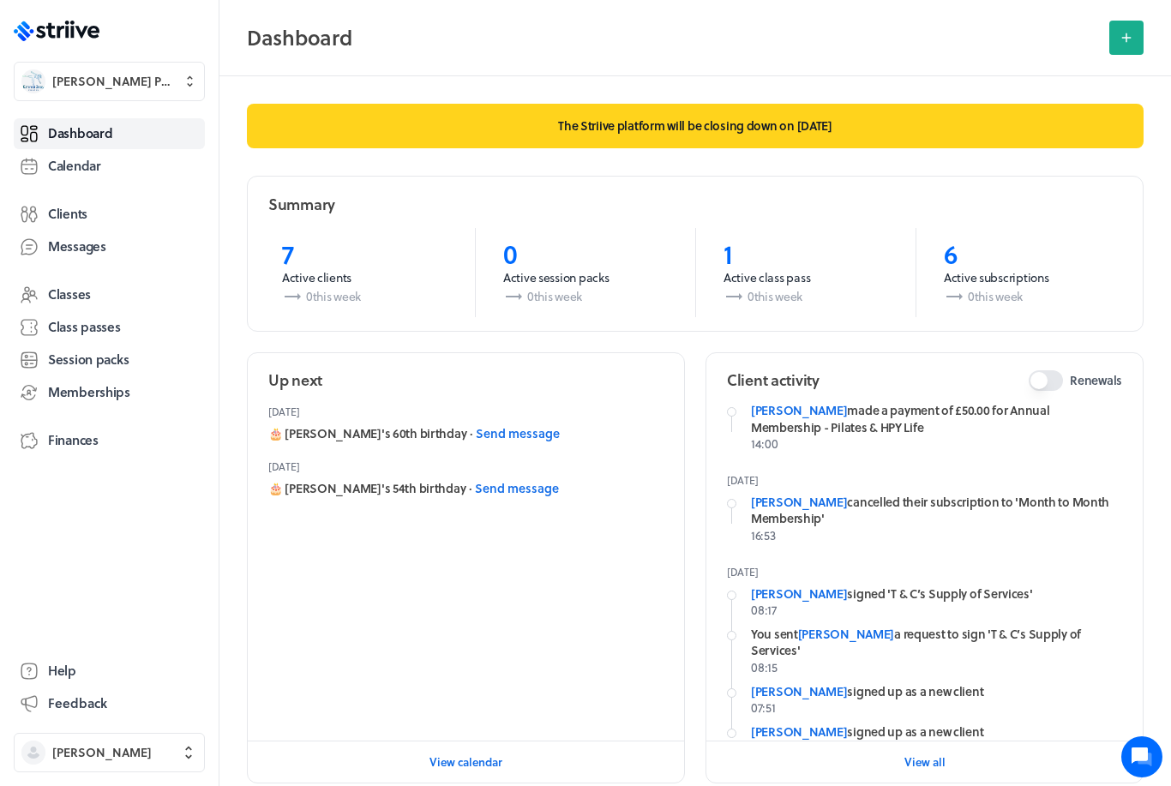
click at [183, 83] on icon at bounding box center [190, 81] width 15 height 17
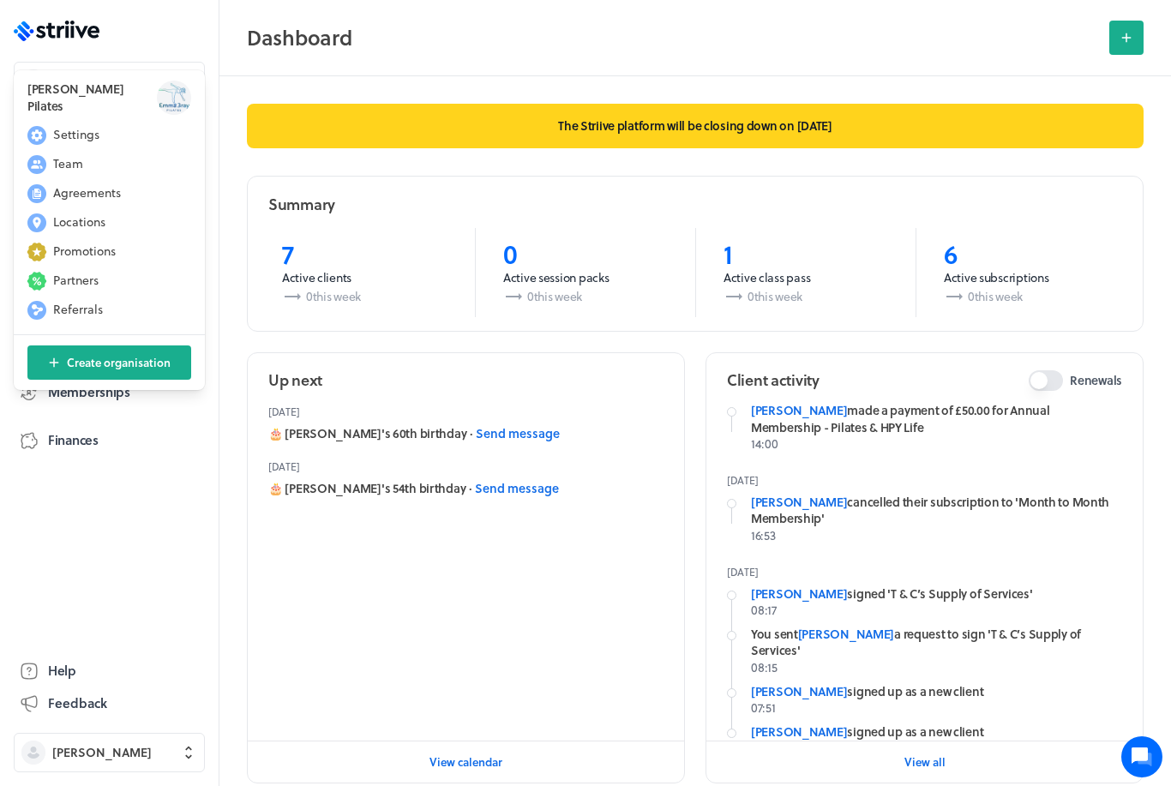
click at [118, 136] on button "Settings" at bounding box center [109, 135] width 177 height 27
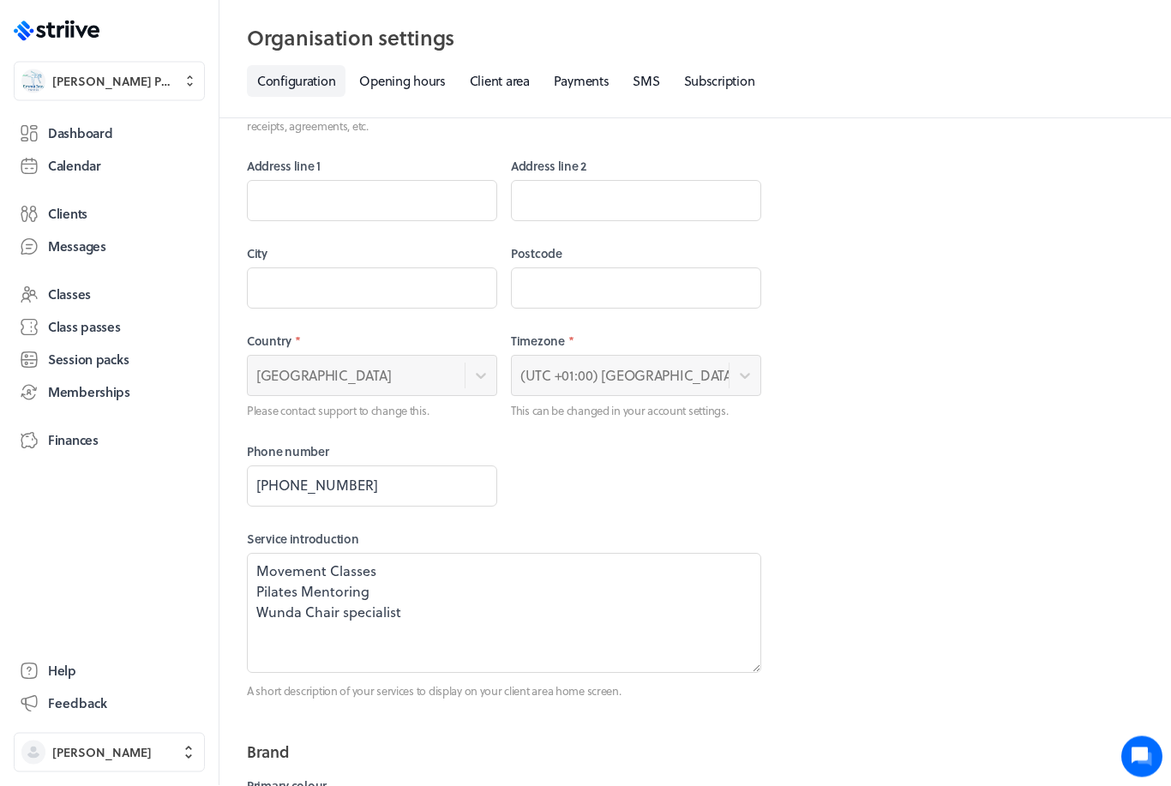
click at [169, 85] on span "[PERSON_NAME] Pilates" at bounding box center [124, 81] width 145 height 17
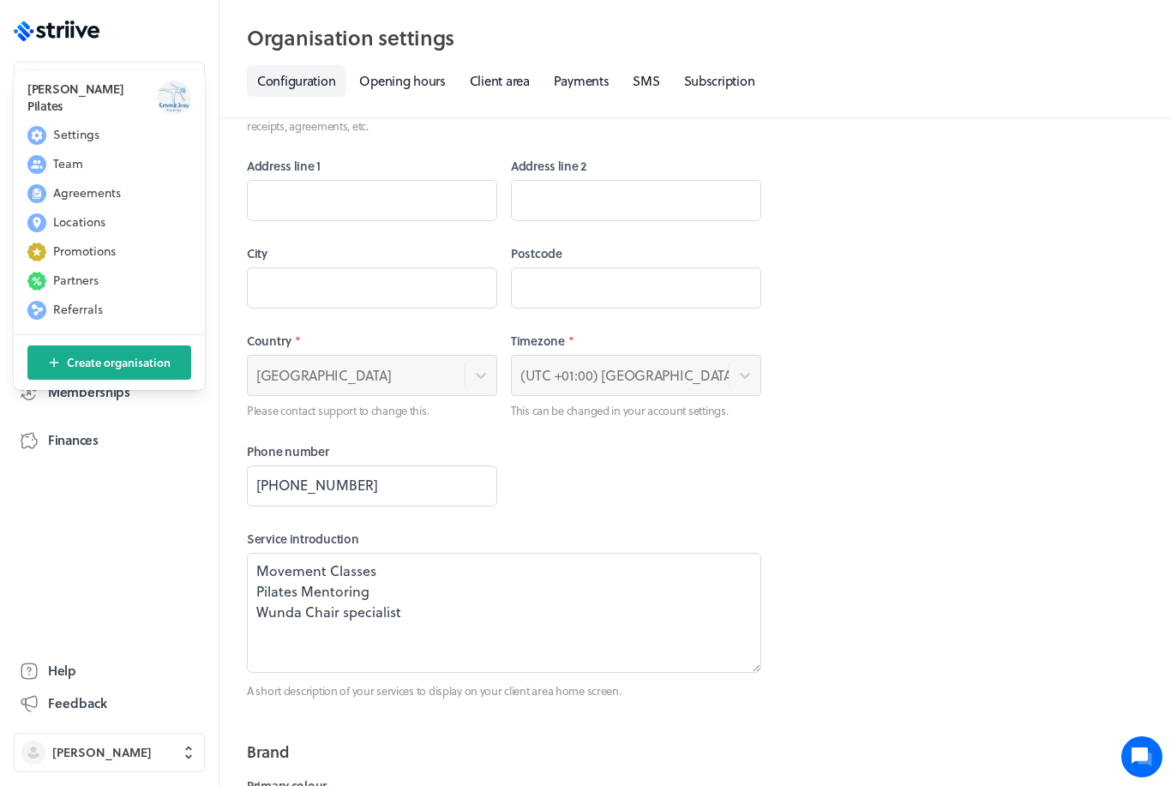
click at [112, 167] on button "Team" at bounding box center [109, 164] width 177 height 27
